Goal: Task Accomplishment & Management: Manage account settings

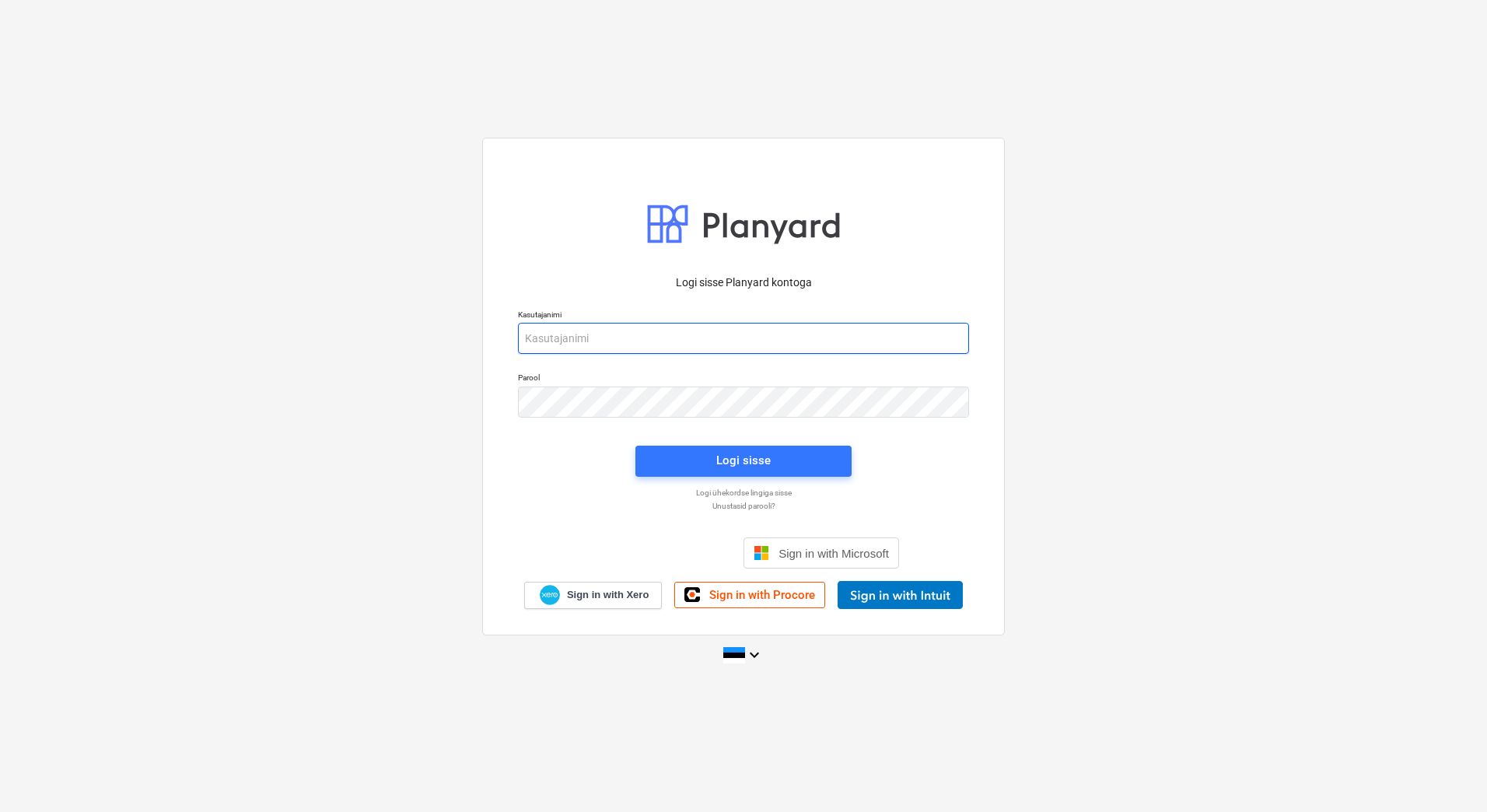
click at [809, 338] on input "email" at bounding box center [743, 338] width 451 height 31
click at [557, 334] on input "email" at bounding box center [743, 338] width 451 height 31
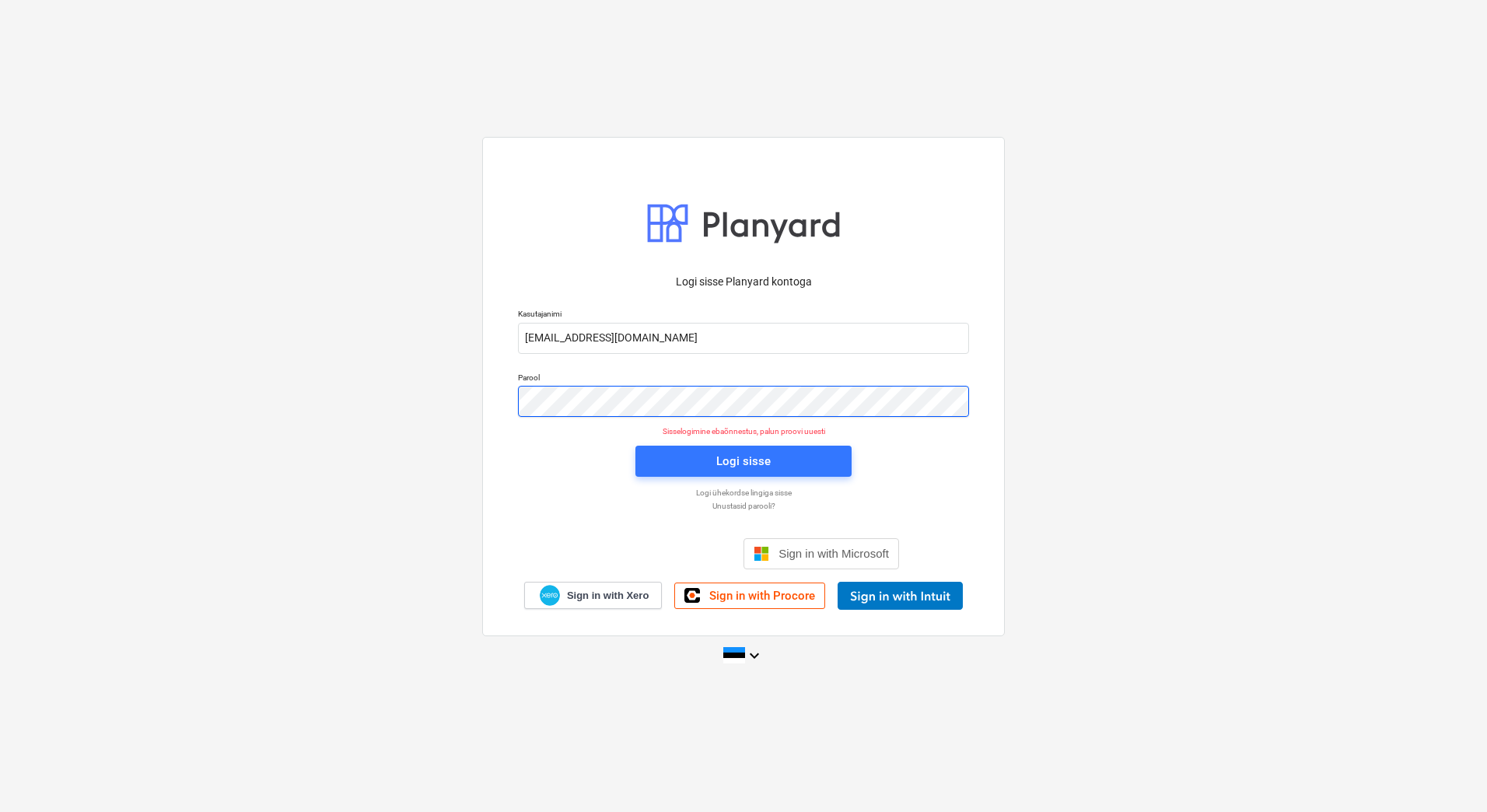
click at [483, 400] on div "Logi sisse Planyard kontoga Kasutajanimi [EMAIL_ADDRESS][DOMAIN_NAME] Parool Si…" at bounding box center [744, 387] width 523 height 499
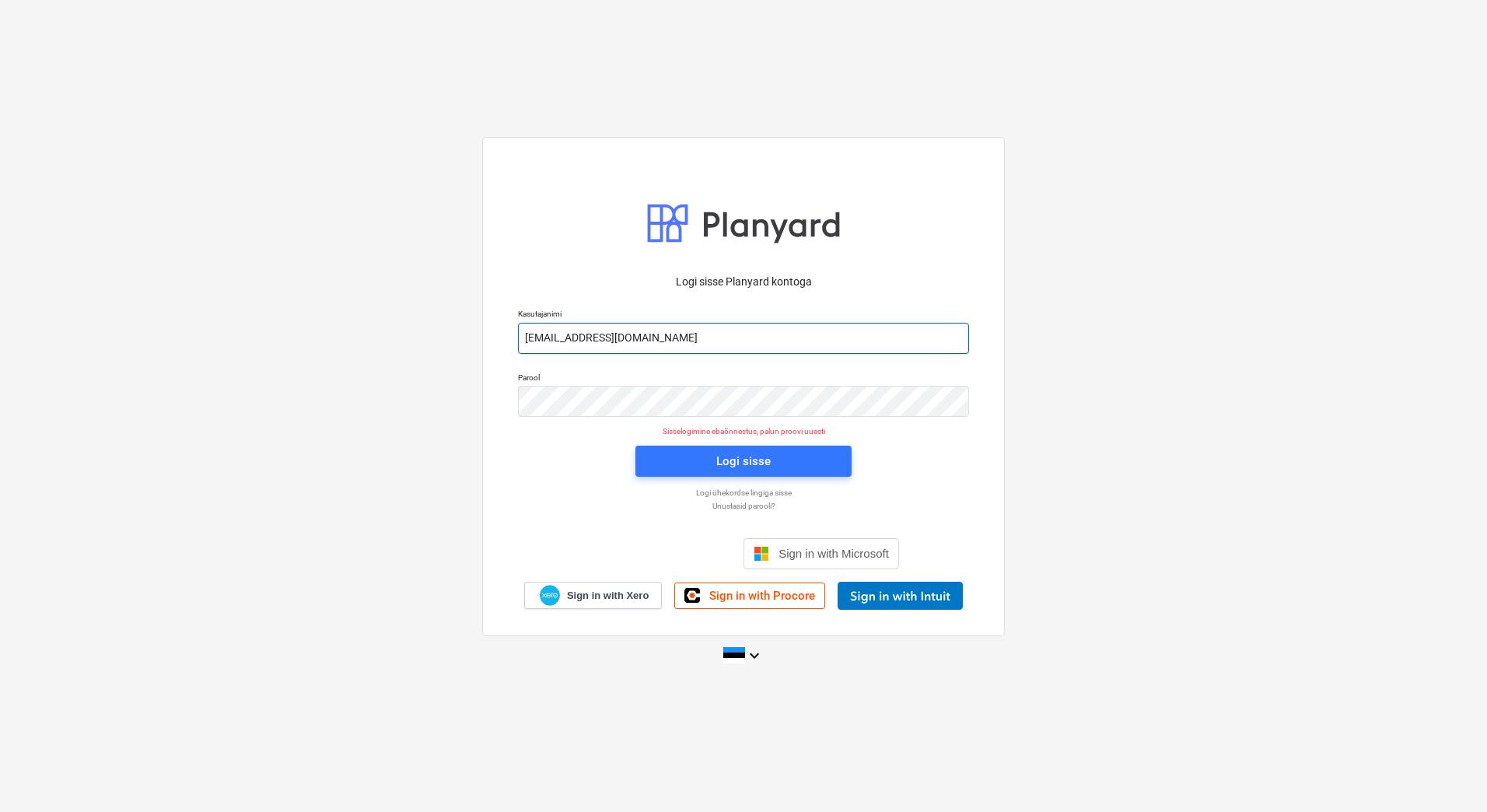
click at [703, 338] on input "[EMAIL_ADDRESS][DOMAIN_NAME]" at bounding box center [743, 338] width 451 height 31
click at [561, 336] on input "[EMAIL_ADDRESS][DOMAIN_NAME]" at bounding box center [743, 338] width 451 height 31
type input "[EMAIL_ADDRESS][DOMAIN_NAME]"
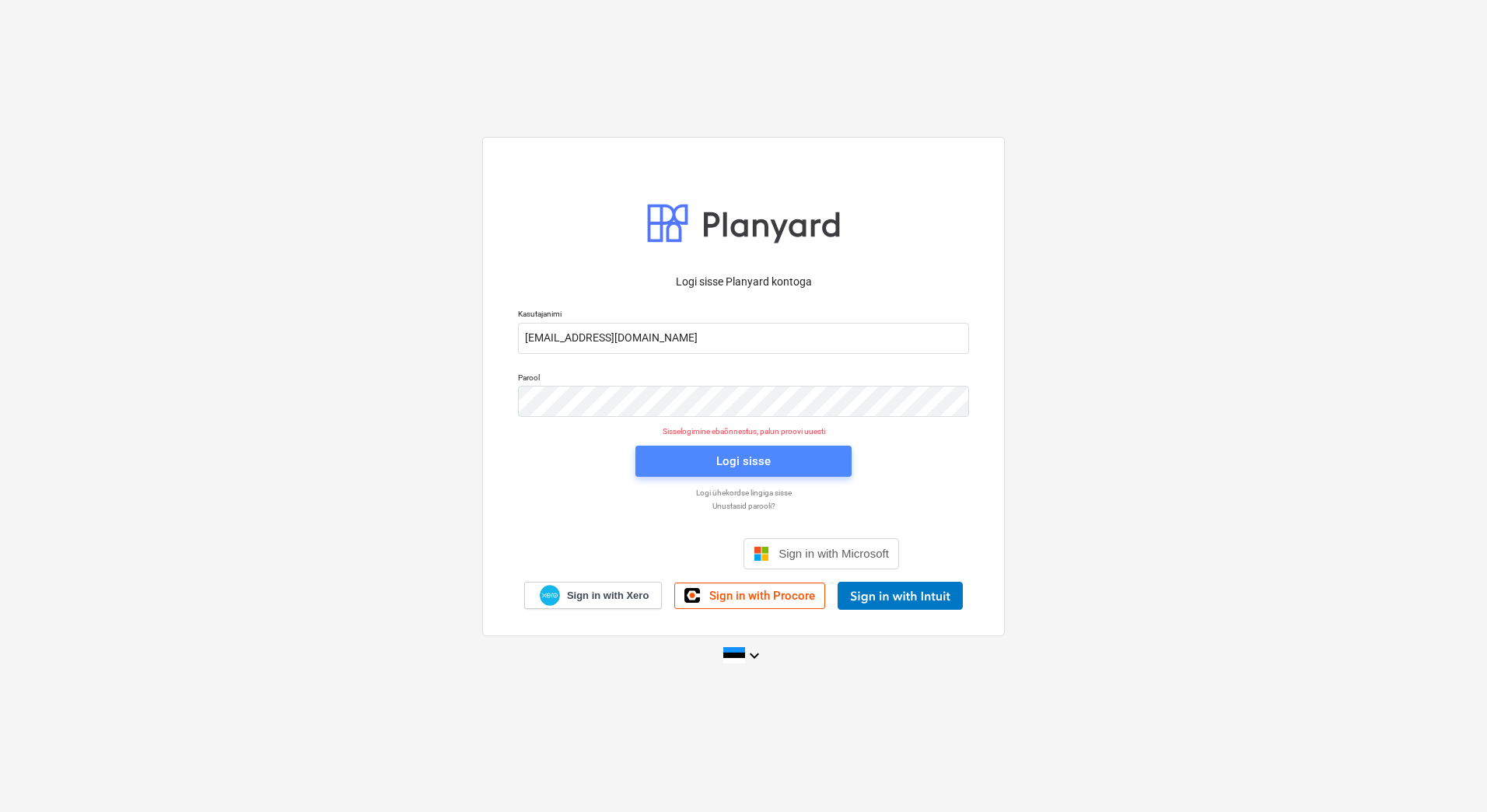
click at [742, 454] on div "Logi sisse" at bounding box center [744, 461] width 54 height 20
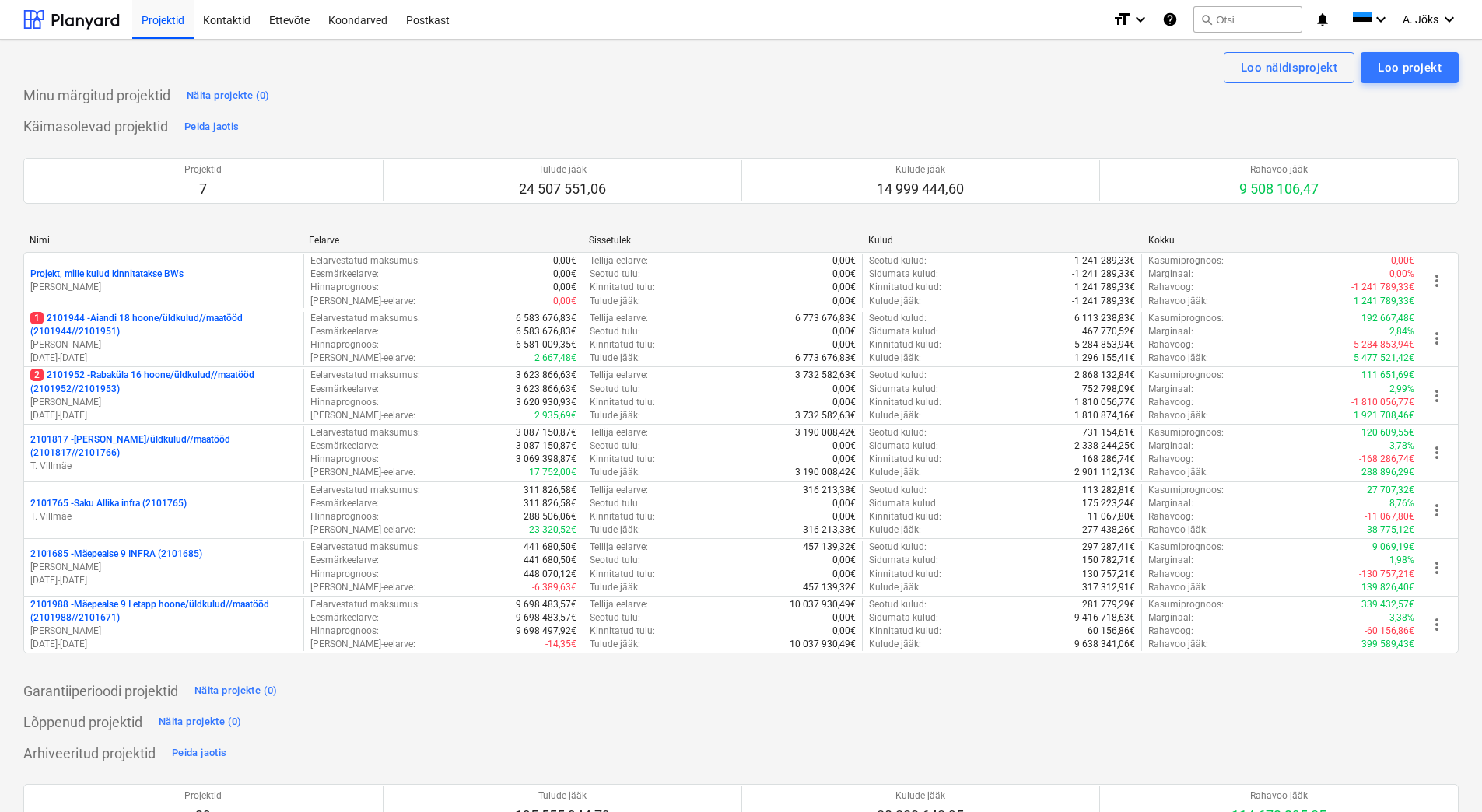
drag, startPoint x: 417, startPoint y: 81, endPoint x: 451, endPoint y: 79, distance: 34.1
click at [417, 81] on div "Loo näidisprojekt Loo projekt" at bounding box center [741, 68] width 1436 height 31
click at [371, 23] on div "Koondarved" at bounding box center [358, 19] width 78 height 40
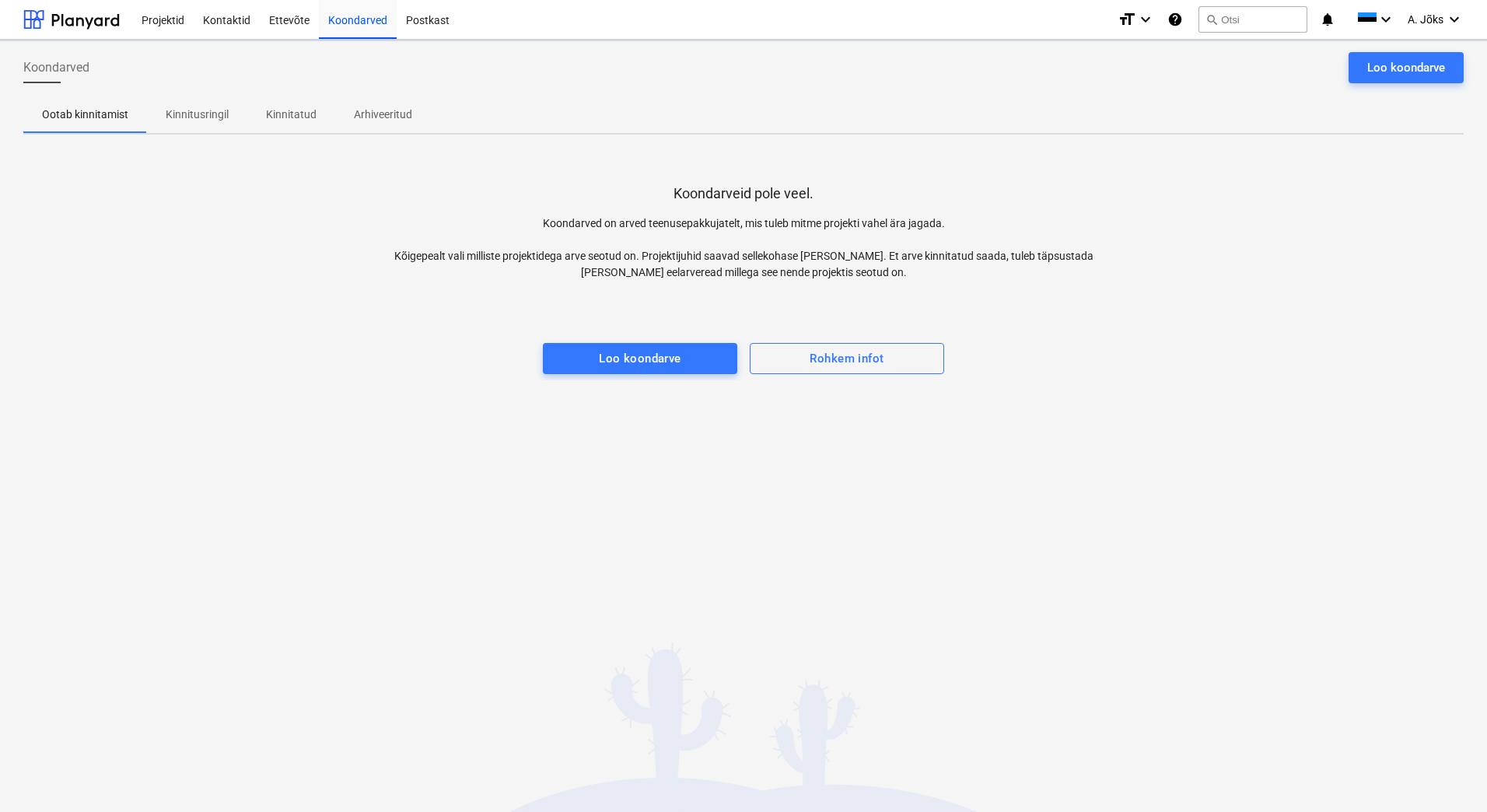
click at [201, 108] on p "Kinnitusringil" at bounding box center [197, 115] width 63 height 16
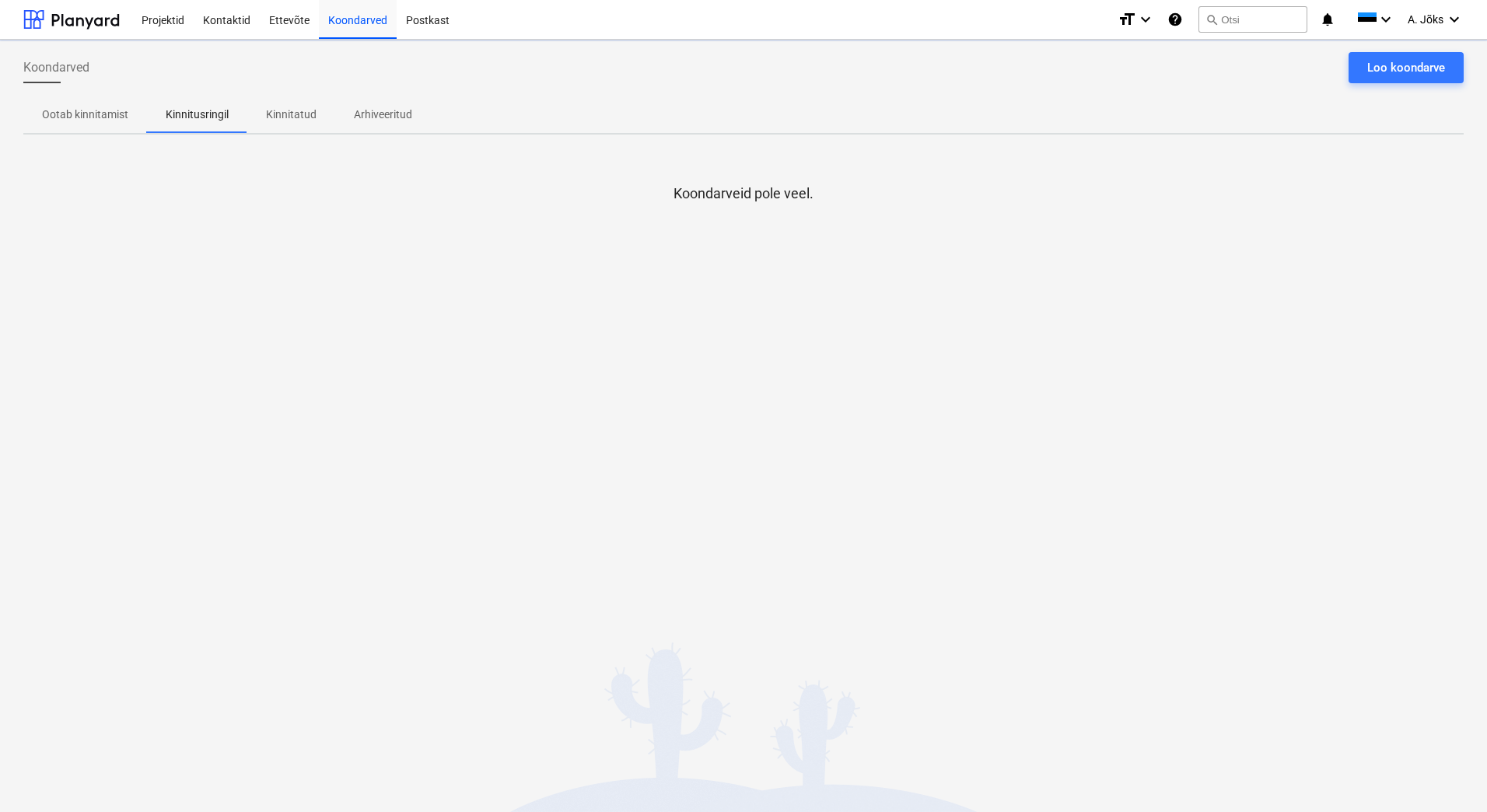
click at [331, 223] on div at bounding box center [744, 219] width 1441 height 31
click at [271, 491] on div "Koondarved Loo koondarve Ootab kinnitamist Kinnitusringil Kinnitatud Arhiveerit…" at bounding box center [744, 425] width 1487 height 772
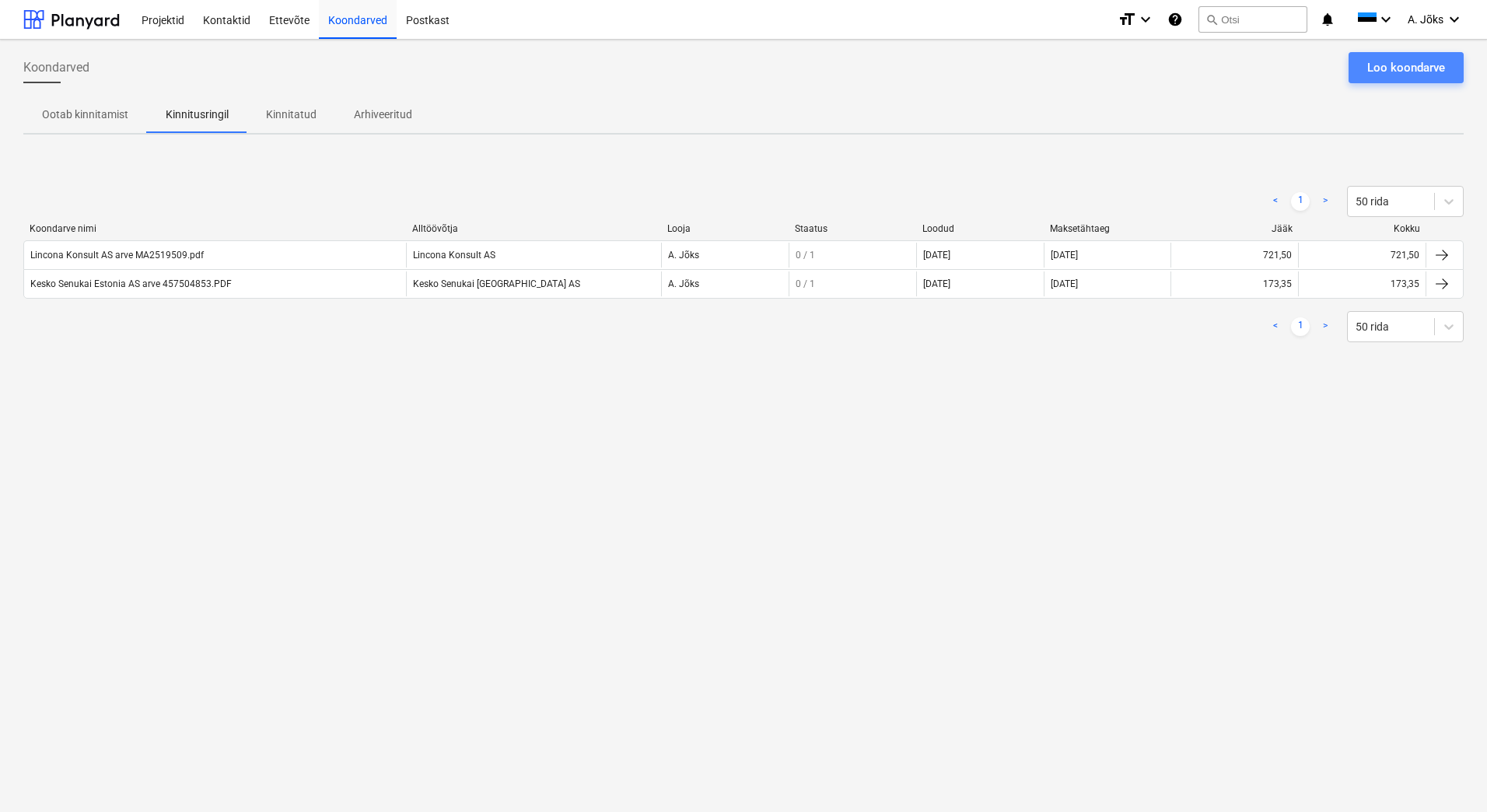
click at [1398, 67] on div "Loo koondarve" at bounding box center [1407, 68] width 78 height 20
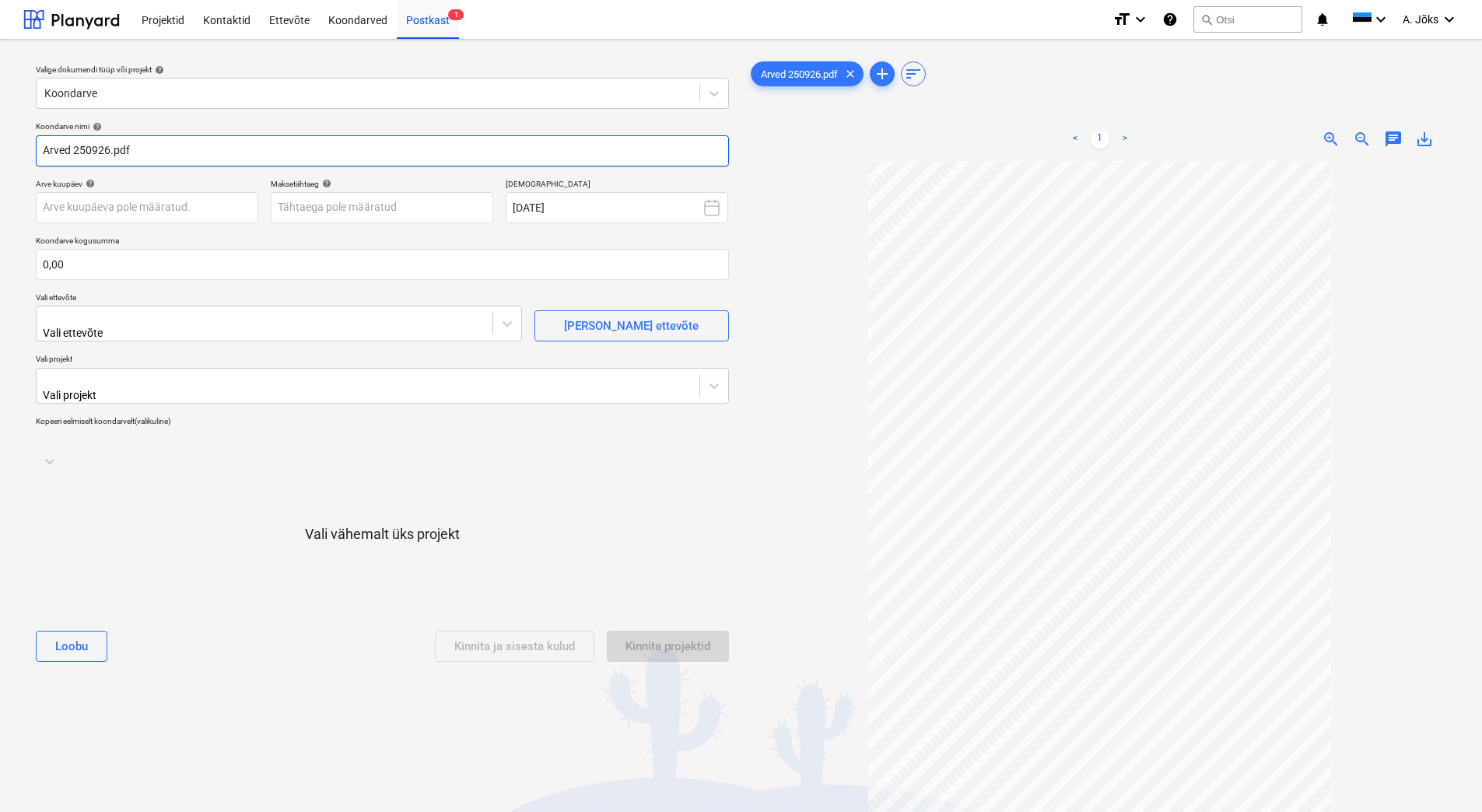
drag, startPoint x: 72, startPoint y: 150, endPoint x: -5, endPoint y: 140, distance: 77.6
click at [0, 140] on html "Projektid Kontaktid Ettevõte Koondarved Postkast 1 format_size keyboard_arrow_d…" at bounding box center [741, 406] width 1482 height 812
paste input "Upitaja"
type input "Upitaja OU arve 250926.pdf"
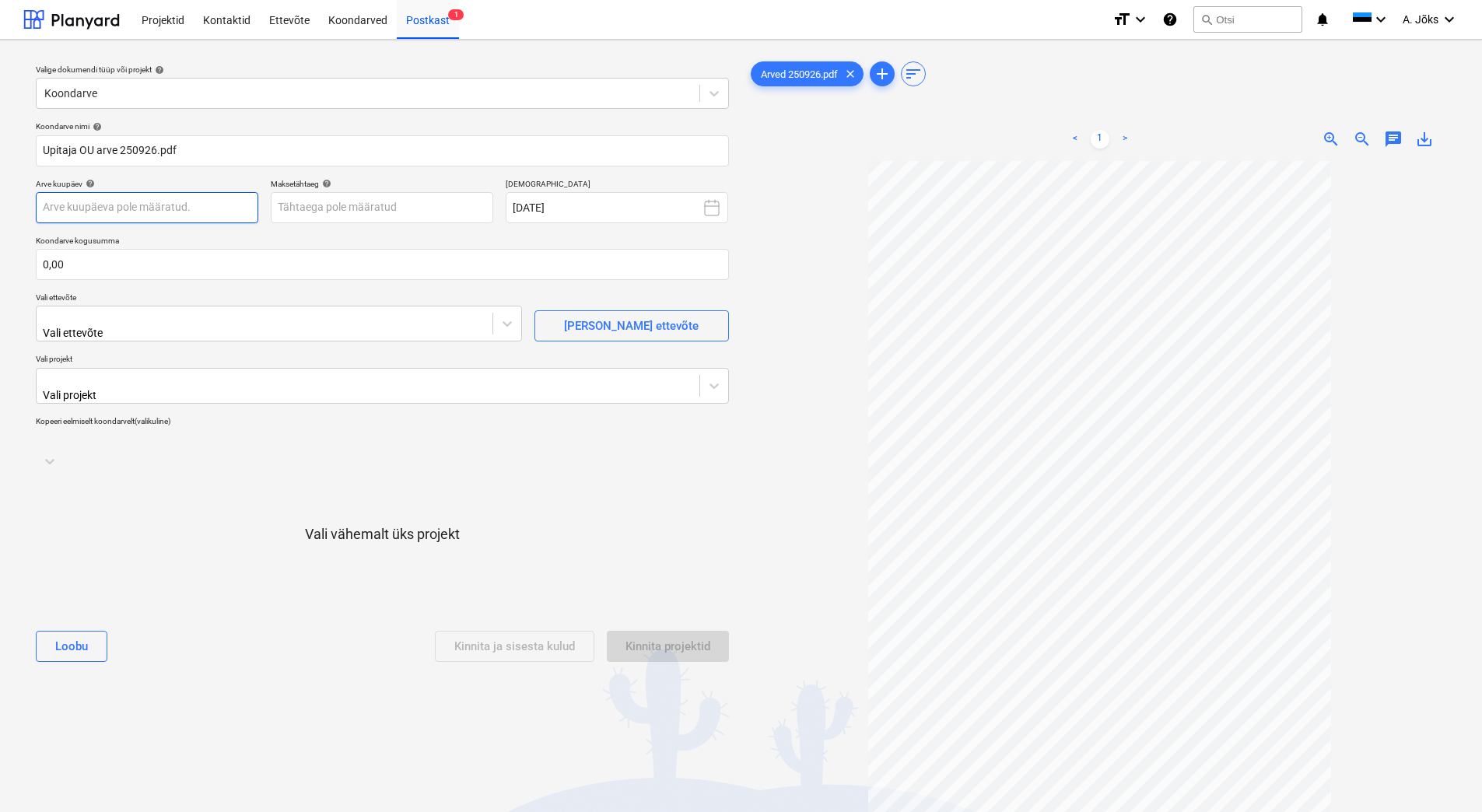
click at [176, 209] on body "Projektid Kontaktid Ettevõte Koondarved Postkast 1 format_size keyboard_arrow_d…" at bounding box center [741, 406] width 1482 height 812
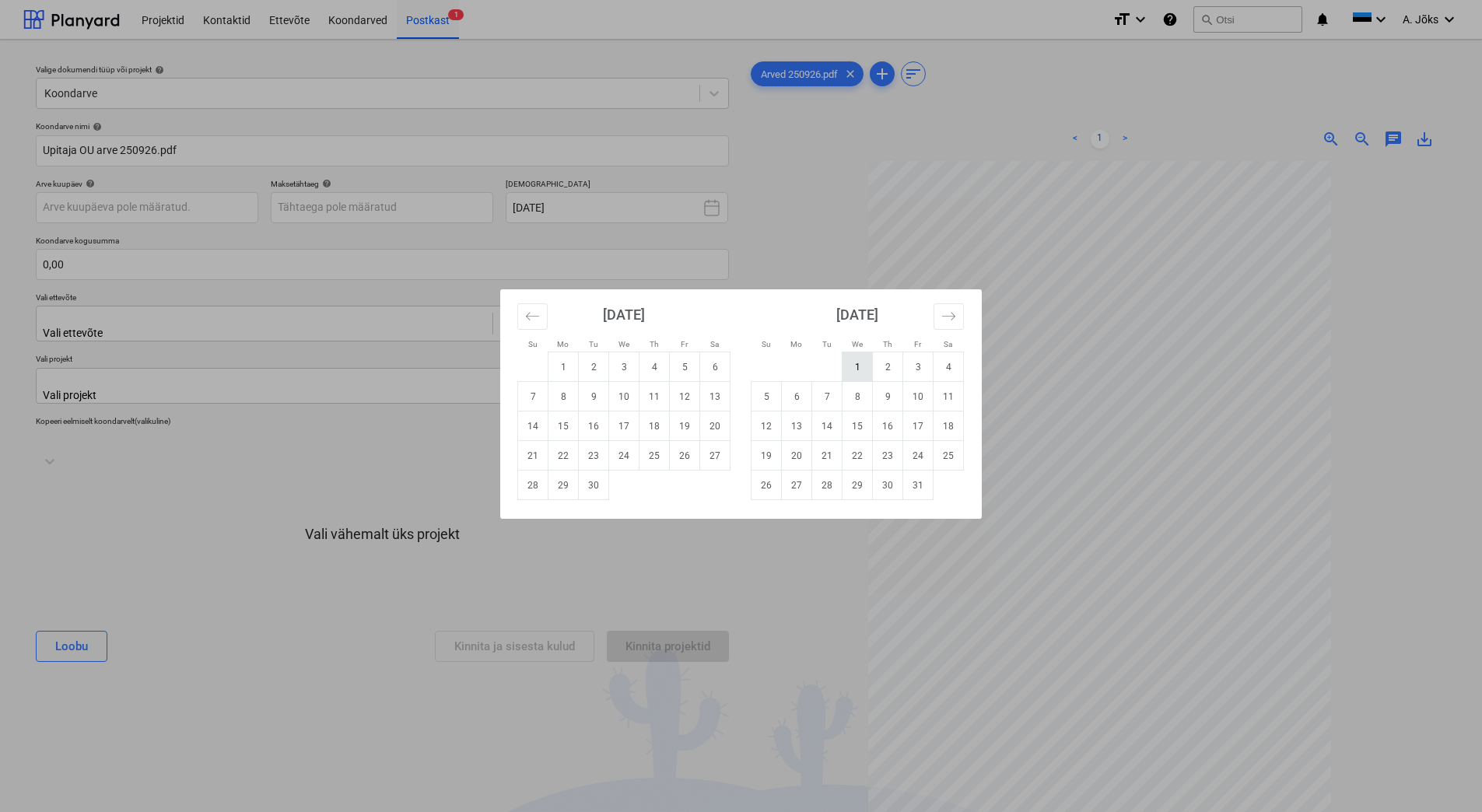
click at [852, 367] on td "1" at bounding box center [858, 367] width 31 height 30
type input "[DATE]"
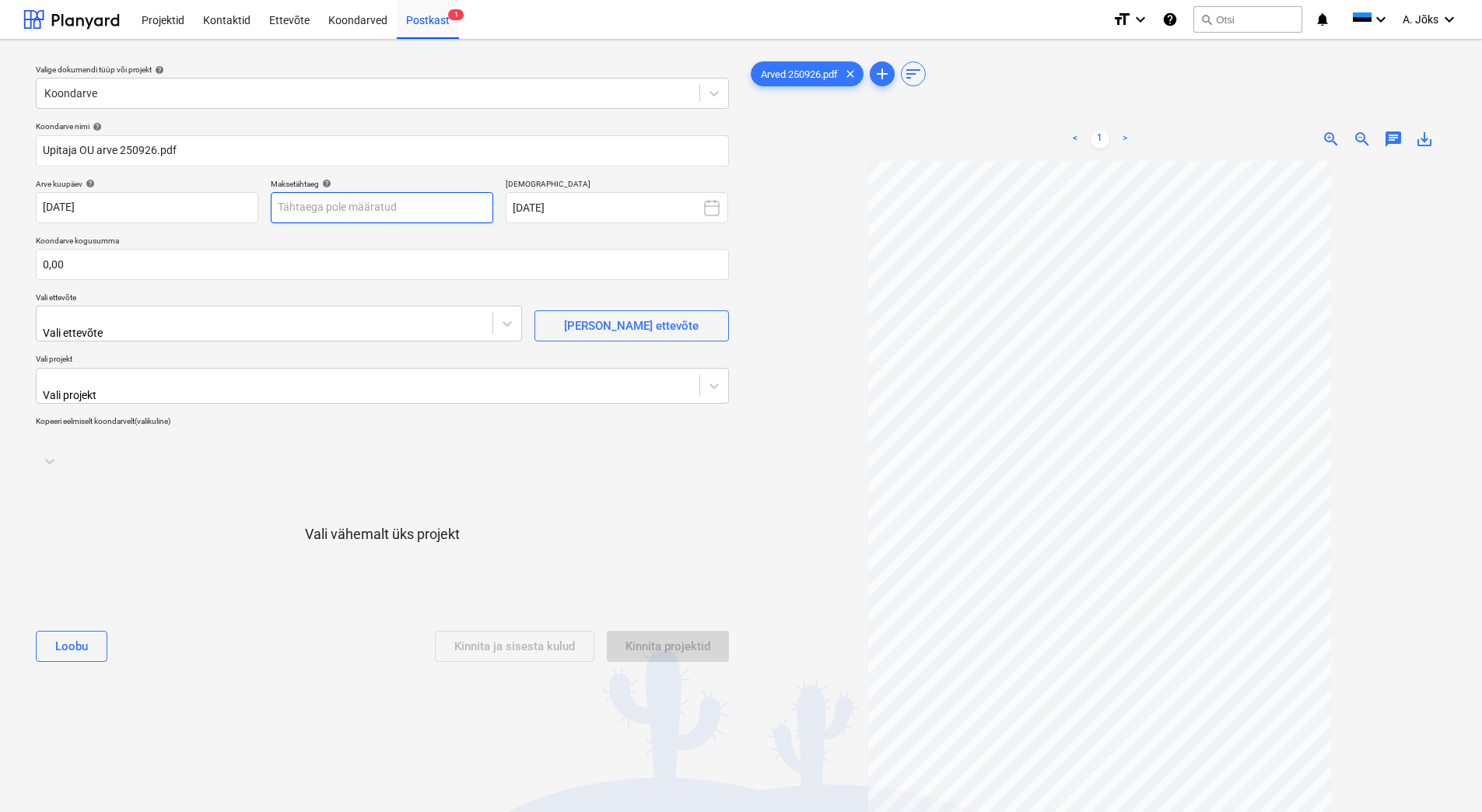
click at [389, 209] on body "Projektid Kontaktid Ettevõte Koondarved Postkast 1 format_size keyboard_arrow_d…" at bounding box center [741, 406] width 1482 height 812
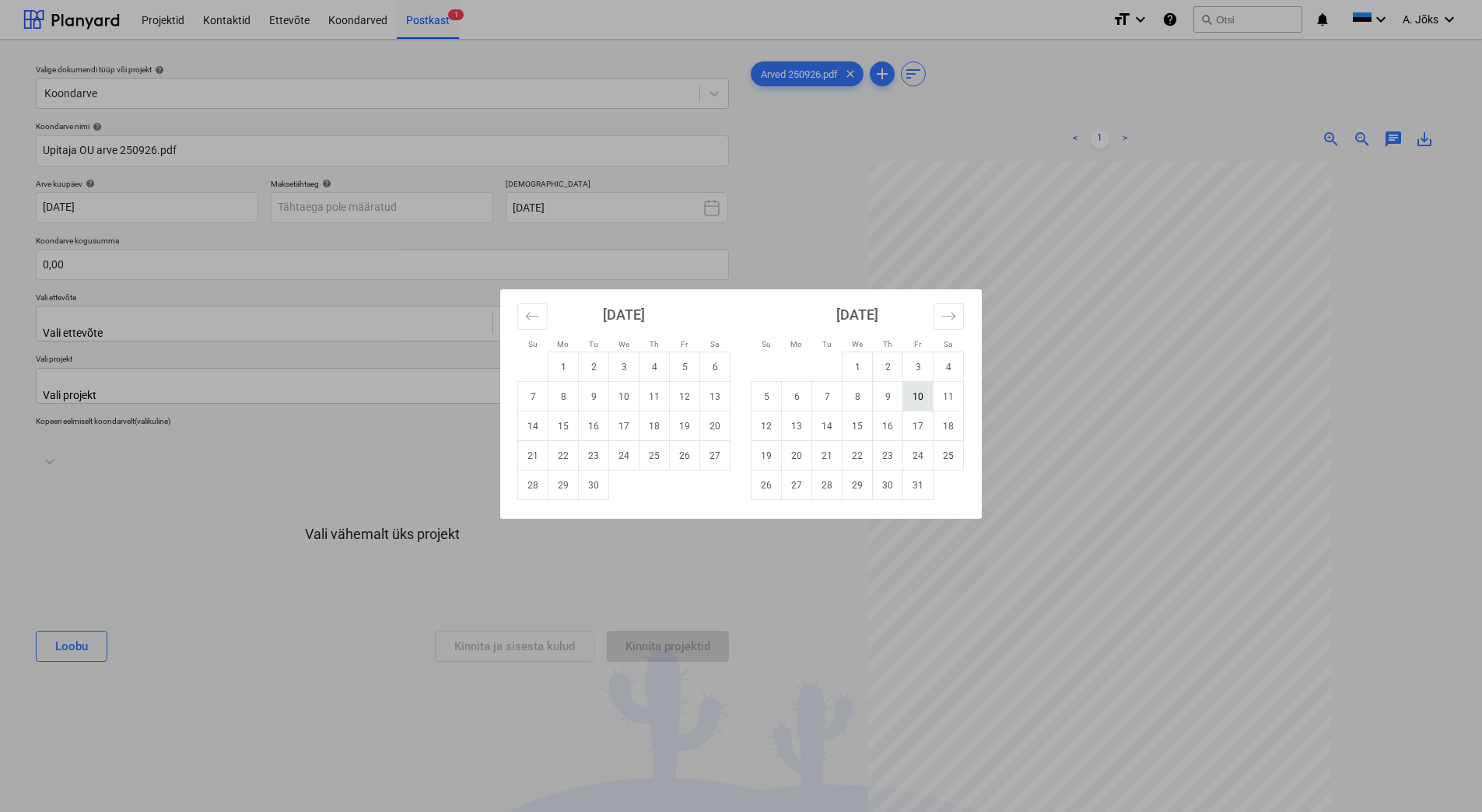
click at [909, 393] on td "10" at bounding box center [919, 397] width 31 height 30
type input "[DATE]"
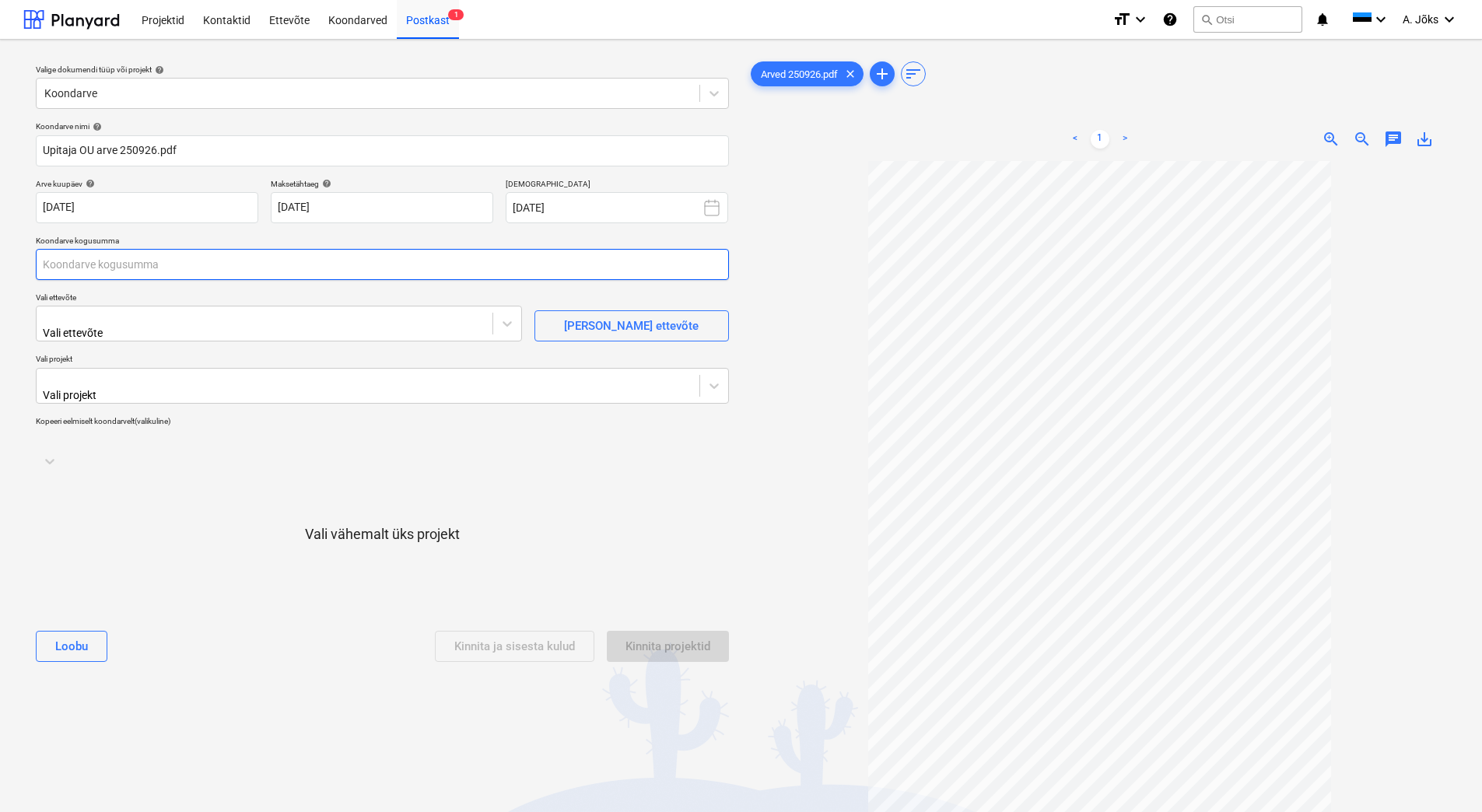
click at [303, 264] on input "text" at bounding box center [382, 265] width 693 height 31
type input "390,50"
click at [223, 314] on div at bounding box center [264, 317] width 440 height 15
type input "upit"
click at [204, 811] on div "Upitaja OÜ (10482572)" at bounding box center [741, 818] width 1482 height 13
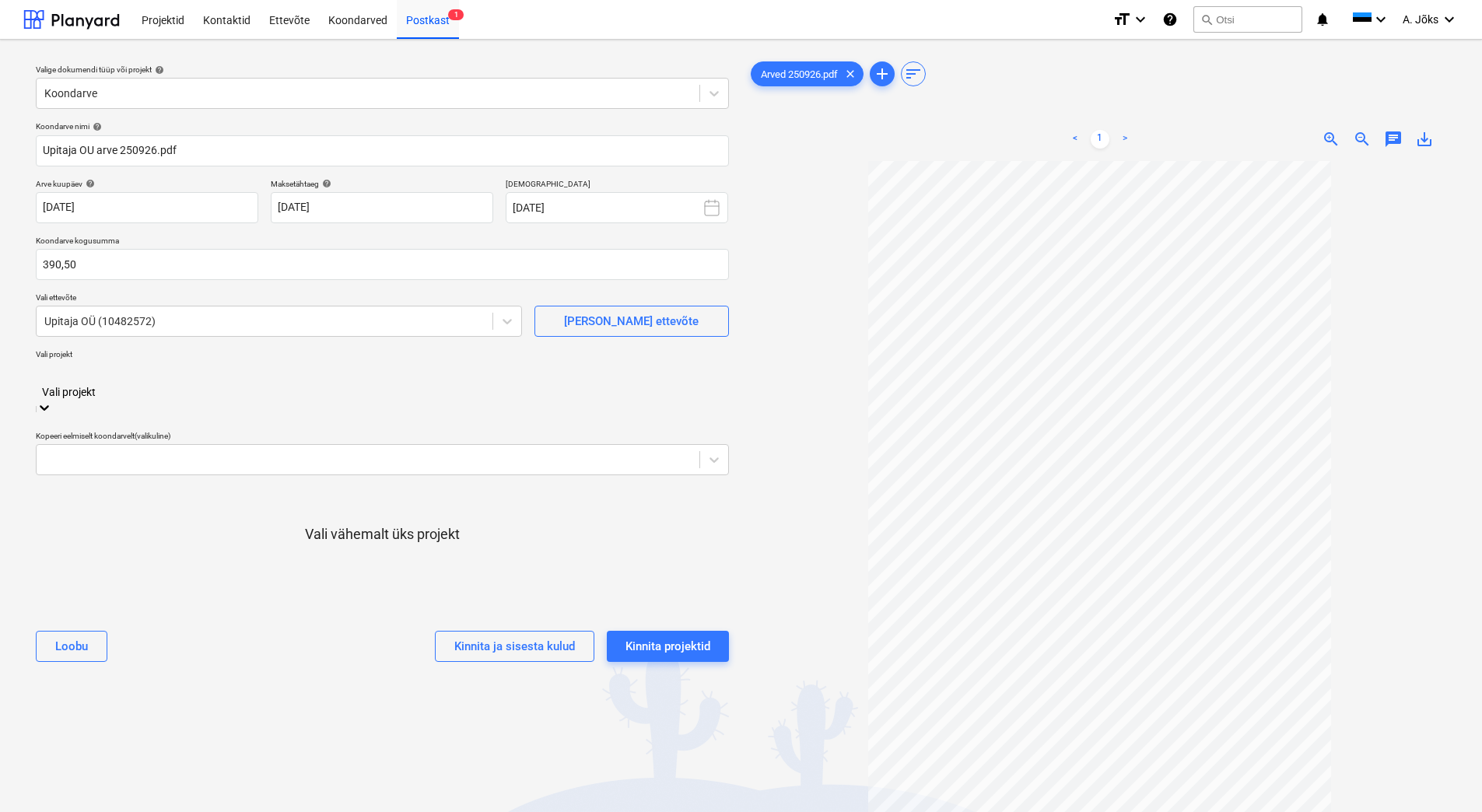
click at [185, 384] on div at bounding box center [382, 376] width 678 height 18
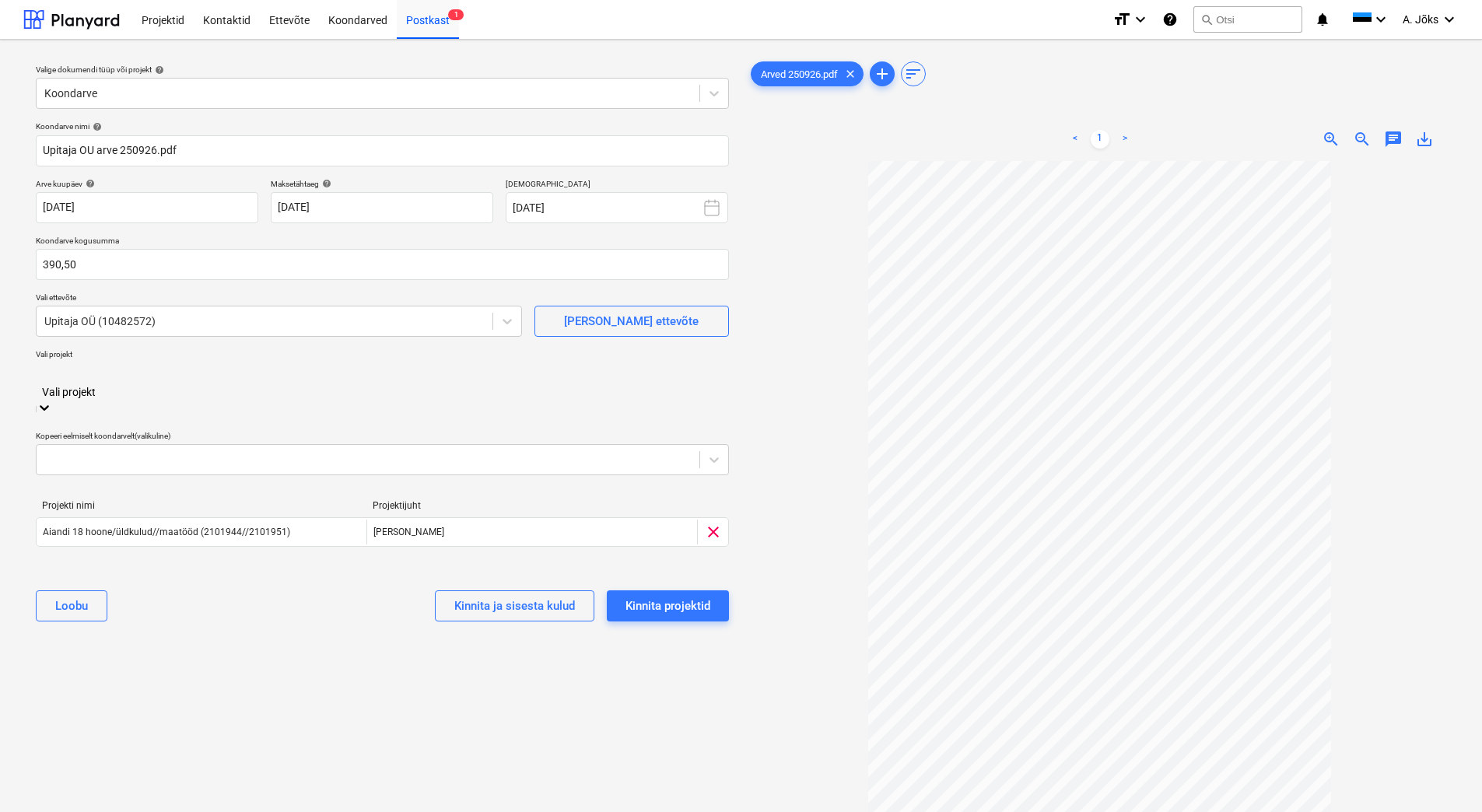
click at [194, 632] on div "Valige dokumendi tüüp või projekt help Koondarve Koondarve nimi help Upitaja OU…" at bounding box center [382, 494] width 718 height 883
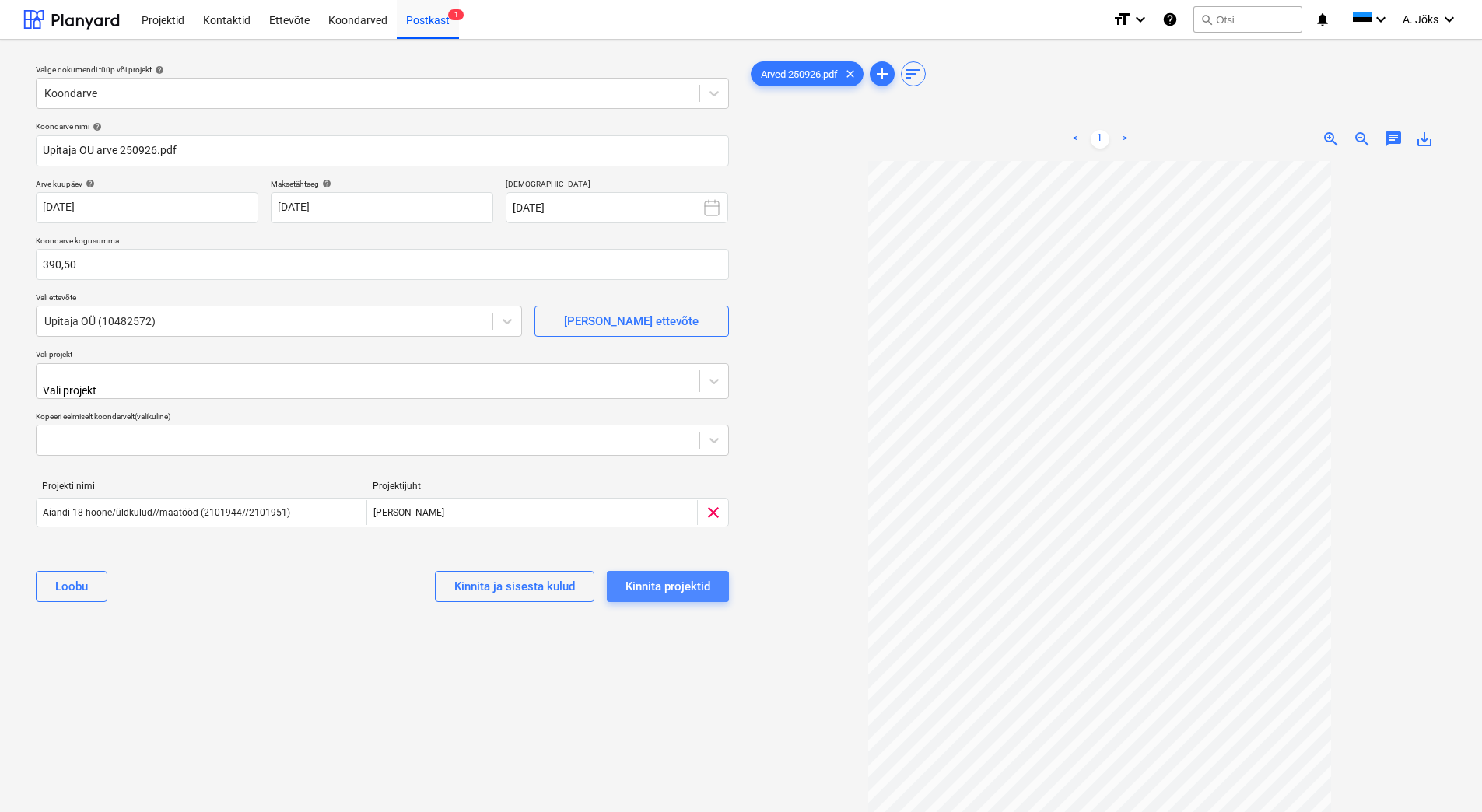
click at [660, 582] on div "Kinnita projektid" at bounding box center [668, 586] width 85 height 20
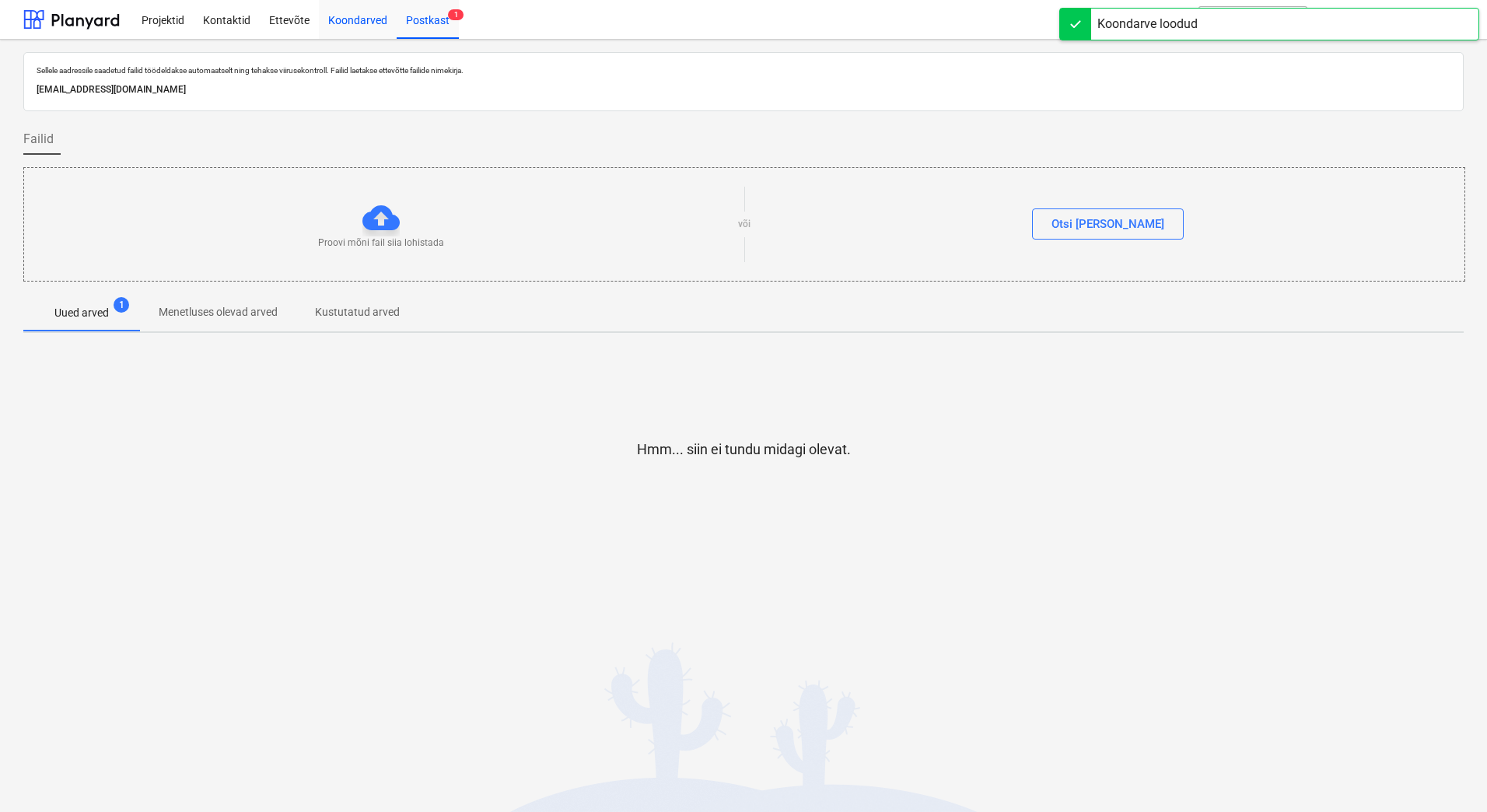
click at [367, 23] on div "Koondarved" at bounding box center [358, 19] width 78 height 40
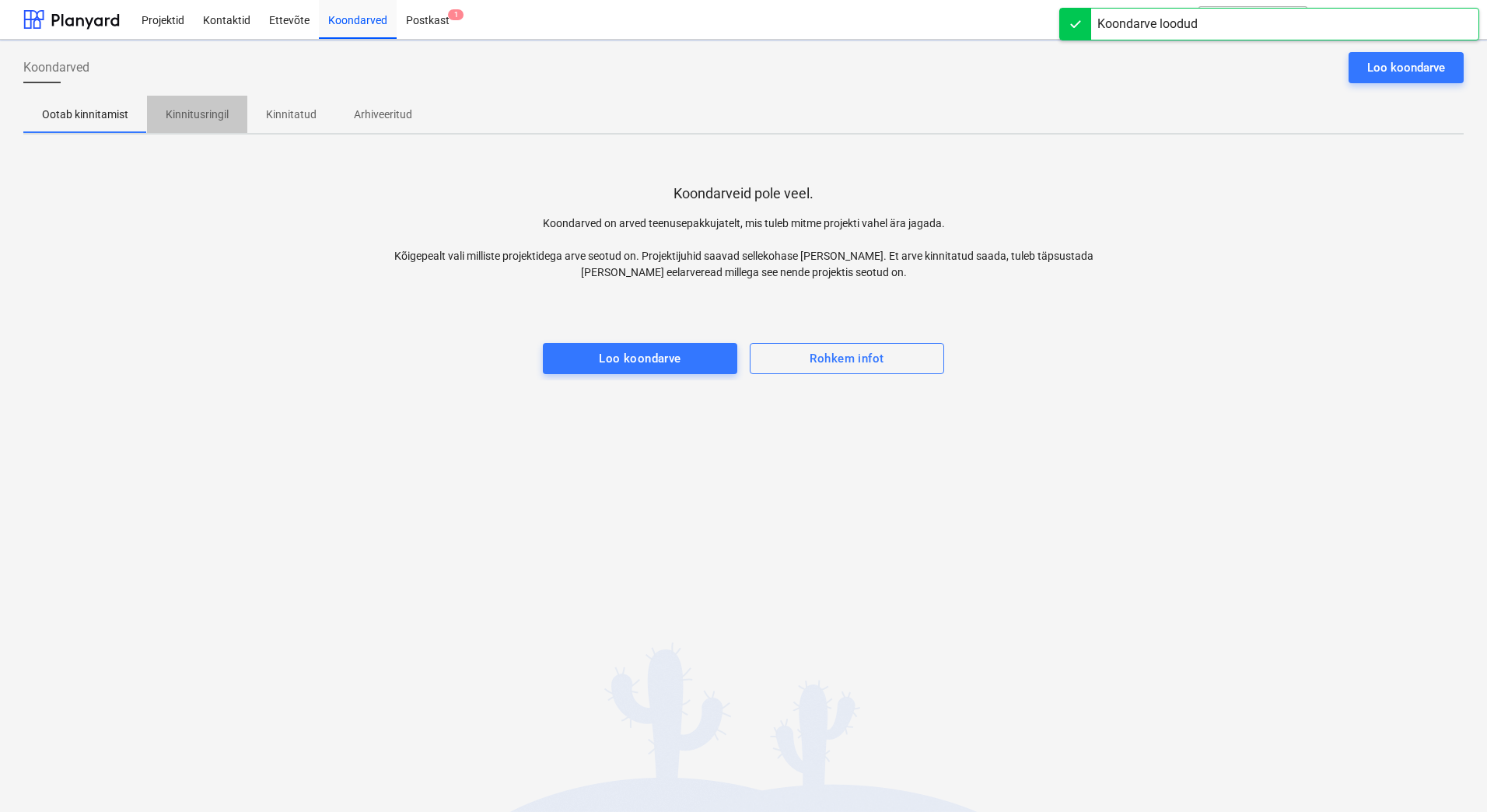
click at [201, 122] on p "Kinnitusringil" at bounding box center [197, 115] width 63 height 16
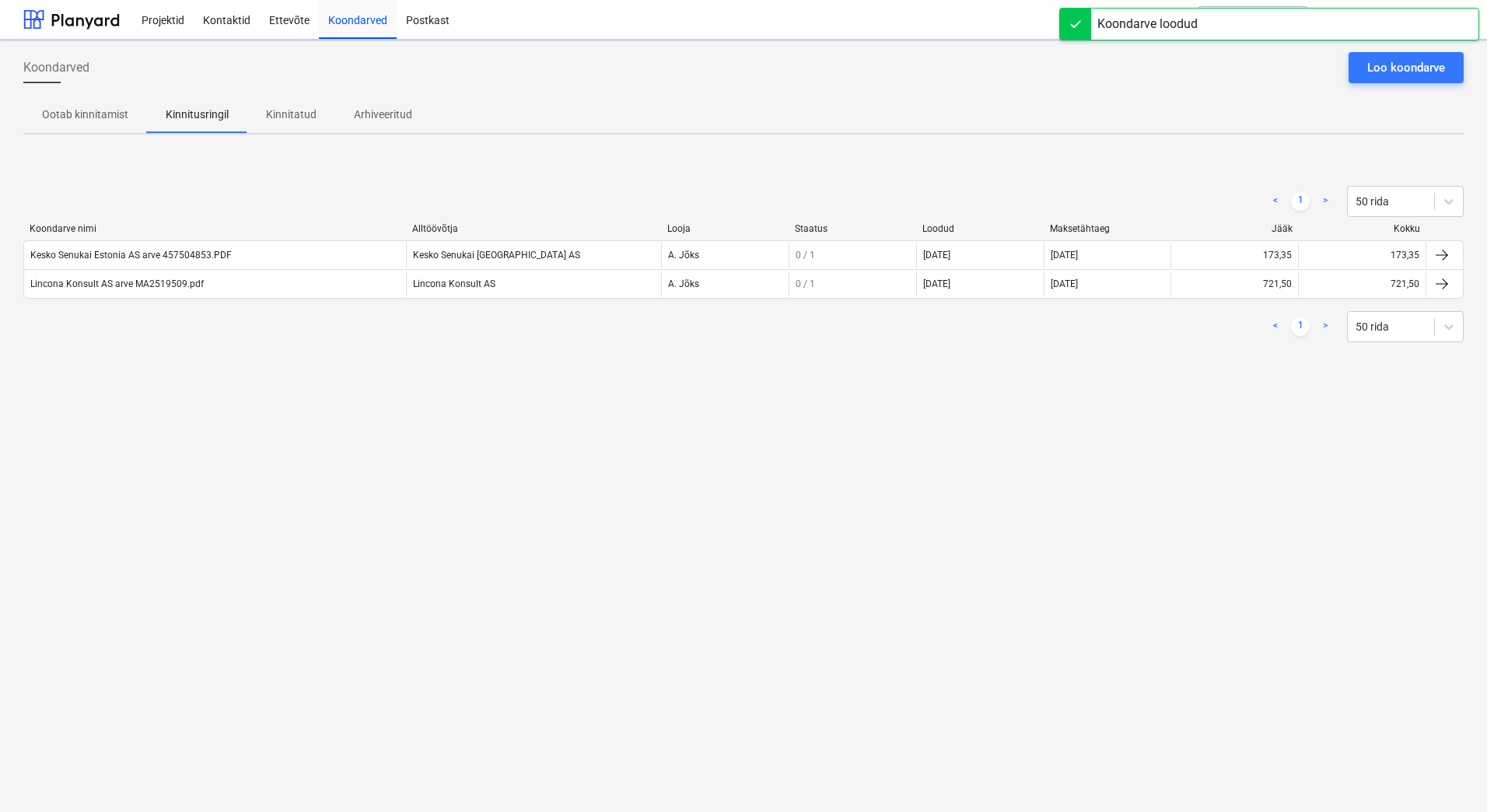
click at [175, 471] on div "Koondarved Loo koondarve Ootab kinnitamist Kinnitusringil Kinnitatud Arhiveerit…" at bounding box center [744, 425] width 1487 height 772
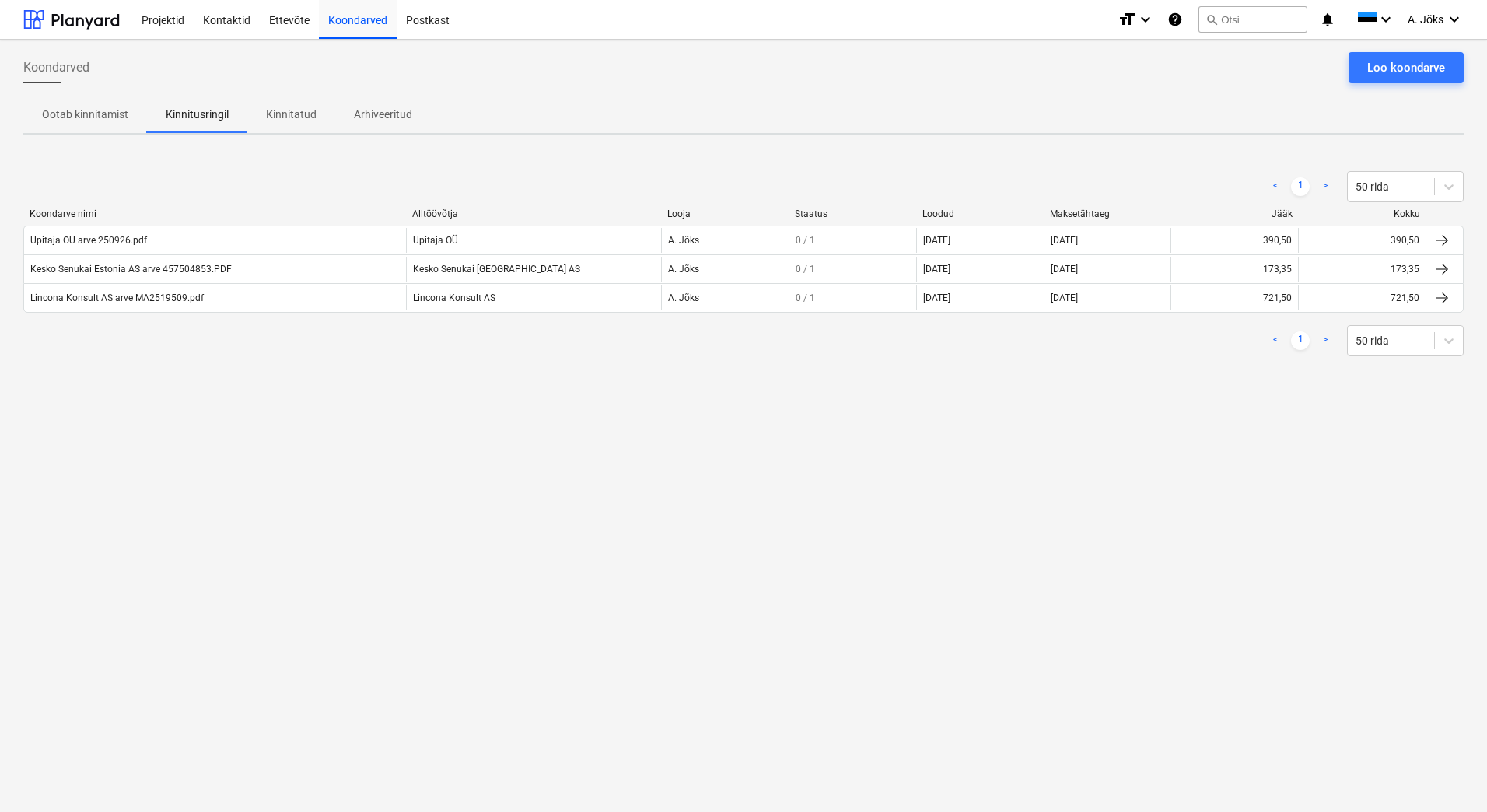
click at [352, 434] on div "Koondarved Loo koondarve Ootab kinnitamist Kinnitusringil Kinnitatud Arhiveerit…" at bounding box center [744, 425] width 1487 height 772
drag, startPoint x: 307, startPoint y: 406, endPoint x: 208, endPoint y: 463, distance: 114.2
click at [307, 407] on div "Koondarved Loo koondarve Ootab kinnitamist Kinnitusringil Kinnitatud Arhiveerit…" at bounding box center [744, 425] width 1487 height 772
click at [327, 548] on div "Koondarved Loo koondarve Ootab kinnitamist Kinnitusringil Kinnitatud Arhiveerit…" at bounding box center [744, 425] width 1487 height 772
click at [401, 716] on div "Koondarved Loo koondarve Ootab kinnitamist Kinnitusringil Kinnitatud Arhiveerit…" at bounding box center [744, 425] width 1487 height 772
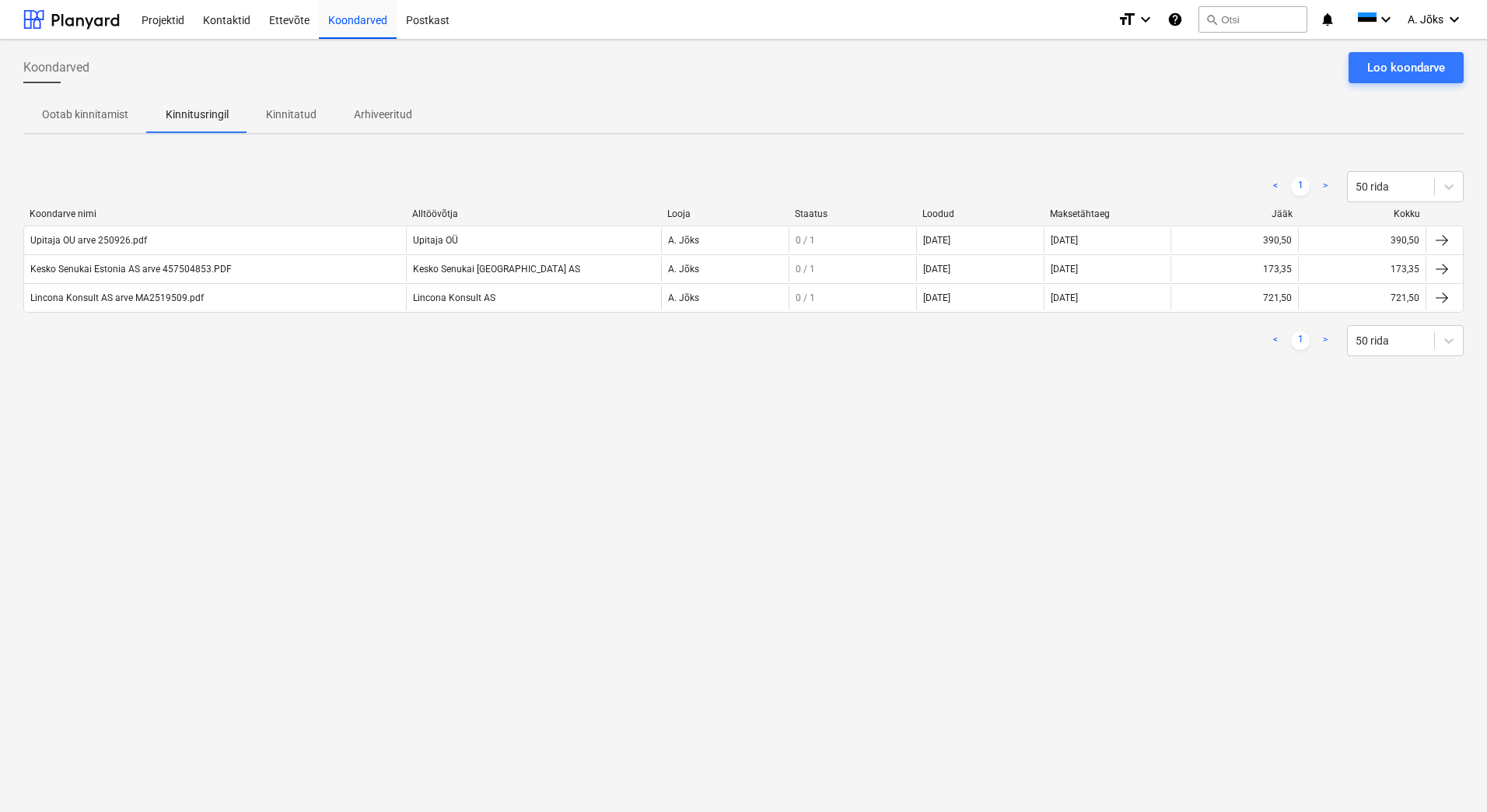
click at [305, 666] on div "Koondarved Loo koondarve Ootab kinnitamist Kinnitusringil Kinnitatud Arhiveerit…" at bounding box center [744, 425] width 1487 height 772
click at [493, 516] on div "Koondarved Loo koondarve Ootab kinnitamist Kinnitusringil Kinnitatud Arhiveerit…" at bounding box center [744, 425] width 1487 height 772
click at [403, 621] on div "Koondarved Loo koondarve Ootab kinnitamist Kinnitusringil Kinnitatud Arhiveerit…" at bounding box center [744, 425] width 1487 height 772
click at [1422, 63] on div "Loo koondarve" at bounding box center [1407, 68] width 78 height 20
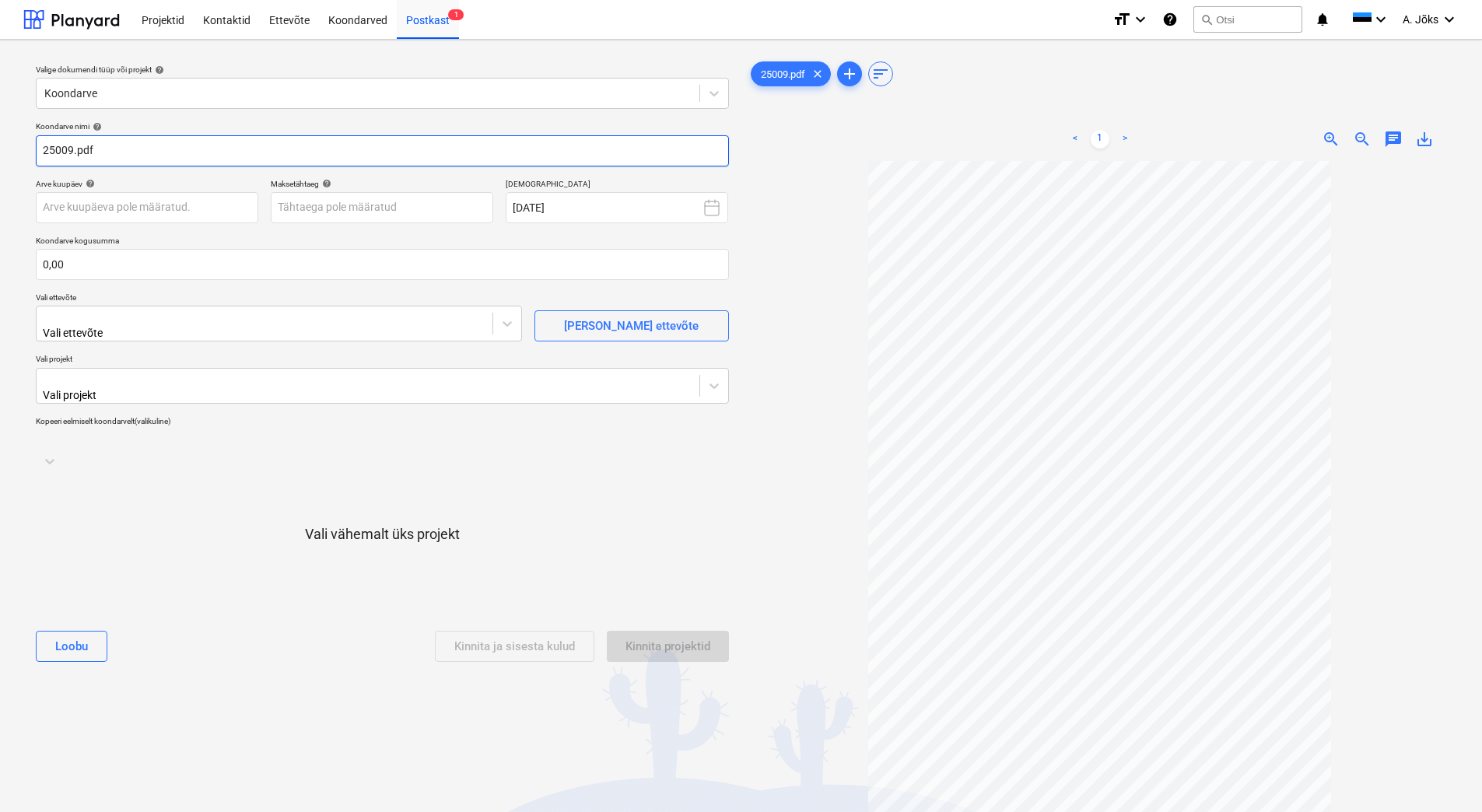
click at [42, 154] on input "25009.pdf" at bounding box center [382, 151] width 693 height 31
paste input "Korvits OÜ"
type input "Korvits OU arve 25009.pdf"
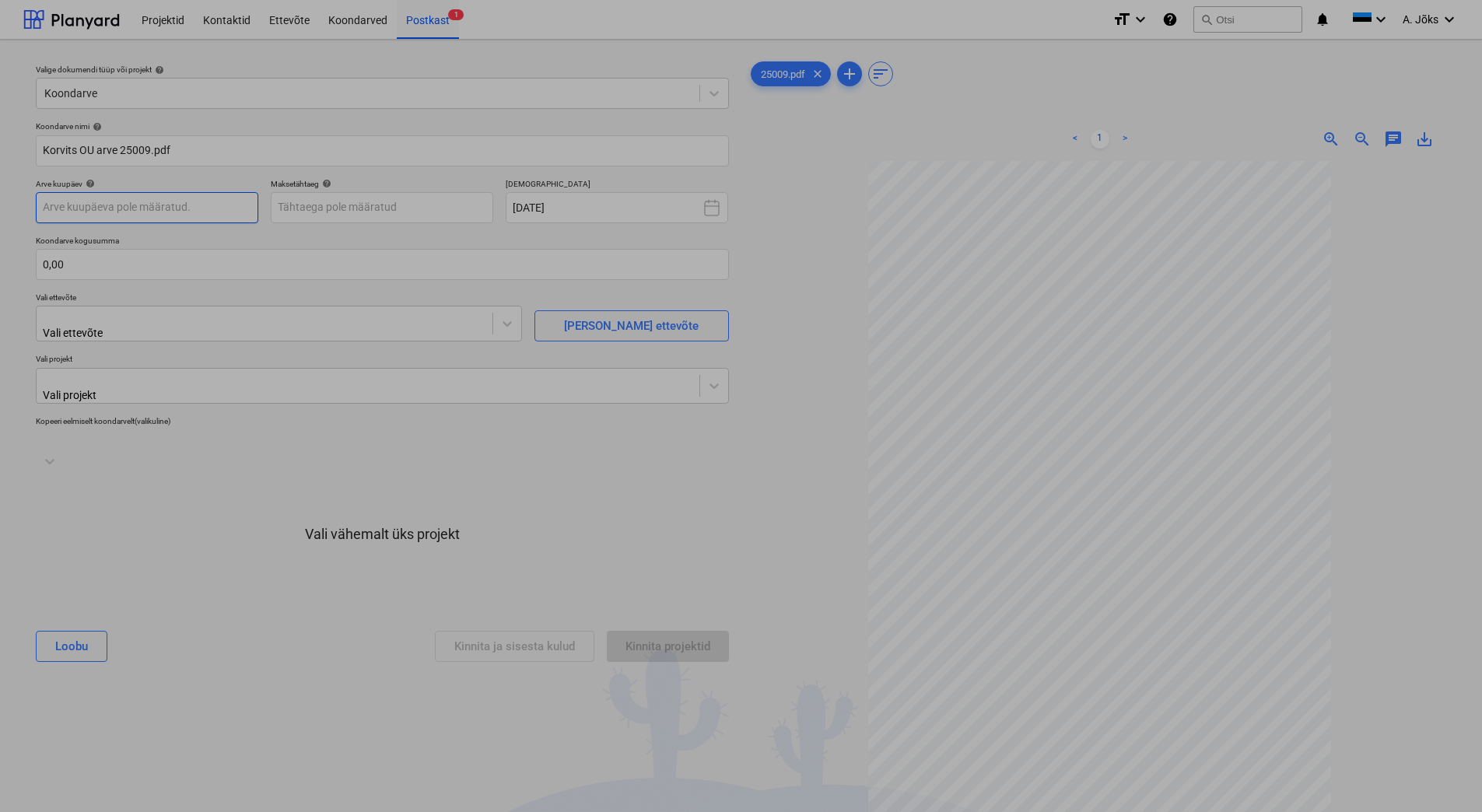
click at [191, 211] on body "Projektid Kontaktid Ettevõte Koondarved Postkast 1 format_size keyboard_arrow_d…" at bounding box center [741, 406] width 1482 height 812
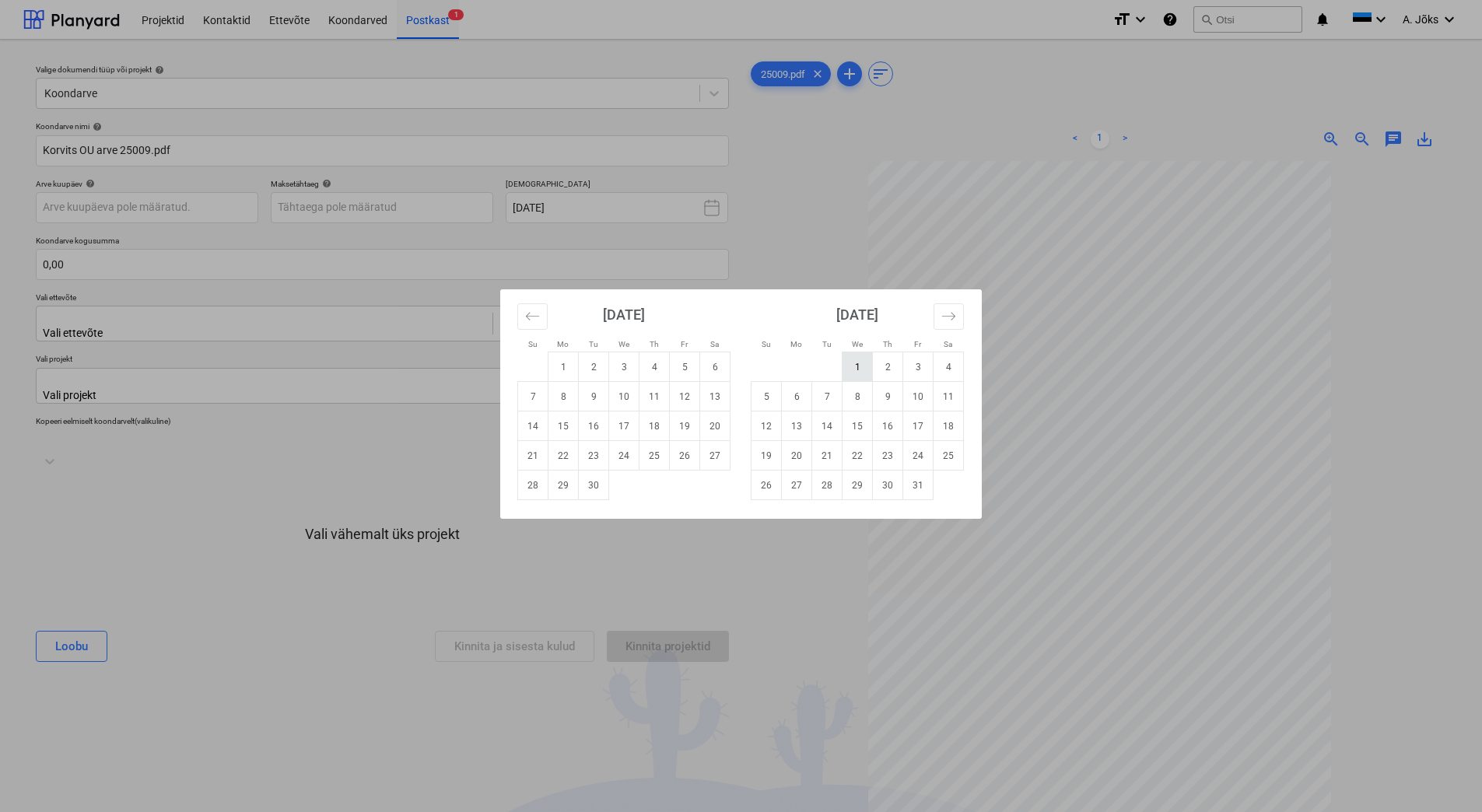
click at [866, 363] on td "1" at bounding box center [858, 367] width 31 height 30
type input "[DATE]"
click at [424, 208] on body "Projektid Kontaktid Ettevõte Koondarved Postkast 1 format_size keyboard_arrow_d…" at bounding box center [741, 406] width 1482 height 812
click at [956, 400] on td "11" at bounding box center [949, 397] width 31 height 30
type input "[DATE]"
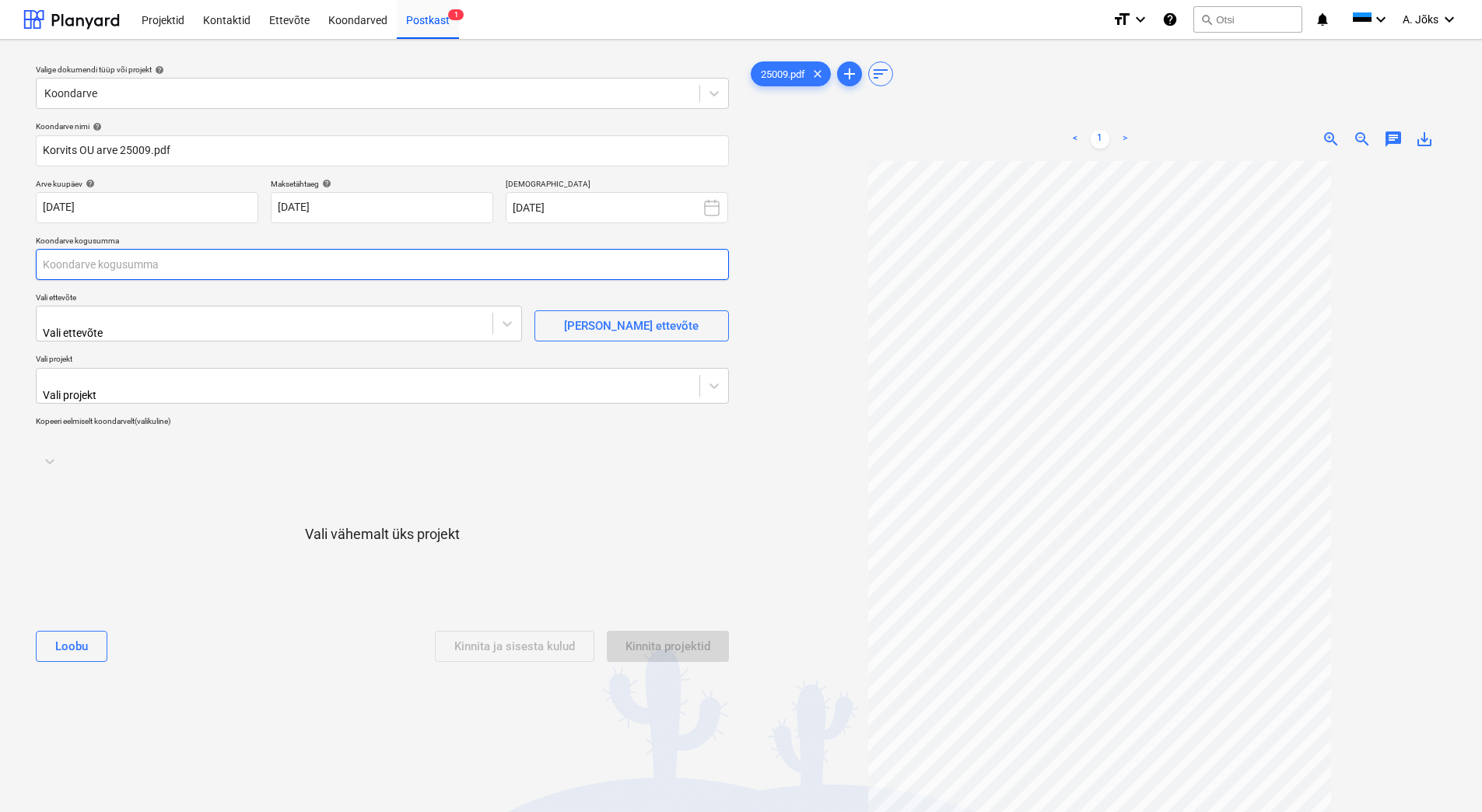
click at [205, 270] on input "text" at bounding box center [382, 265] width 693 height 31
type input "752,00"
click at [211, 333] on div "Vali ettevõte" at bounding box center [279, 323] width 486 height 36
type input "korv"
click at [124, 811] on div "[PERSON_NAME] (17306111)" at bounding box center [741, 818] width 1482 height 13
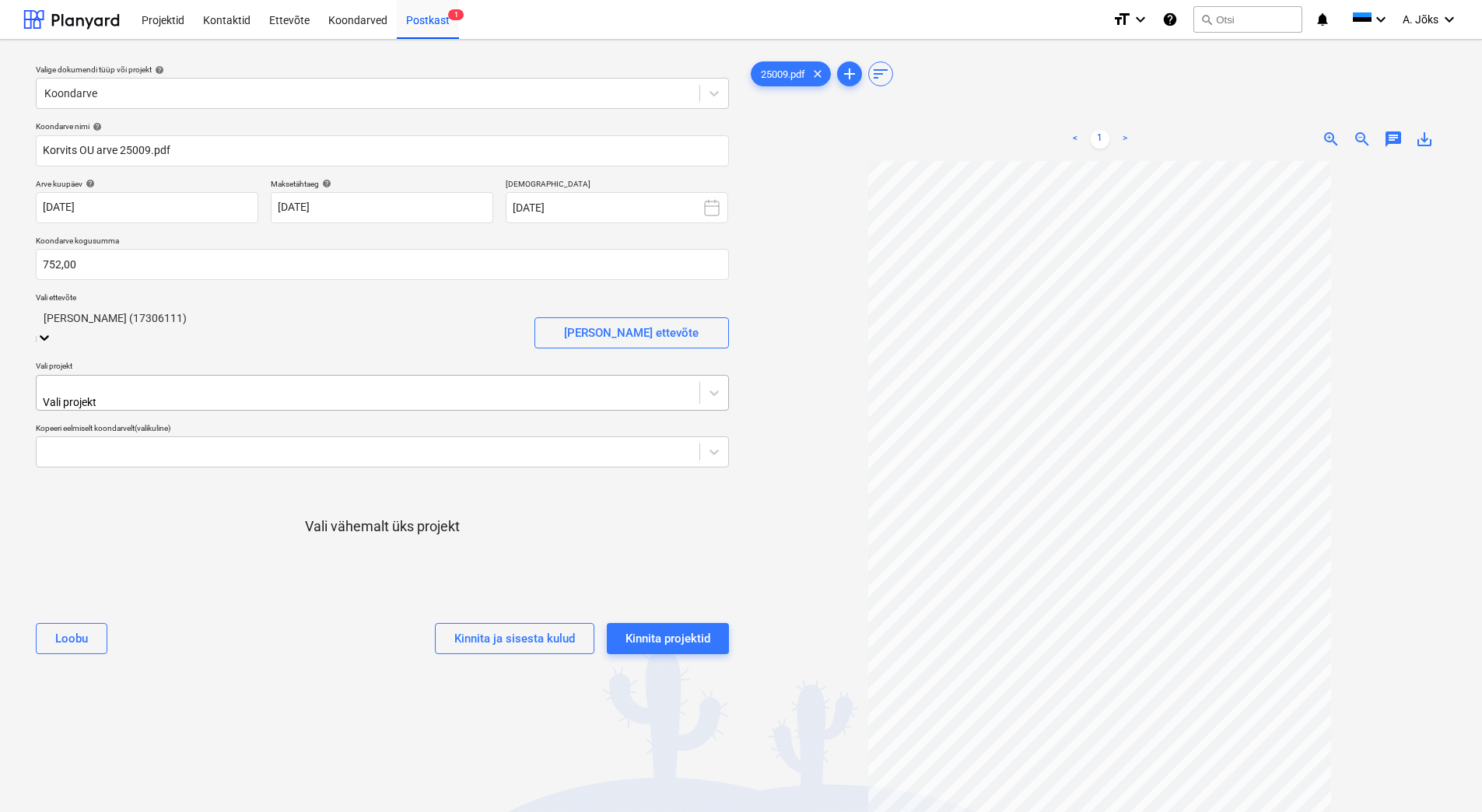
click at [120, 380] on div at bounding box center [368, 386] width 647 height 15
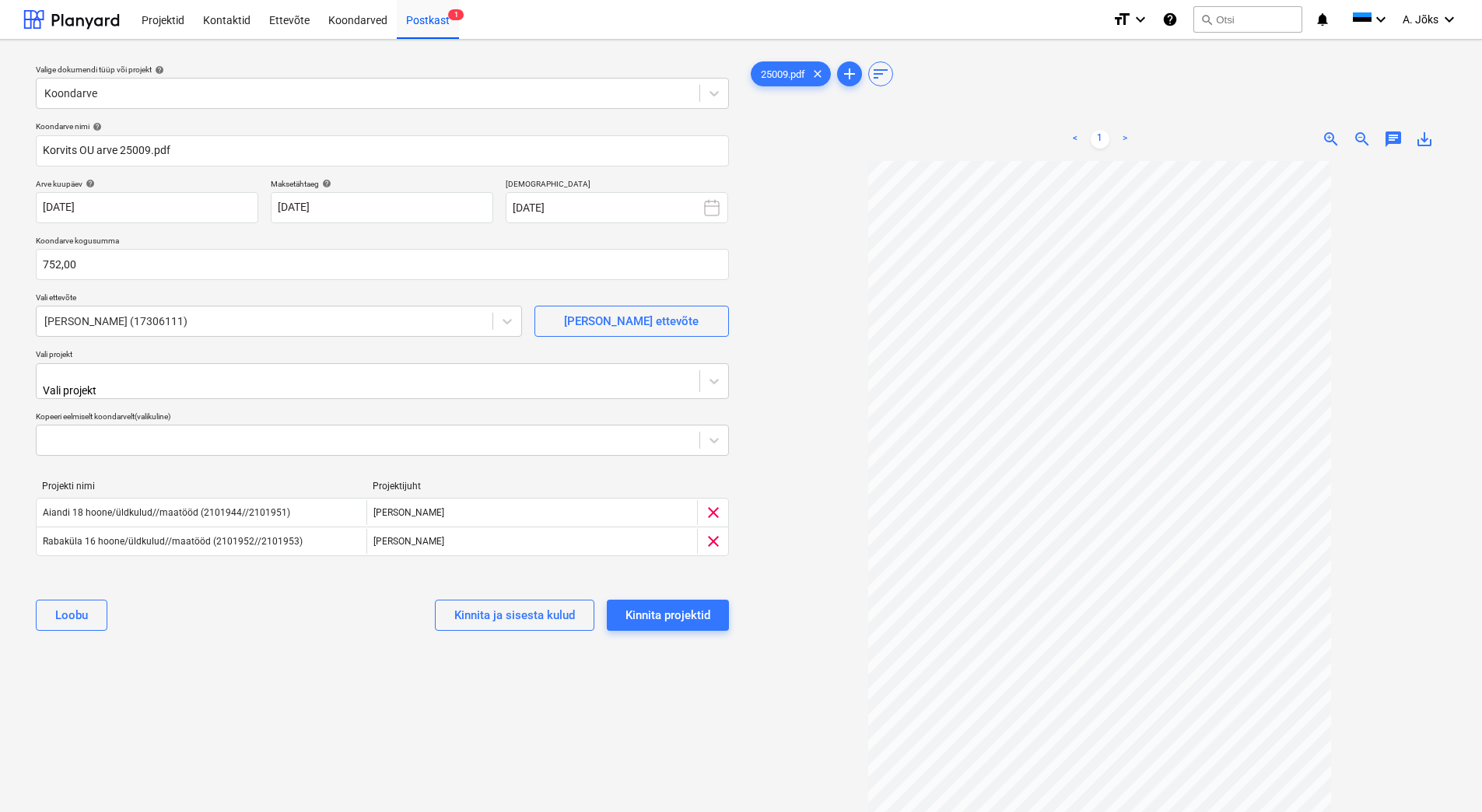
click at [211, 639] on div "[PERSON_NAME] ja sisesta kulud Kinnita projektid" at bounding box center [382, 615] width 693 height 56
click at [1395, 143] on span "chat" at bounding box center [1393, 139] width 19 height 19
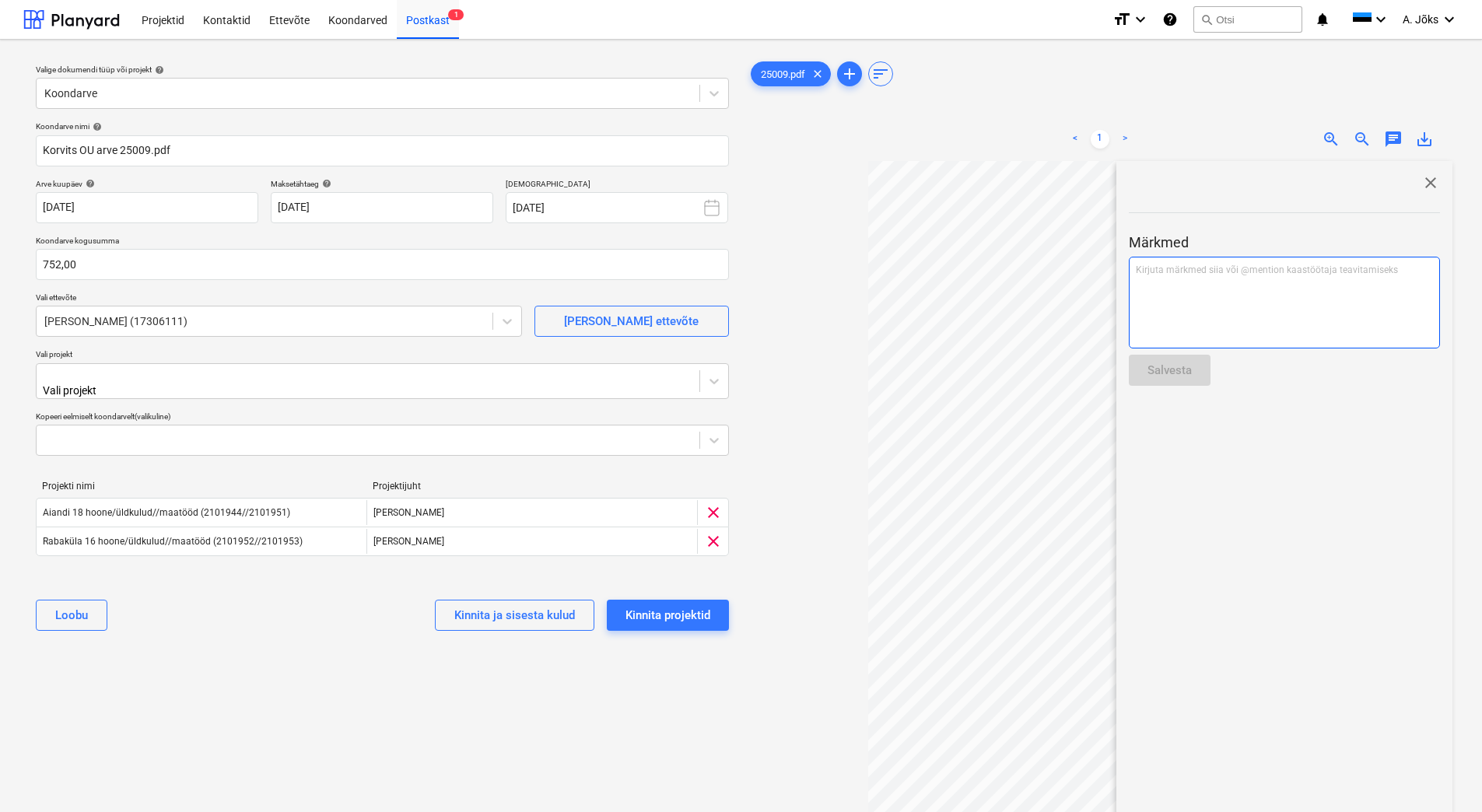
click at [1308, 299] on div "Kirjuta märkmed siia või @mention kaastöötaja teavitamiseks ﻿" at bounding box center [1284, 303] width 311 height 92
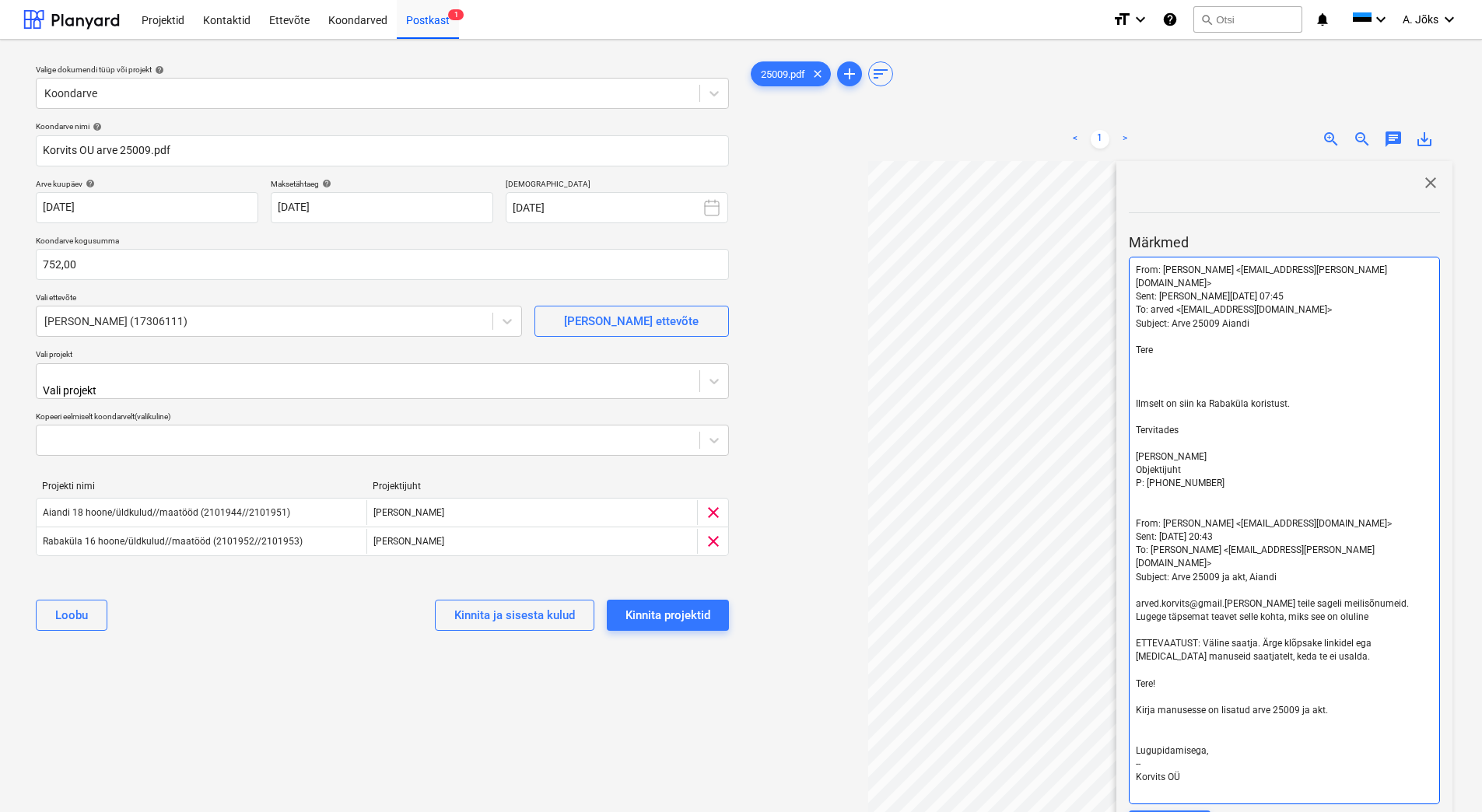
click at [1156, 451] on span "[PERSON_NAME]" at bounding box center [1171, 456] width 70 height 11
click at [1145, 383] on p "﻿" at bounding box center [1284, 389] width 297 height 14
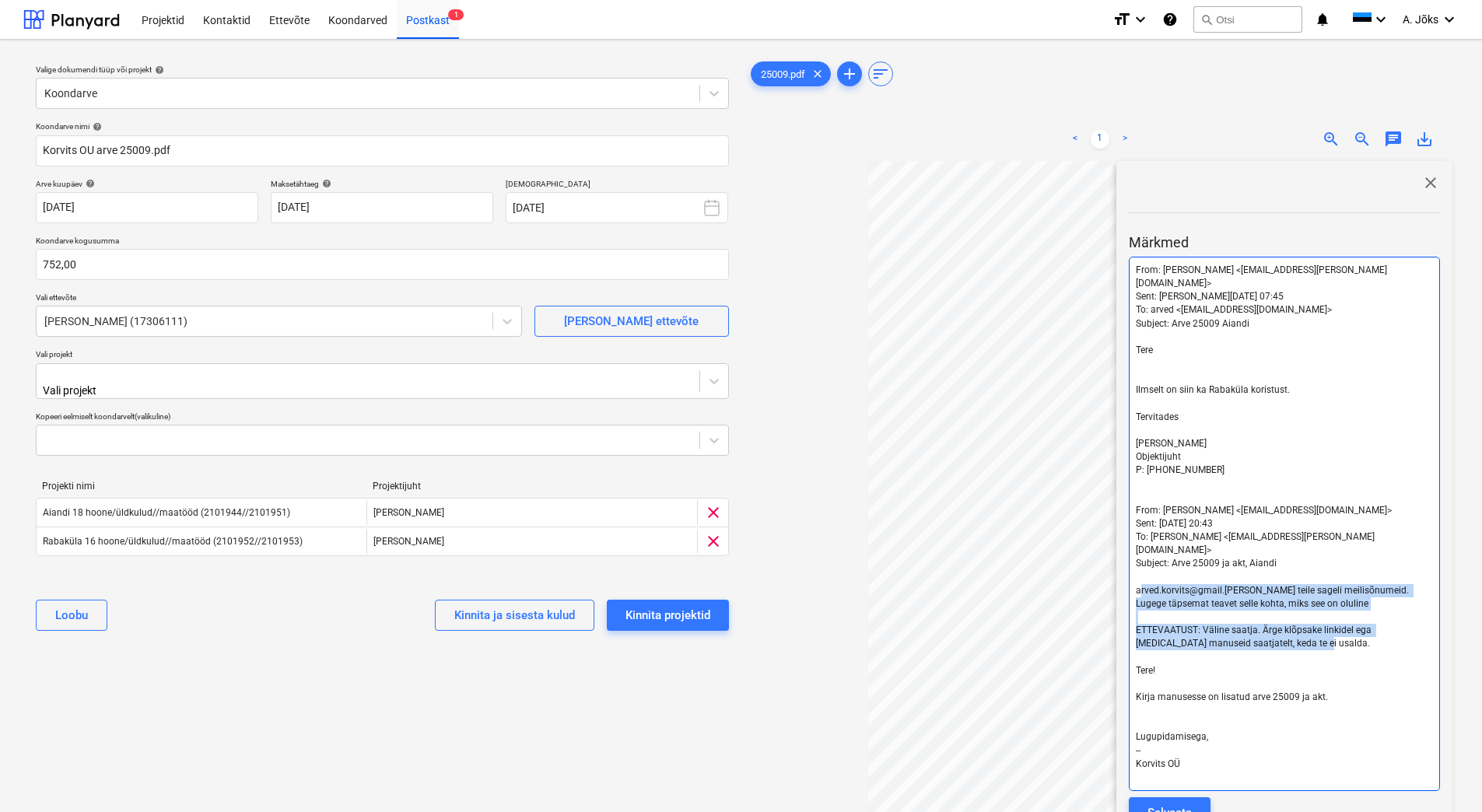
drag, startPoint x: 1339, startPoint y: 615, endPoint x: 1149, endPoint y: 565, distance: 196.5
click at [1149, 565] on div "From: [PERSON_NAME] <[EMAIL_ADDRESS][PERSON_NAME][DOMAIN_NAME]> Sent: [DATE] 07…" at bounding box center [1284, 524] width 311 height 535
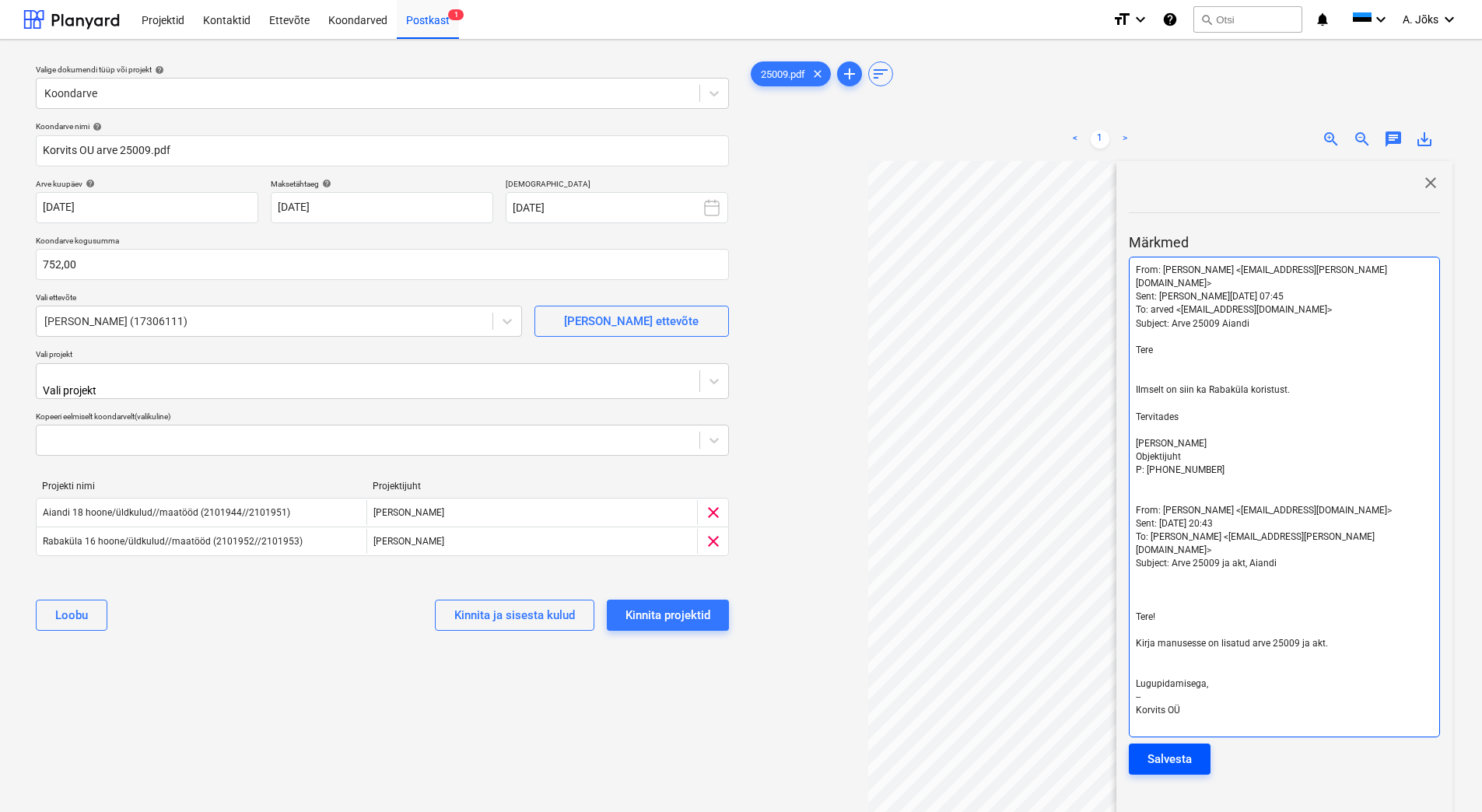
click at [1166, 749] on div "Salvesta" at bounding box center [1169, 759] width 44 height 20
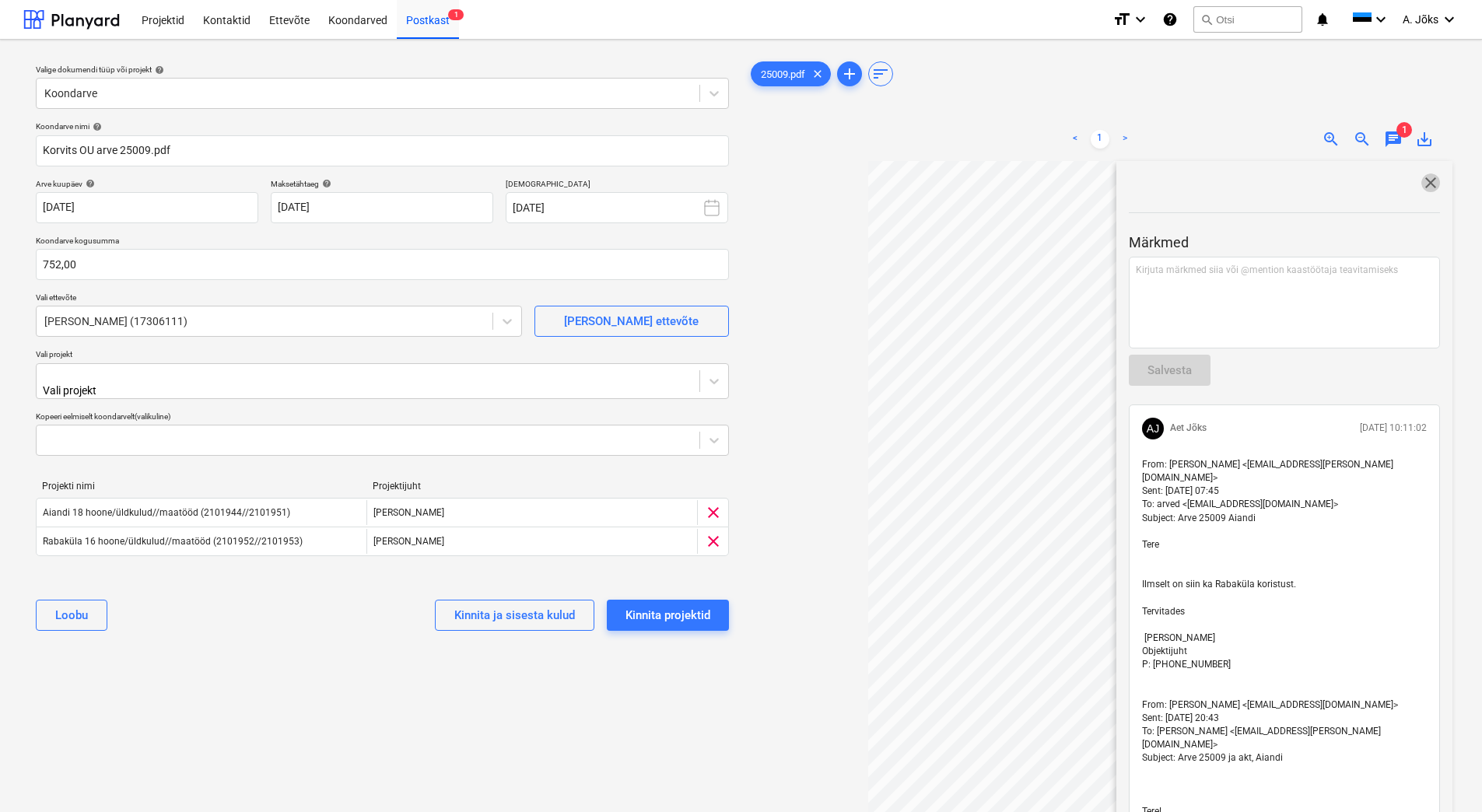
click at [1431, 182] on span "close" at bounding box center [1430, 182] width 19 height 19
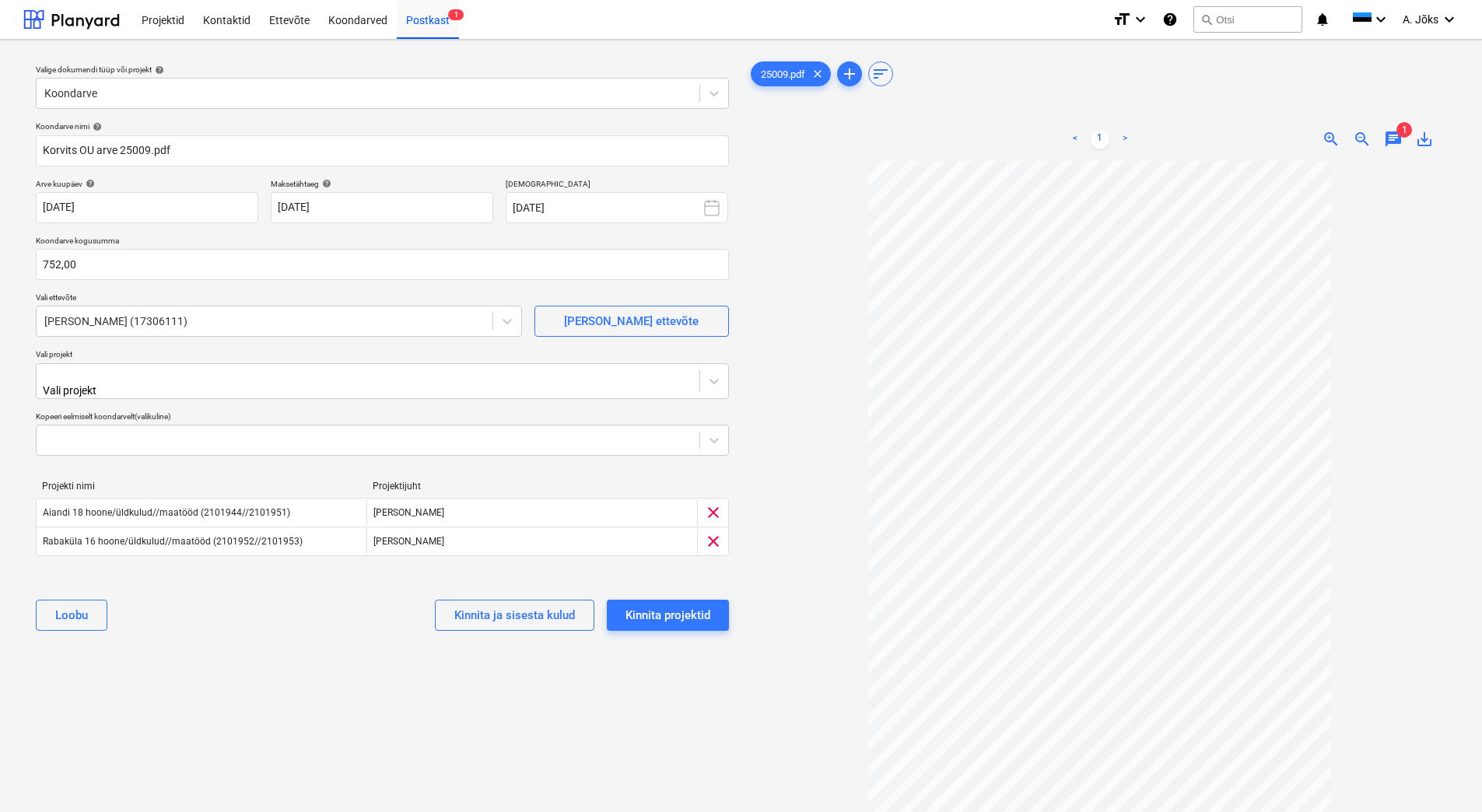
click at [366, 747] on div "Valige dokumendi tüüp või projekt help Koondarve Koondarve nimi help [PERSON_NA…" at bounding box center [382, 494] width 718 height 883
click at [671, 593] on div "[PERSON_NAME] ja sisesta kulud Kinnita projektid" at bounding box center [382, 615] width 693 height 56
click at [671, 612] on div "Kinnita projektid" at bounding box center [668, 615] width 85 height 20
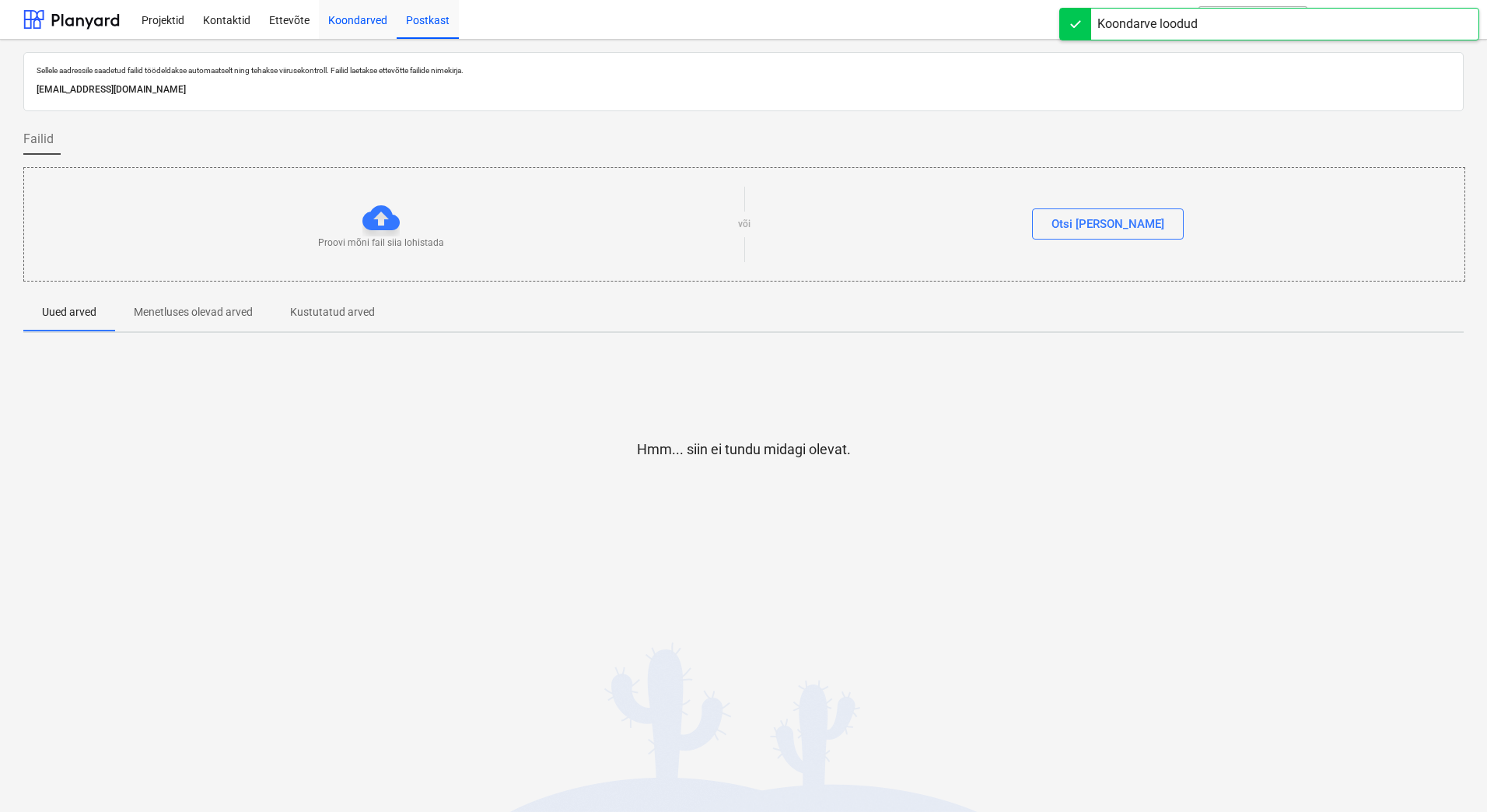
click at [372, 25] on div "Koondarved" at bounding box center [358, 19] width 78 height 40
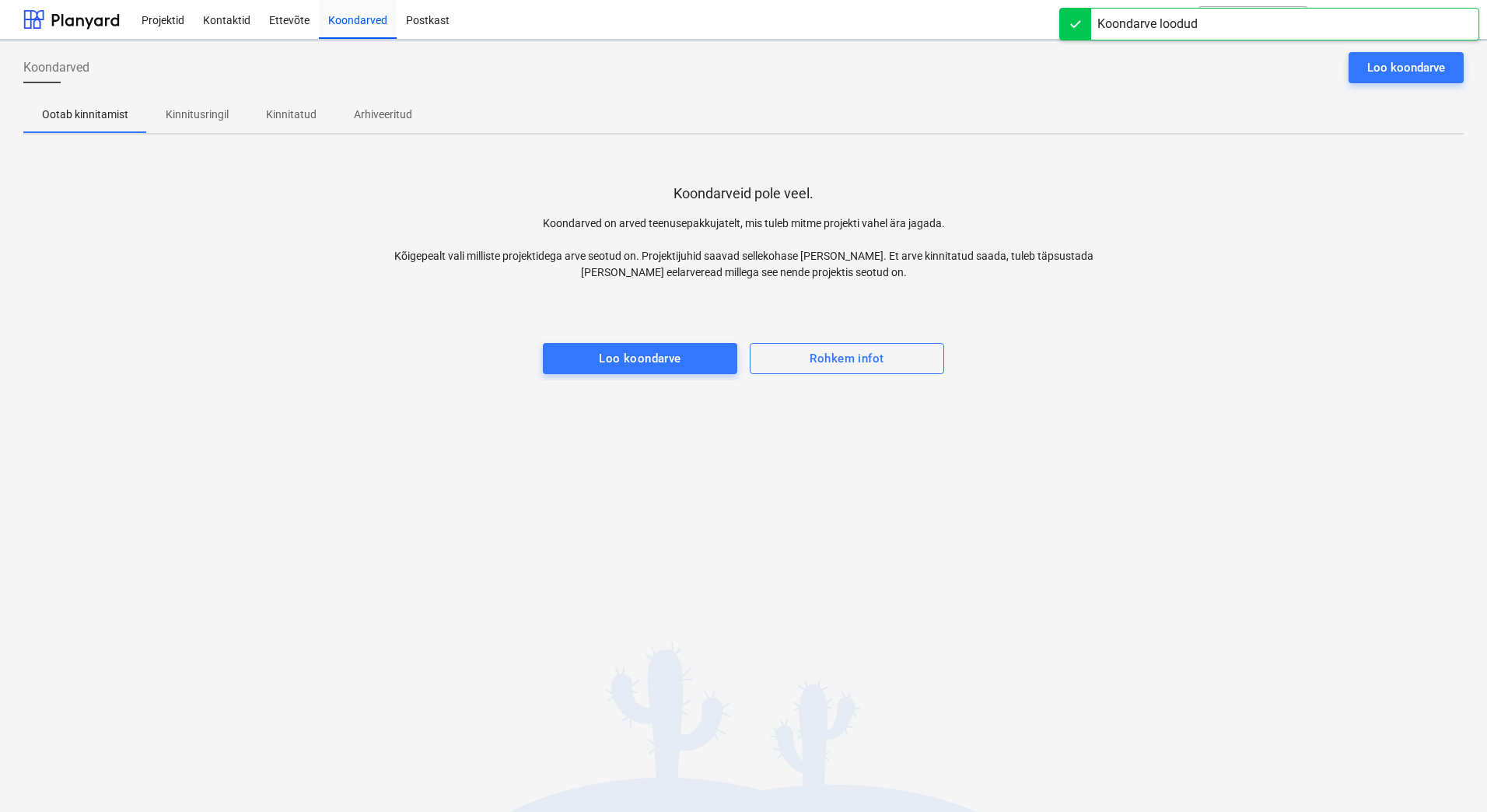
click at [210, 120] on p "Kinnitusringil" at bounding box center [197, 115] width 63 height 16
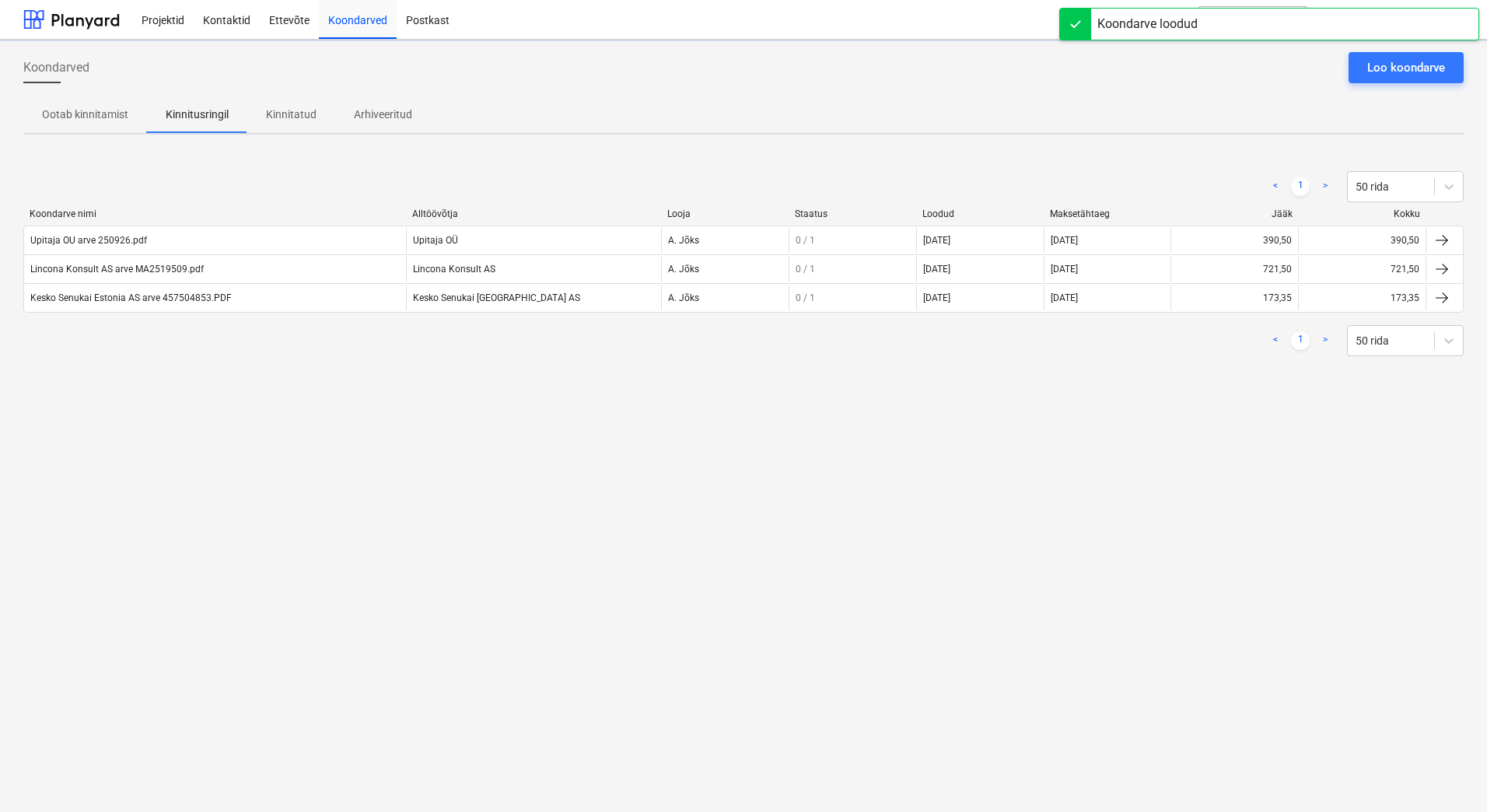
click at [392, 462] on div "Koondarved Loo koondarve Ootab kinnitamist Kinnitusringil Kinnitatud Arhiveerit…" at bounding box center [744, 425] width 1487 height 772
click at [422, 505] on div "Koondarved Loo koondarve Ootab kinnitamist Kinnitusringil Kinnitatud Arhiveerit…" at bounding box center [744, 425] width 1487 height 772
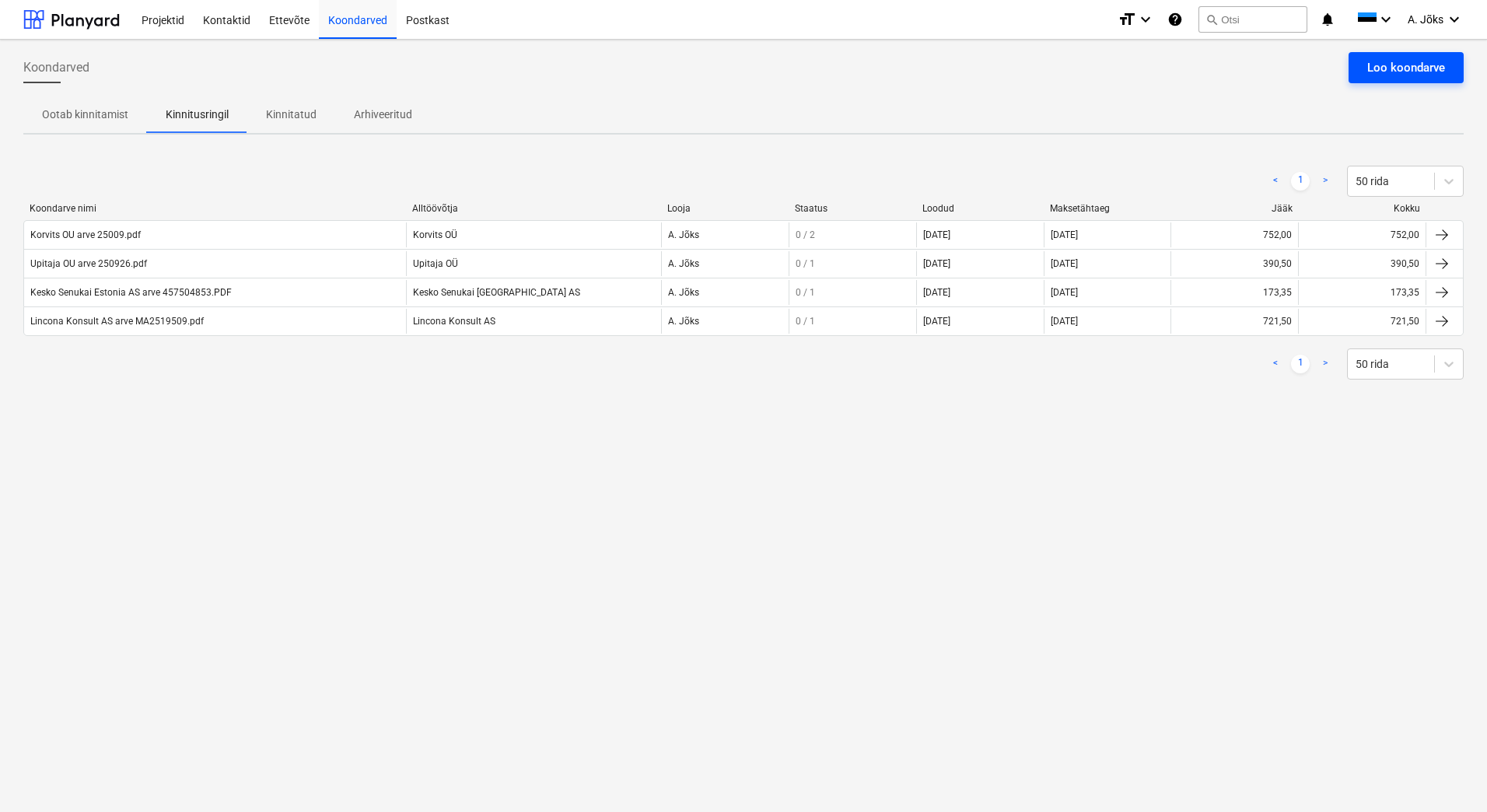
click at [1398, 74] on div "Loo koondarve" at bounding box center [1407, 68] width 78 height 20
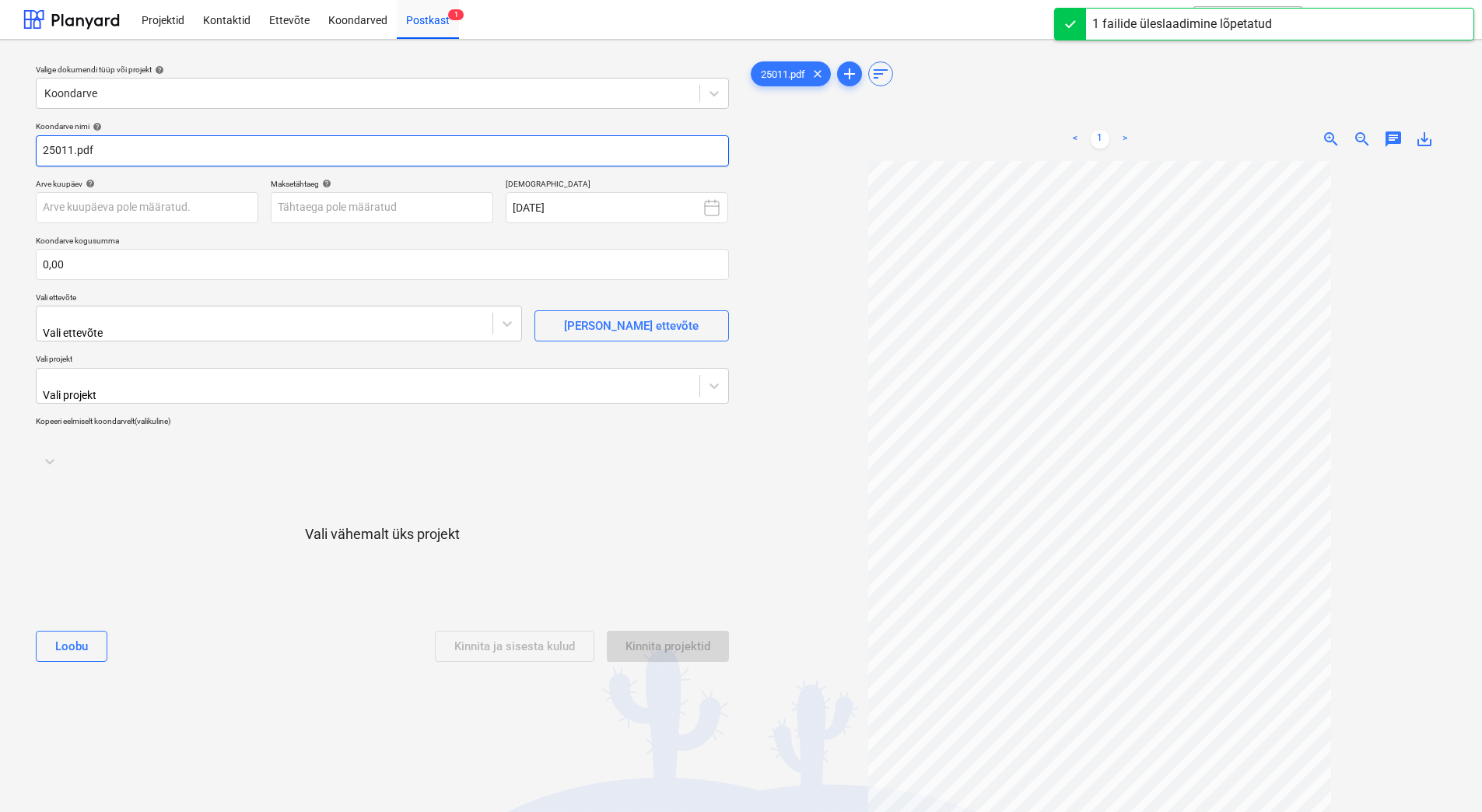
click at [42, 154] on input "25011.pdf" at bounding box center [382, 151] width 693 height 31
paste input "Korvits OÜ"
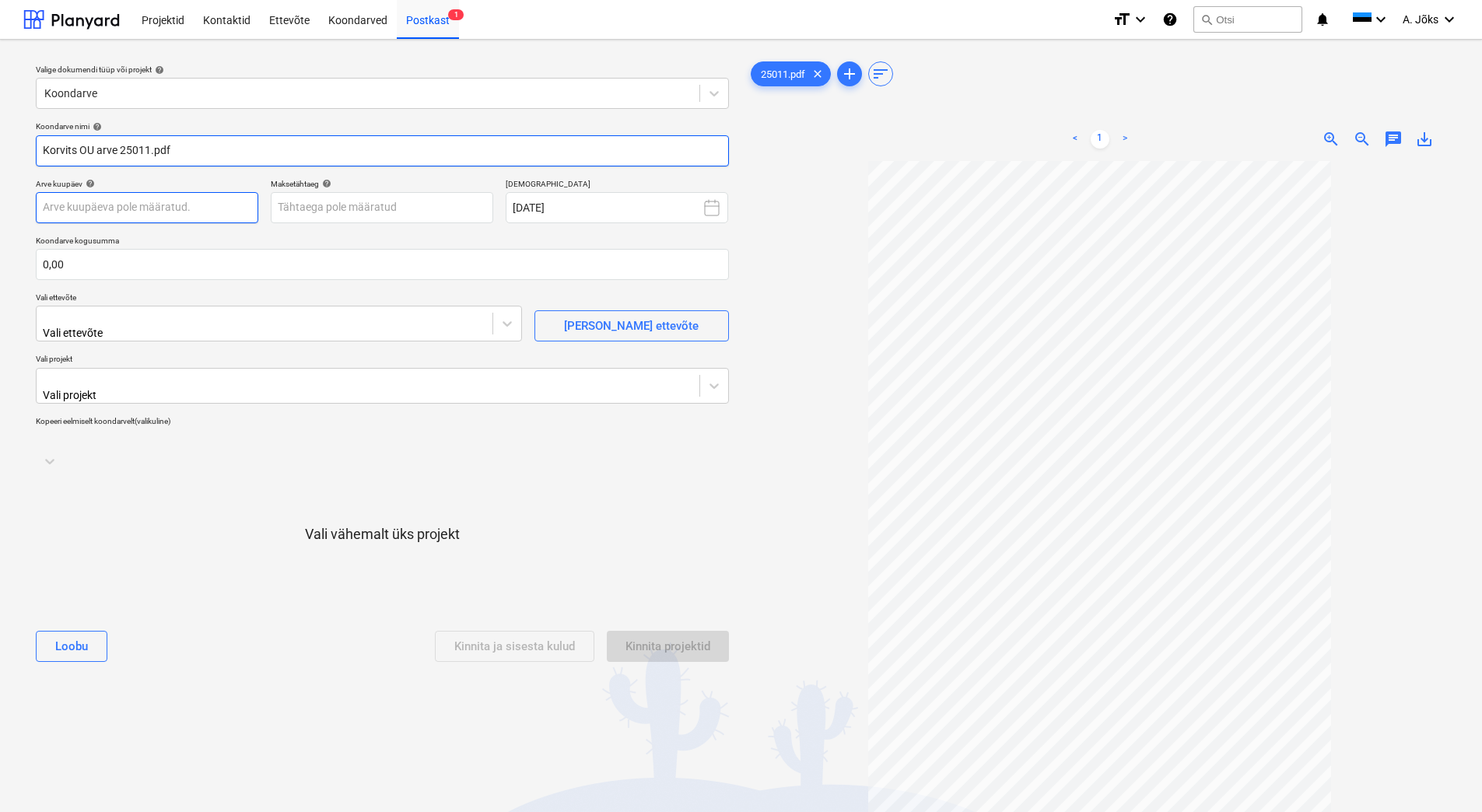
type input "Korvits OU arve 25011.pdf"
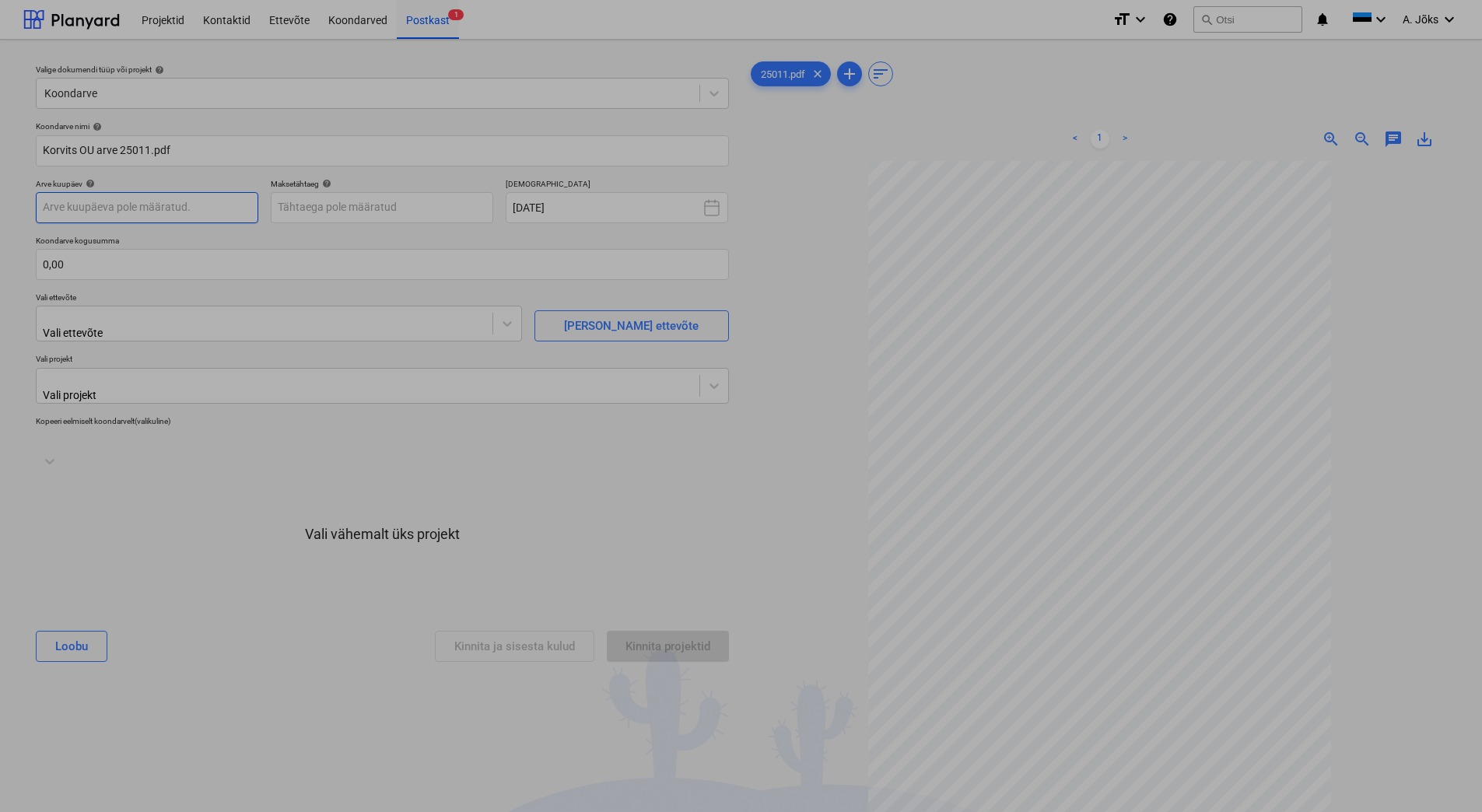
click at [206, 211] on body "Projektid Kontaktid Ettevõte Koondarved Postkast 1 format_size keyboard_arrow_d…" at bounding box center [741, 406] width 1482 height 812
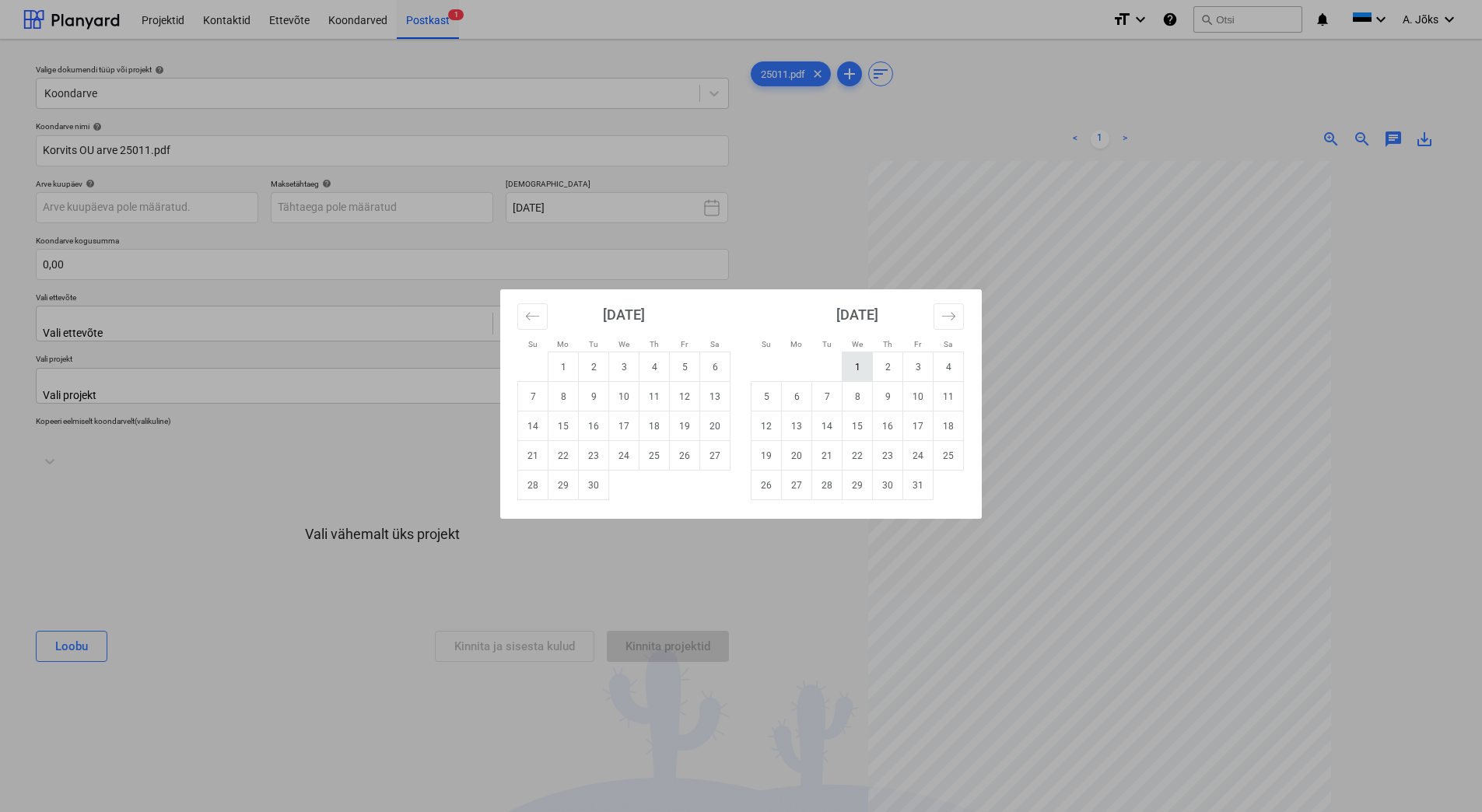
click at [859, 365] on td "1" at bounding box center [858, 367] width 31 height 30
type input "[DATE]"
click at [406, 212] on body "Projektid Kontaktid Ettevõte Koondarved Postkast 1 format_size keyboard_arrow_d…" at bounding box center [741, 406] width 1482 height 812
click at [943, 401] on td "11" at bounding box center [949, 397] width 31 height 30
type input "[DATE]"
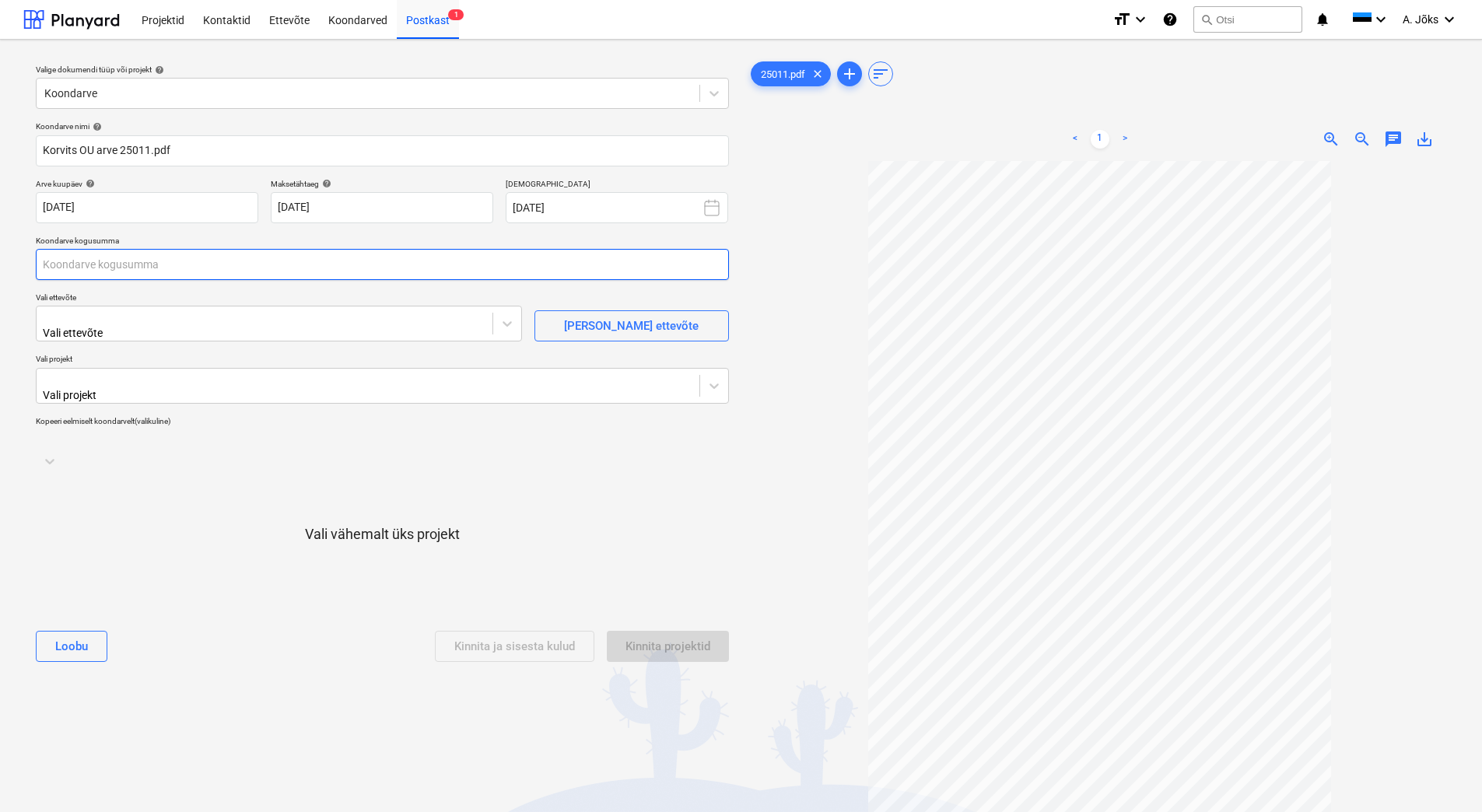
click at [205, 266] on input "text" at bounding box center [382, 265] width 693 height 31
type input "0,00"
click at [116, 265] on input "text" at bounding box center [382, 265] width 693 height 31
type input "352,00"
click at [106, 320] on div at bounding box center [264, 317] width 440 height 15
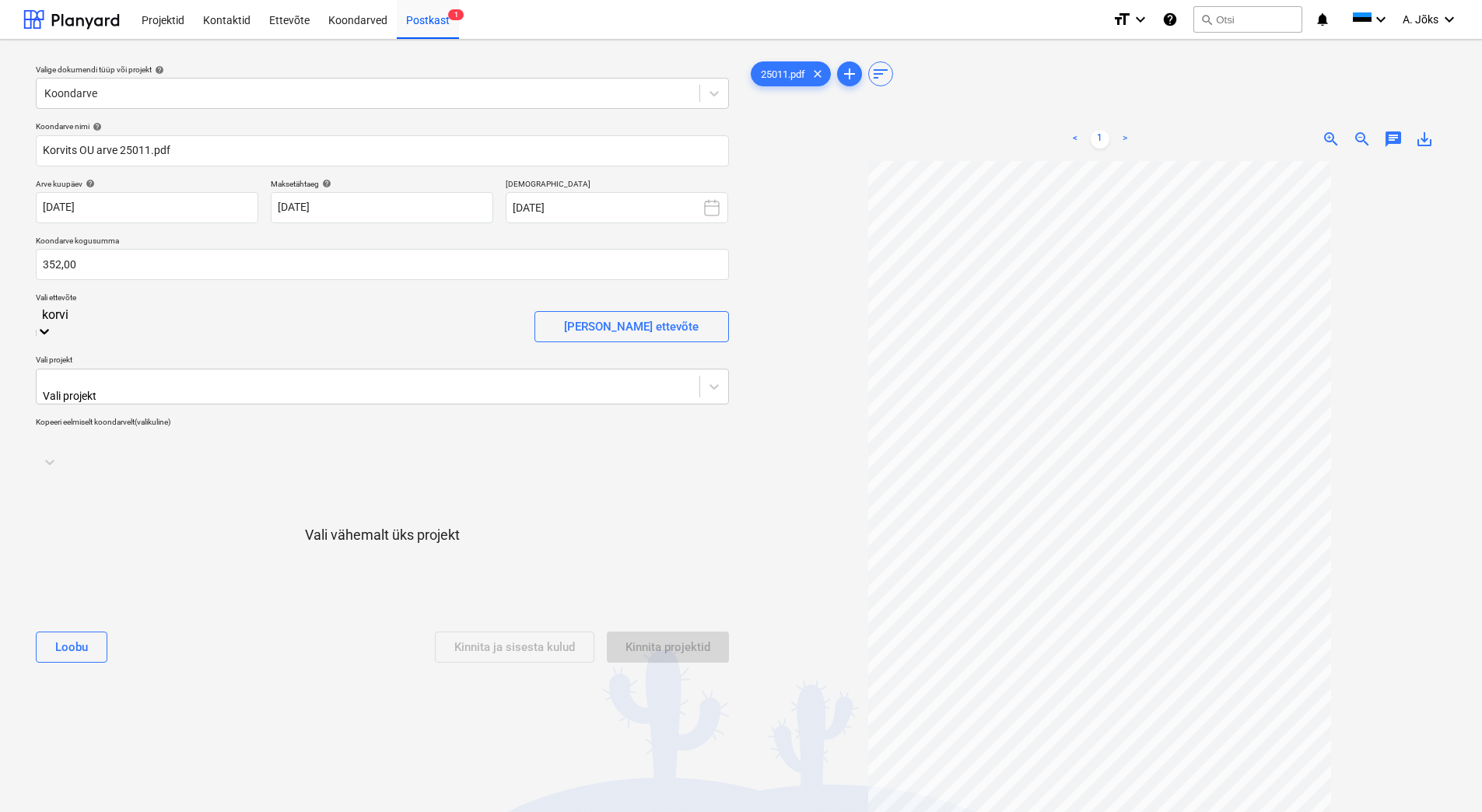
type input "korvit"
click at [98, 811] on div "[PERSON_NAME] (17306111)" at bounding box center [741, 818] width 1482 height 13
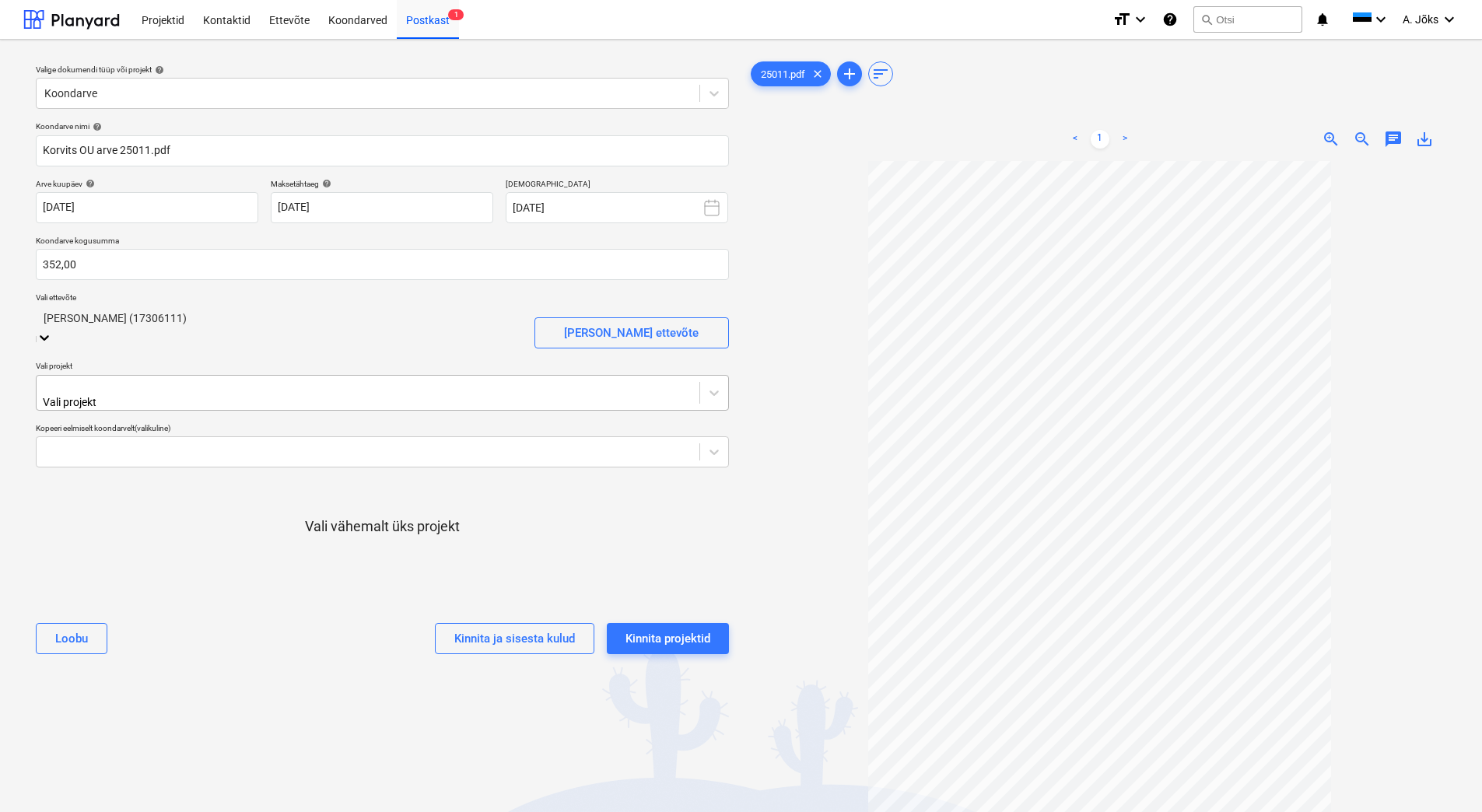
click at [110, 384] on div at bounding box center [368, 386] width 647 height 15
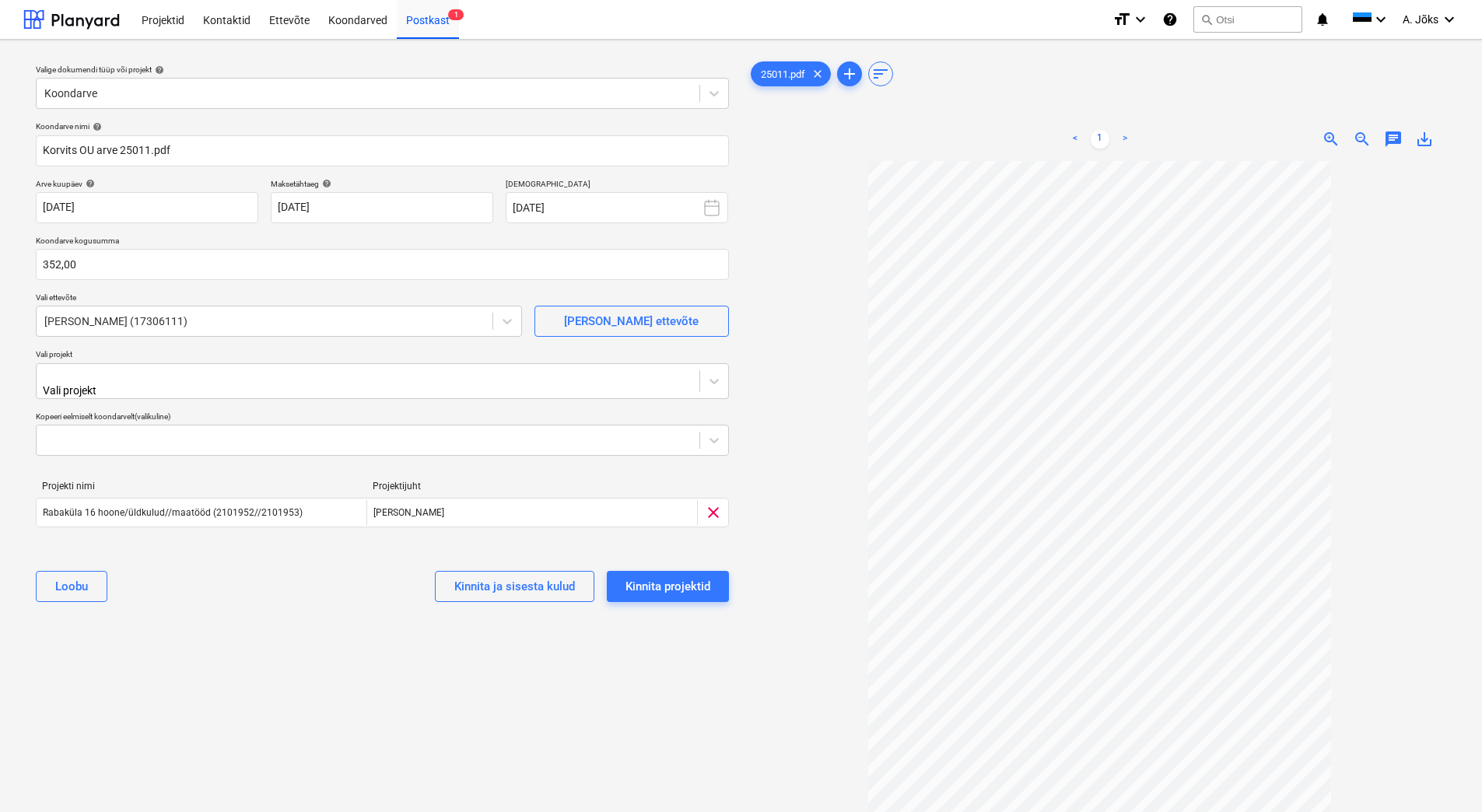
click at [234, 644] on div "Valige dokumendi tüüp või projekt help Koondarve Koondarve nimi help [PERSON_NA…" at bounding box center [382, 494] width 718 height 883
click at [458, 653] on div "Valige dokumendi tüüp või projekt help Koondarve Koondarve nimi help [PERSON_NA…" at bounding box center [382, 494] width 718 height 883
click at [699, 582] on div "Kinnita projektid" at bounding box center [668, 586] width 85 height 20
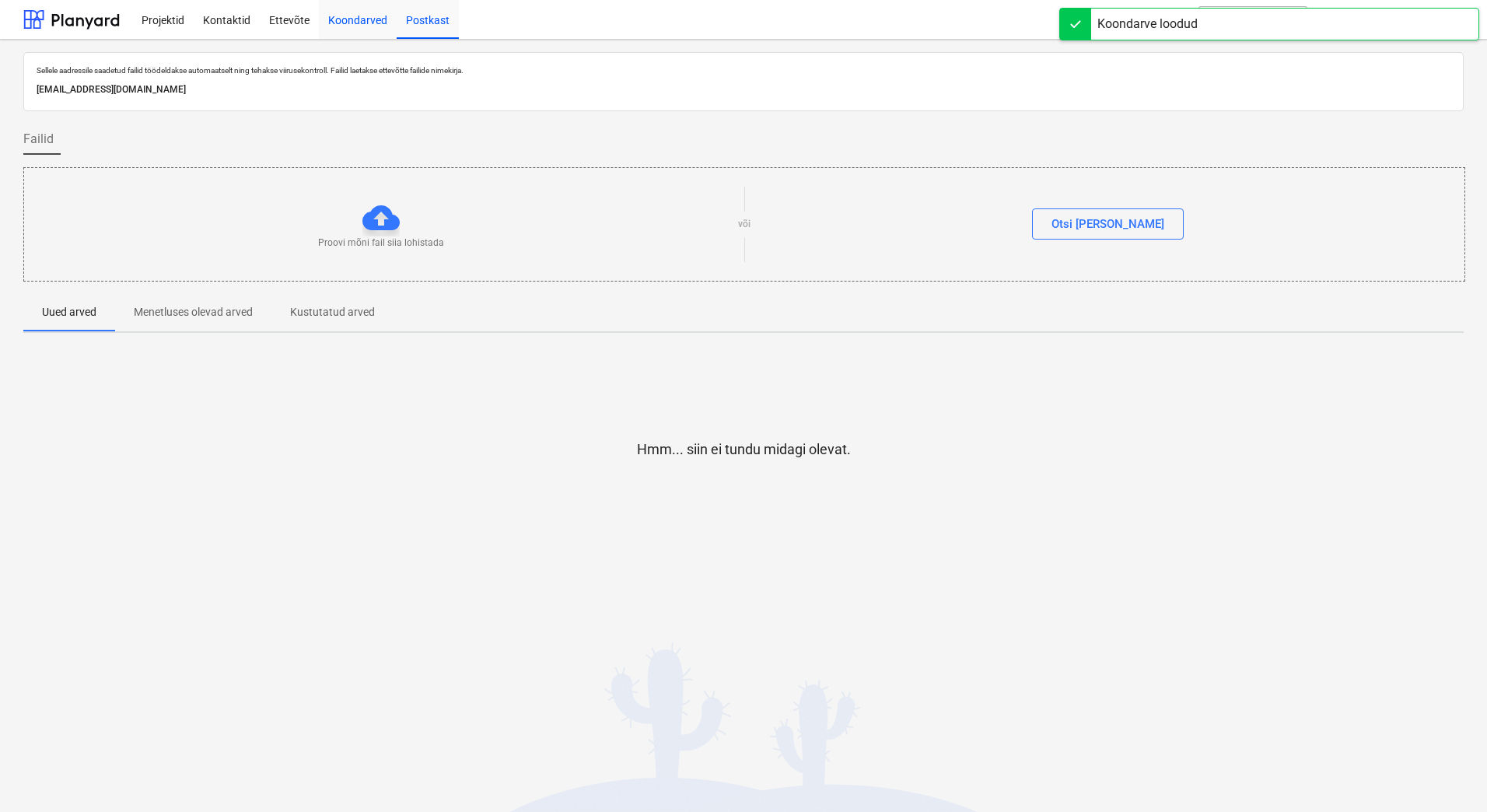
click at [363, 20] on div "Koondarved" at bounding box center [358, 19] width 78 height 40
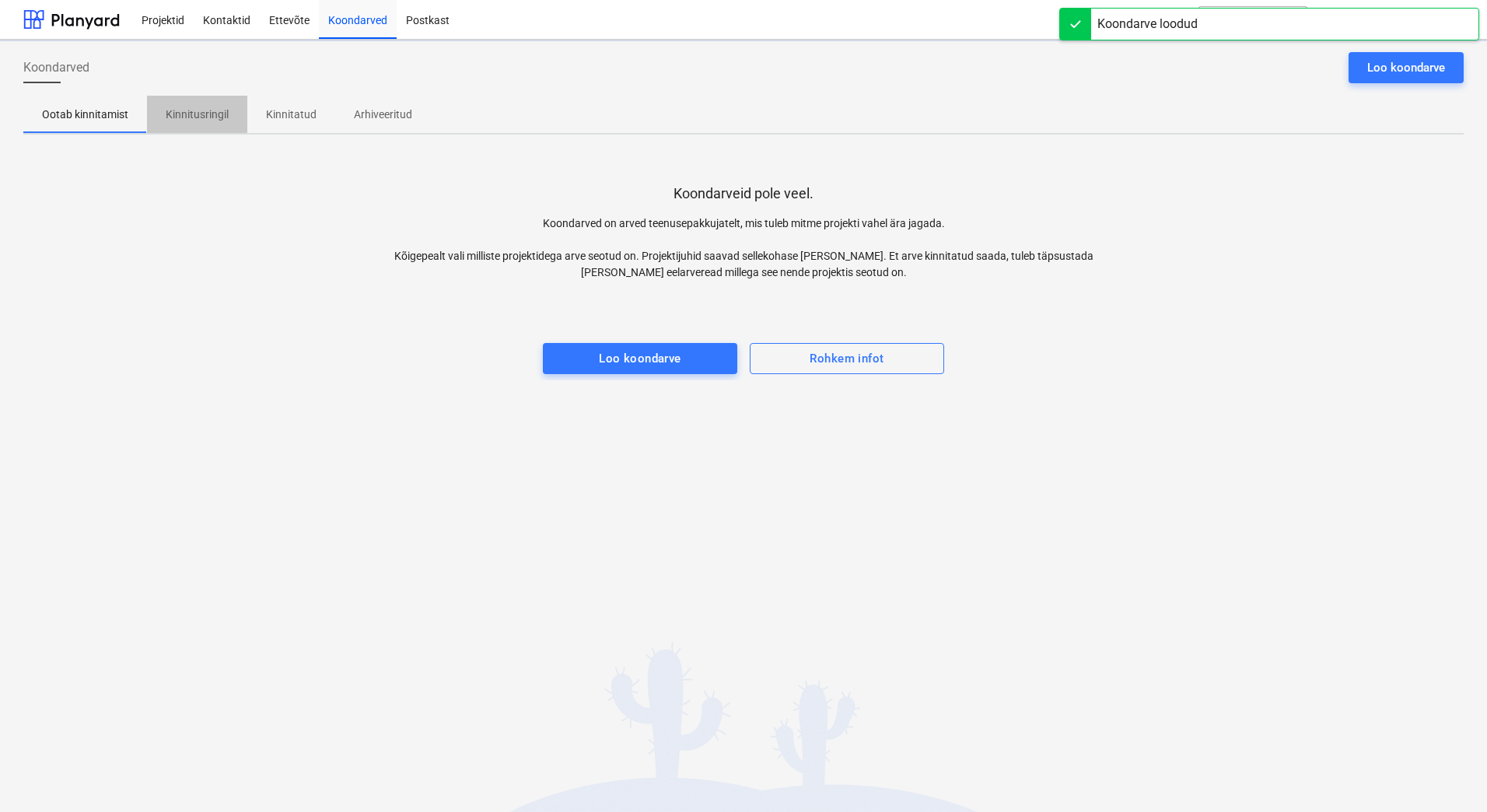
click at [220, 107] on p "Kinnitusringil" at bounding box center [197, 115] width 63 height 16
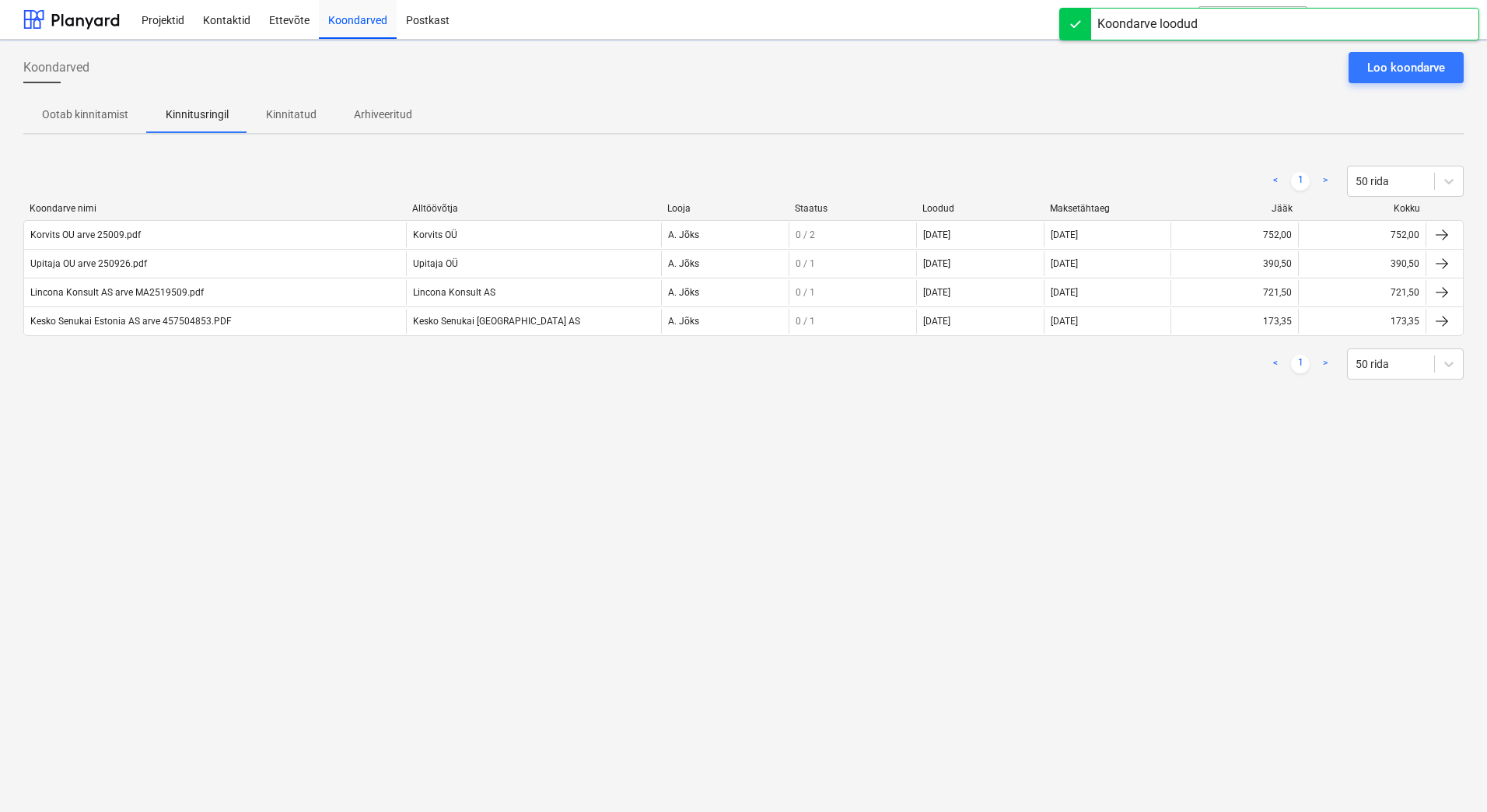
click at [298, 495] on div "Koondarved Loo koondarve Ootab kinnitamist Kinnitusringil Kinnitatud Arhiveerit…" at bounding box center [744, 425] width 1487 height 772
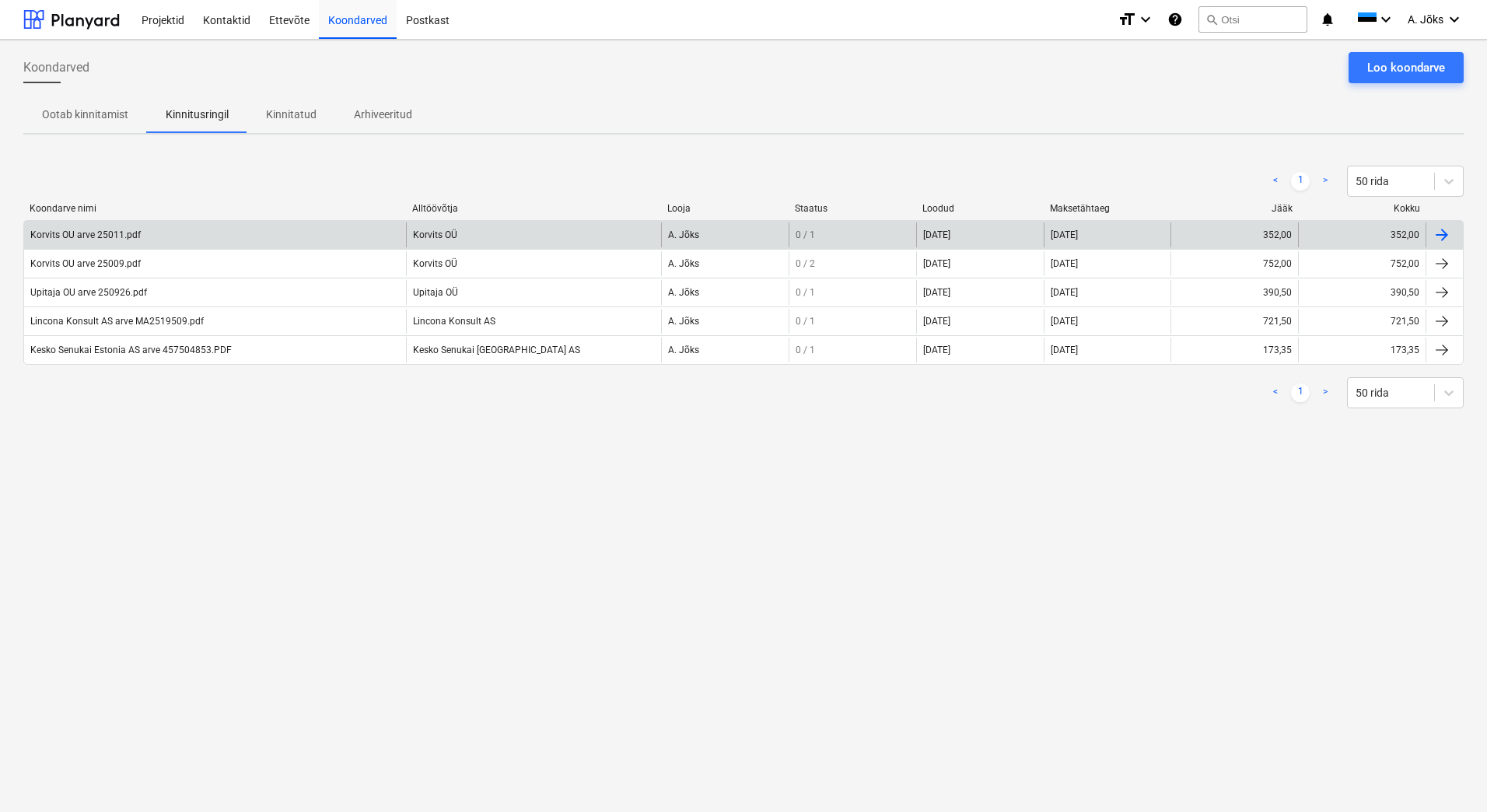
click at [109, 238] on div "Korvits OU arve 25011.pdf" at bounding box center [86, 235] width 110 height 11
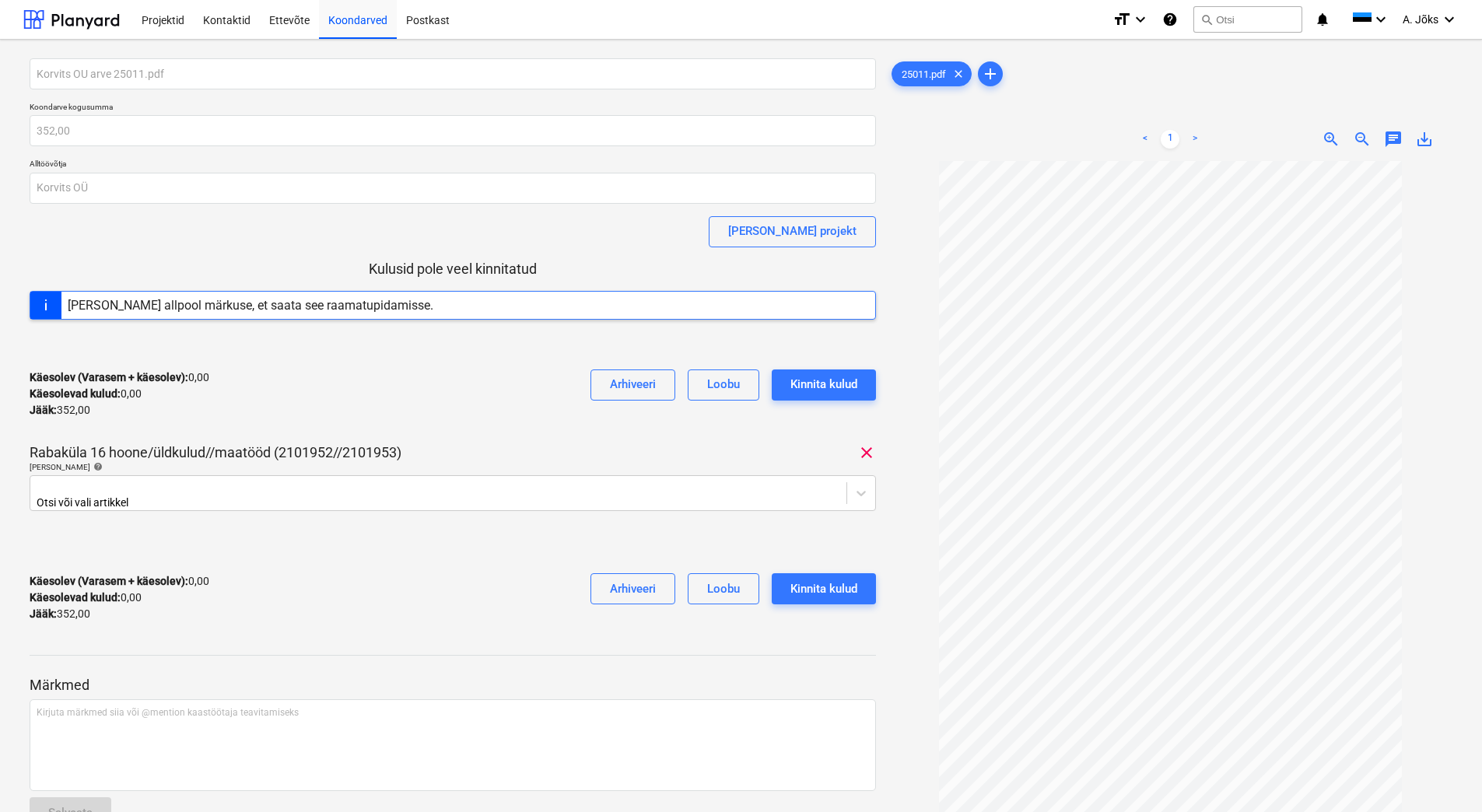
click at [1389, 136] on span "chat" at bounding box center [1393, 139] width 19 height 19
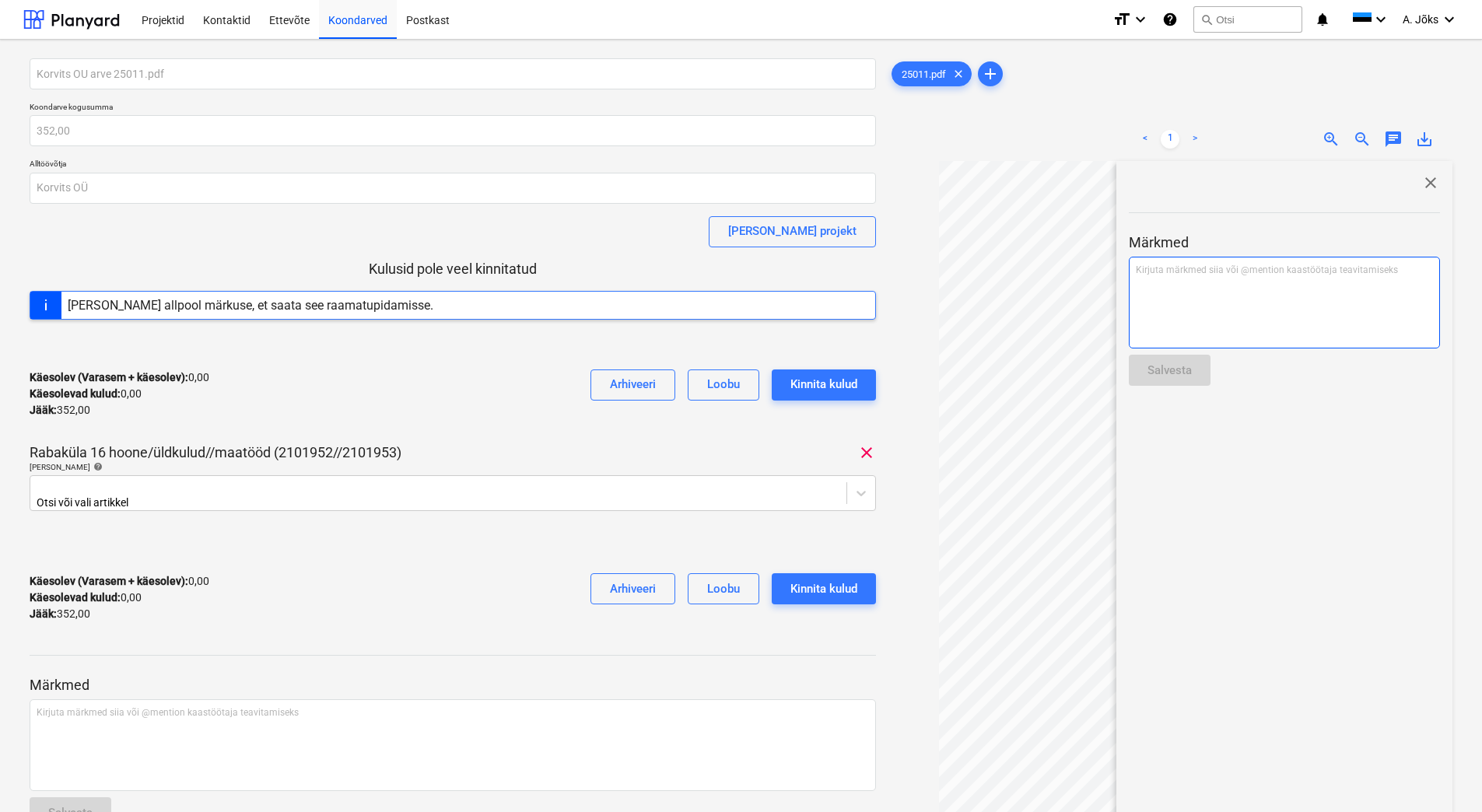
click at [1285, 288] on div "Kirjuta märkmed siia või @mention kaastöötaja teavitamiseks ﻿" at bounding box center [1284, 303] width 311 height 92
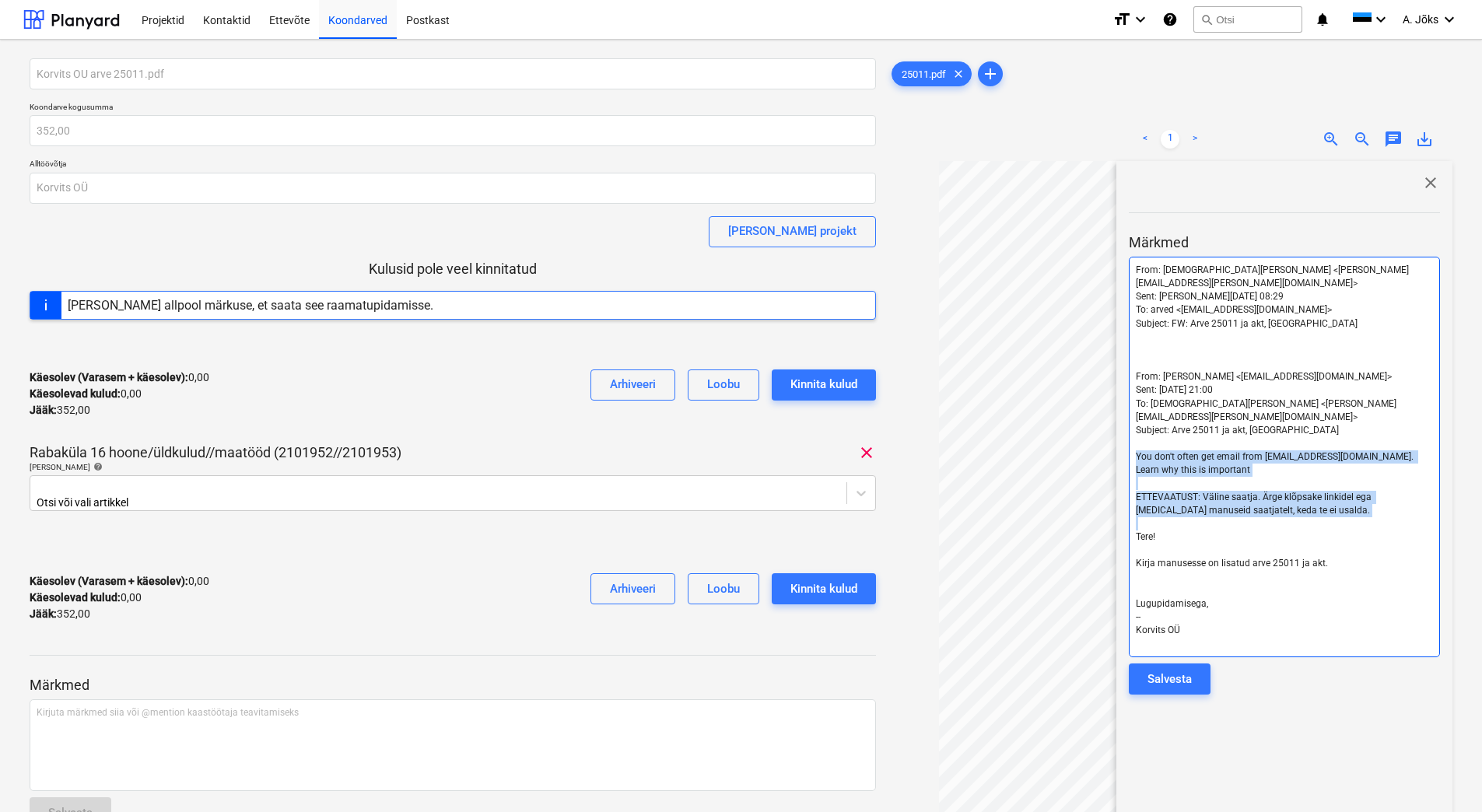
drag, startPoint x: 1338, startPoint y: 490, endPoint x: 1129, endPoint y: 434, distance: 216.4
click at [1129, 434] on div "From: [PERSON_NAME] <[PERSON_NAME][EMAIL_ADDRESS][PERSON_NAME][DOMAIN_NAME]> Se…" at bounding box center [1284, 457] width 311 height 401
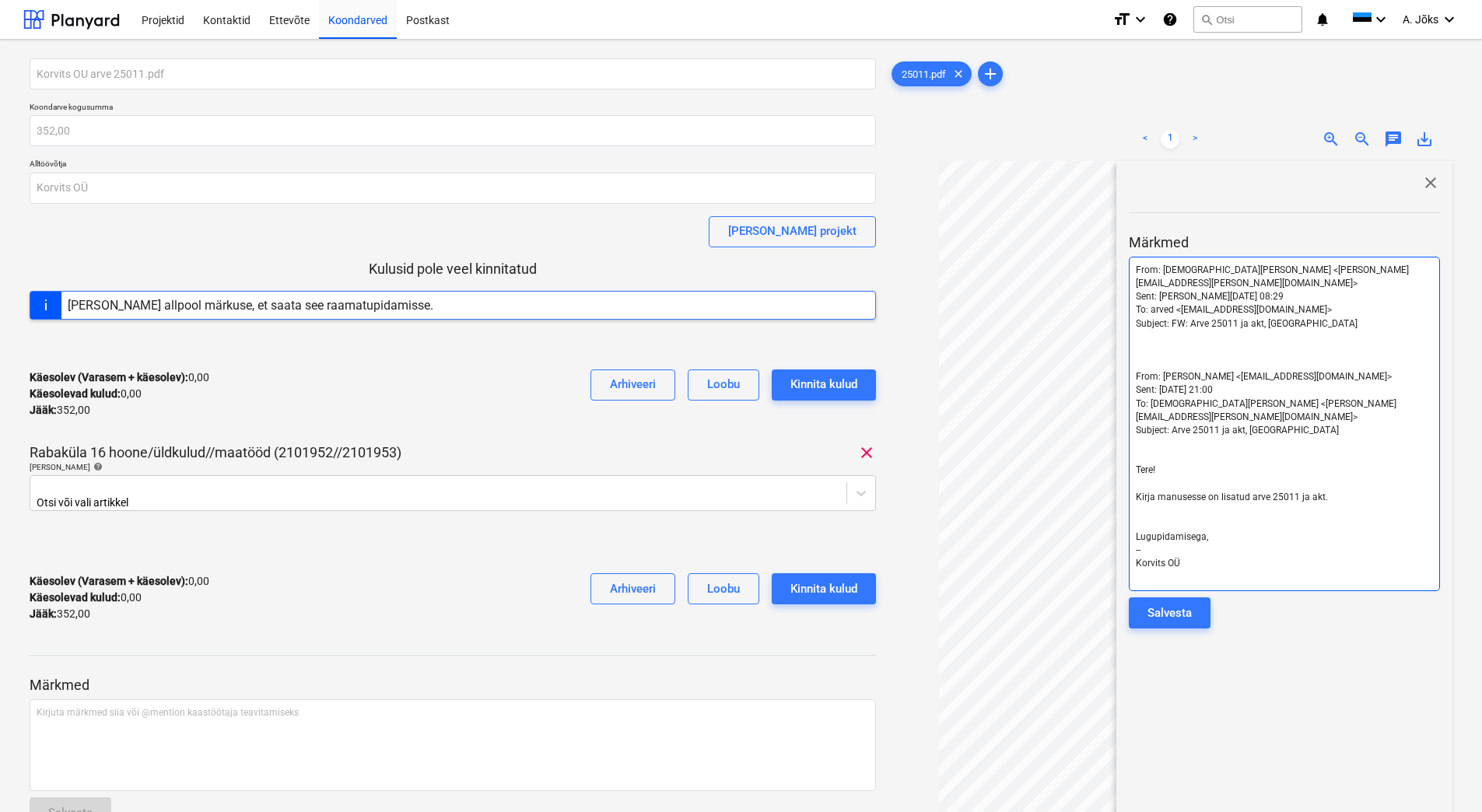
click at [1152, 357] on p "﻿" at bounding box center [1284, 363] width 297 height 14
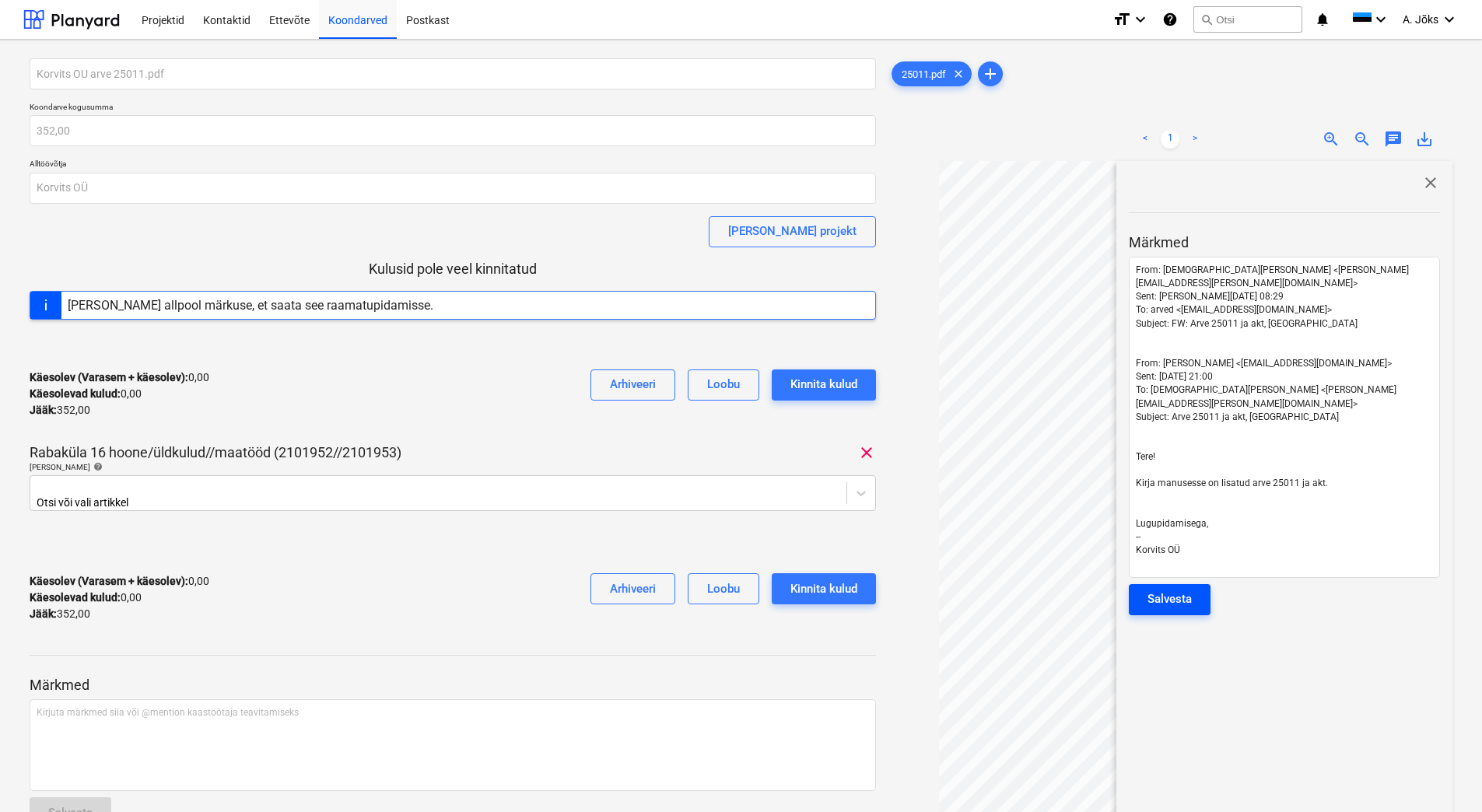
click at [1202, 584] on button "Salvesta" at bounding box center [1169, 600] width 81 height 31
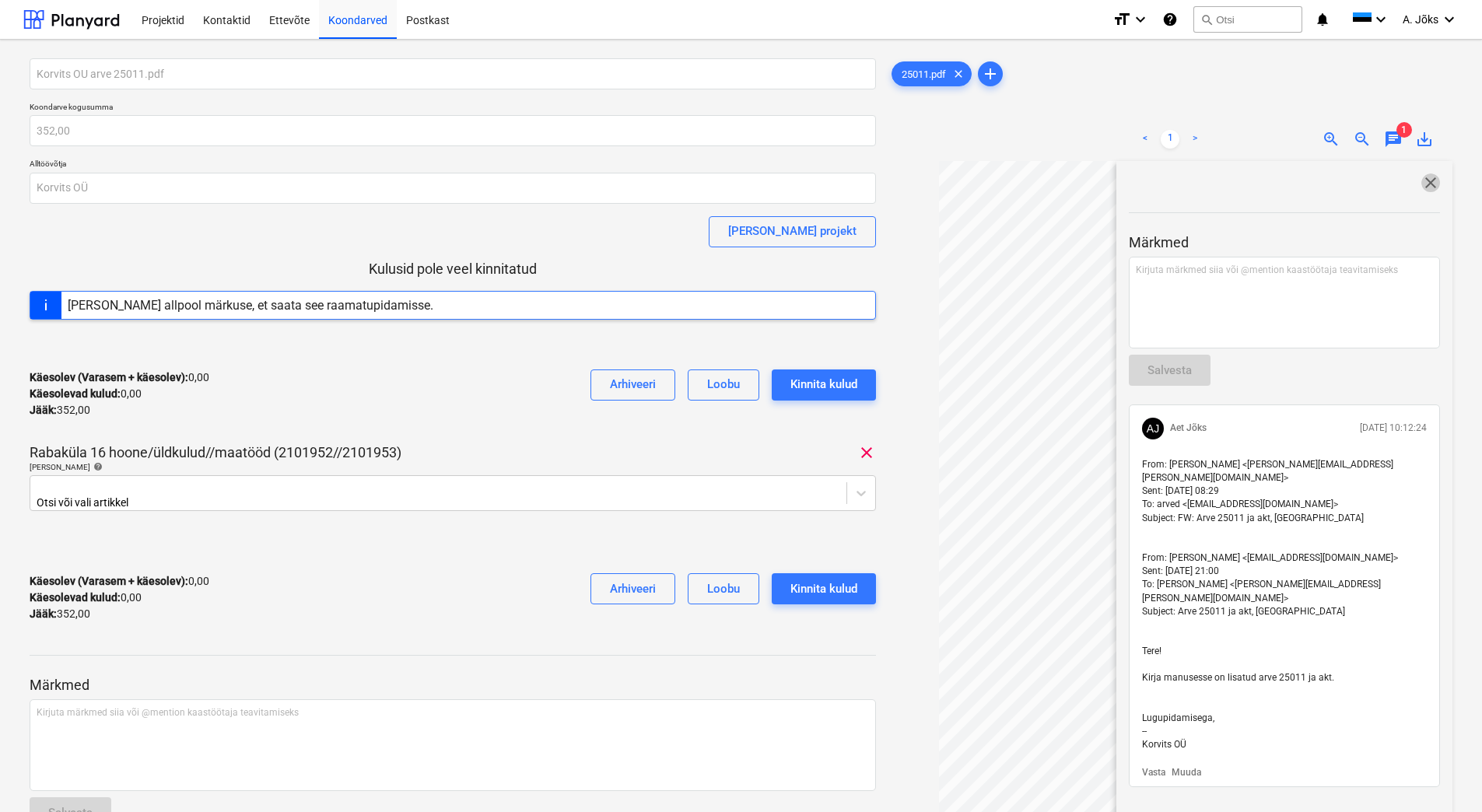
click at [1422, 185] on span "close" at bounding box center [1430, 182] width 19 height 19
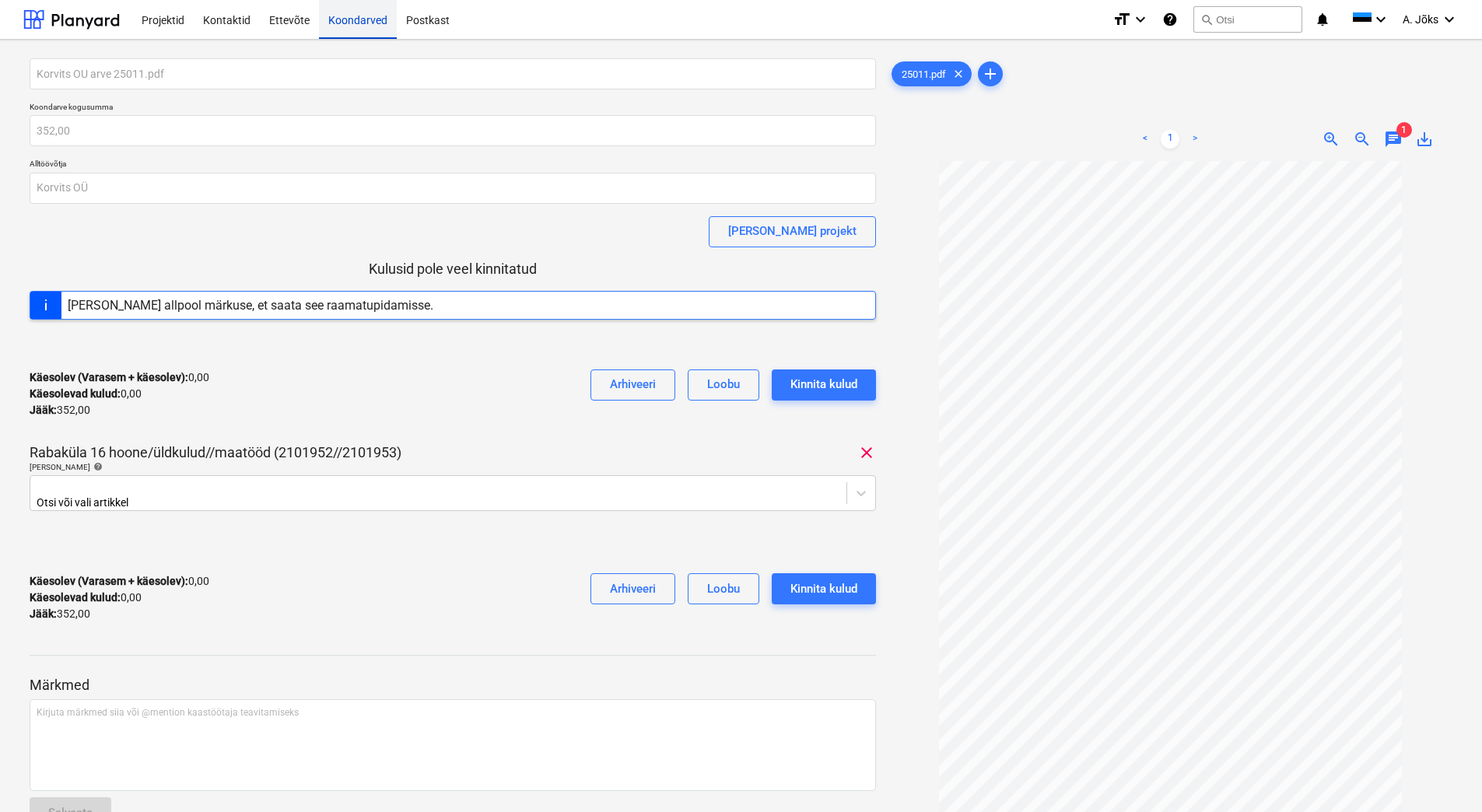
click at [346, 14] on div "Koondarved" at bounding box center [358, 19] width 78 height 40
